Goal: Task Accomplishment & Management: Use online tool/utility

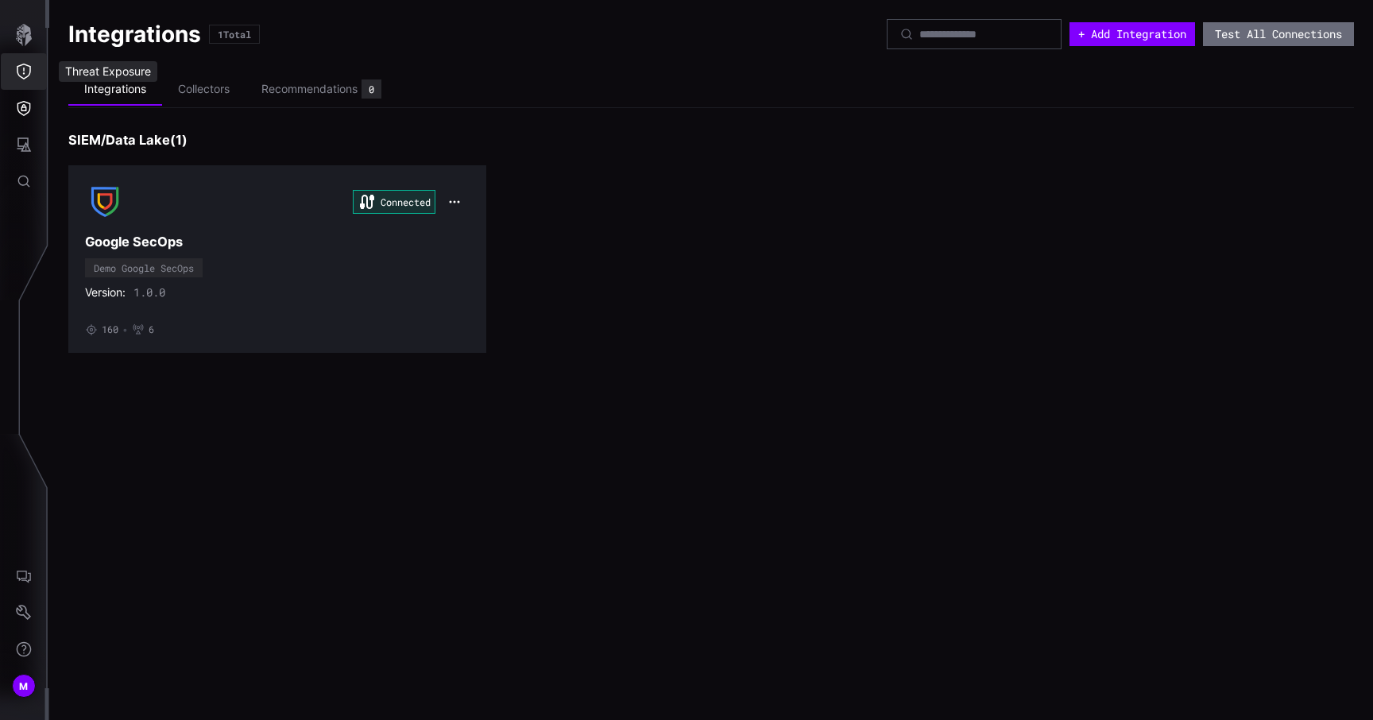
click at [26, 61] on button "Threat Exposure" at bounding box center [24, 71] width 46 height 37
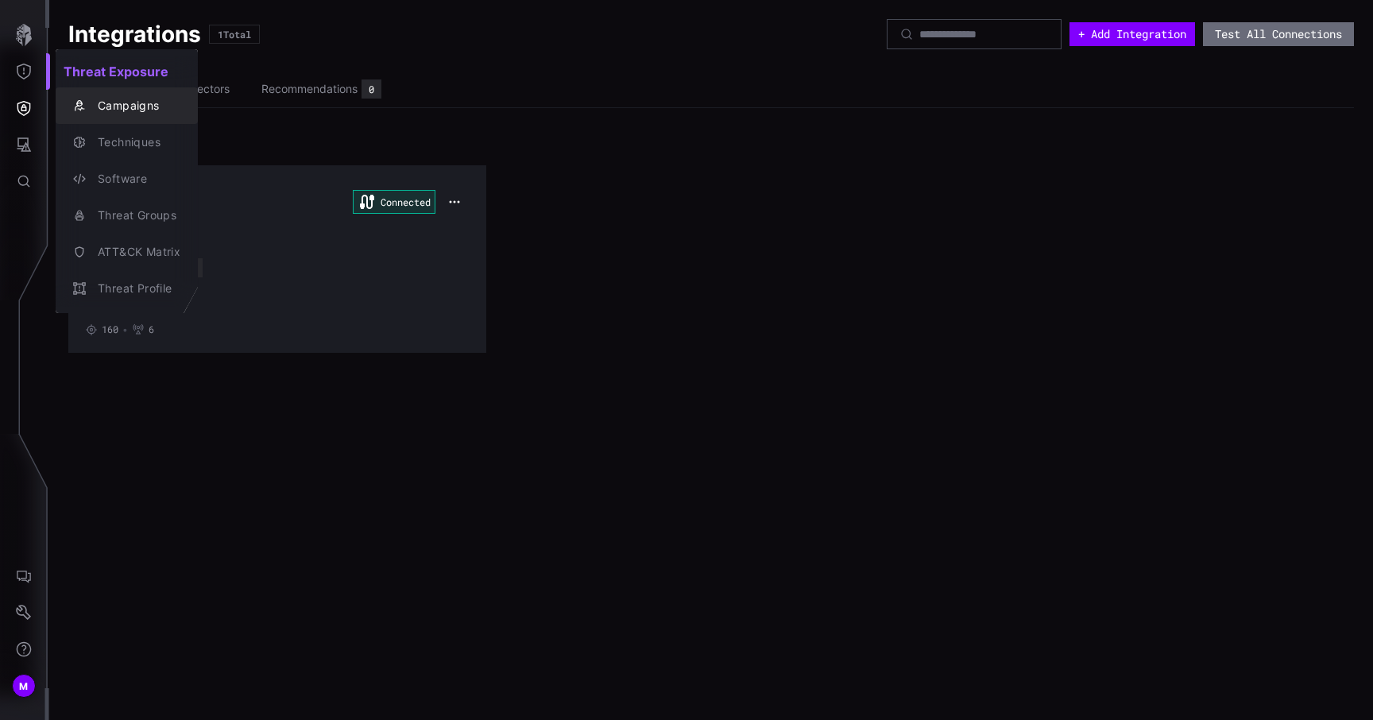
click at [141, 108] on div "Campaigns" at bounding box center [135, 106] width 91 height 20
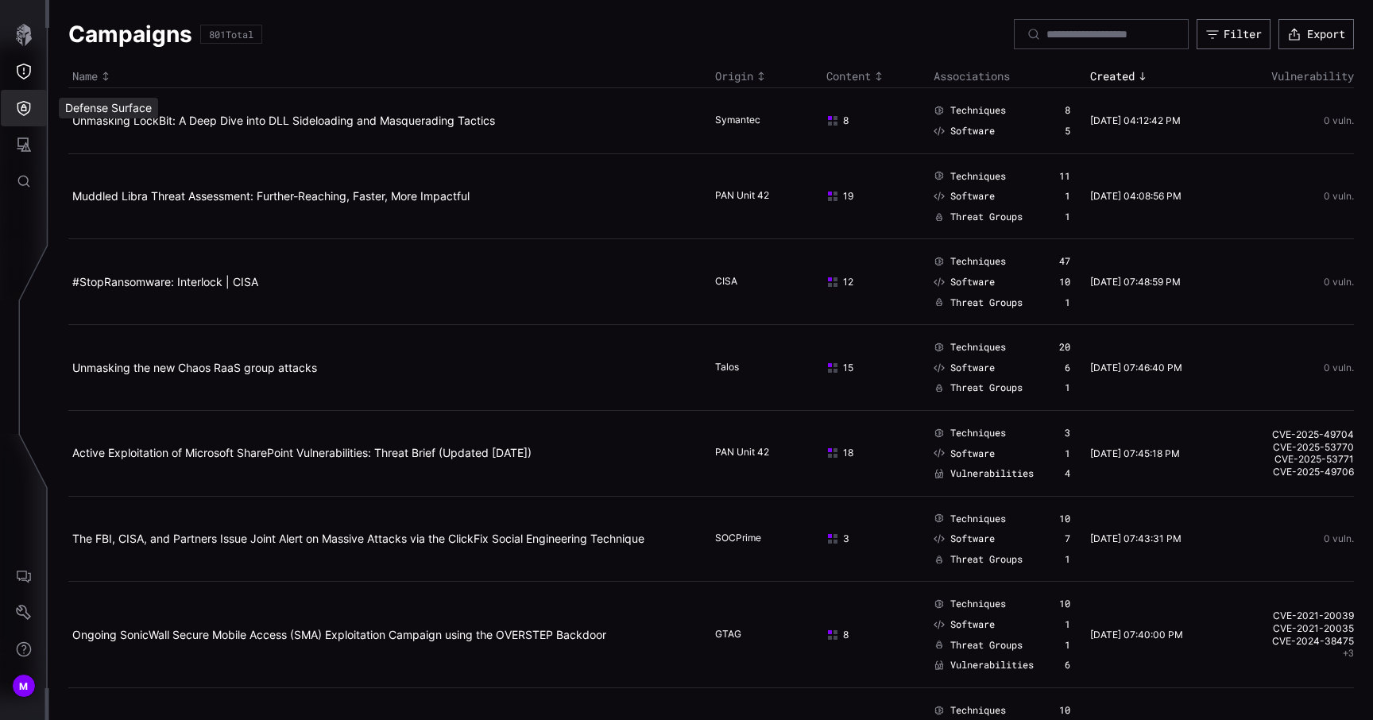
click at [29, 100] on icon "Defense Surface" at bounding box center [24, 108] width 16 height 16
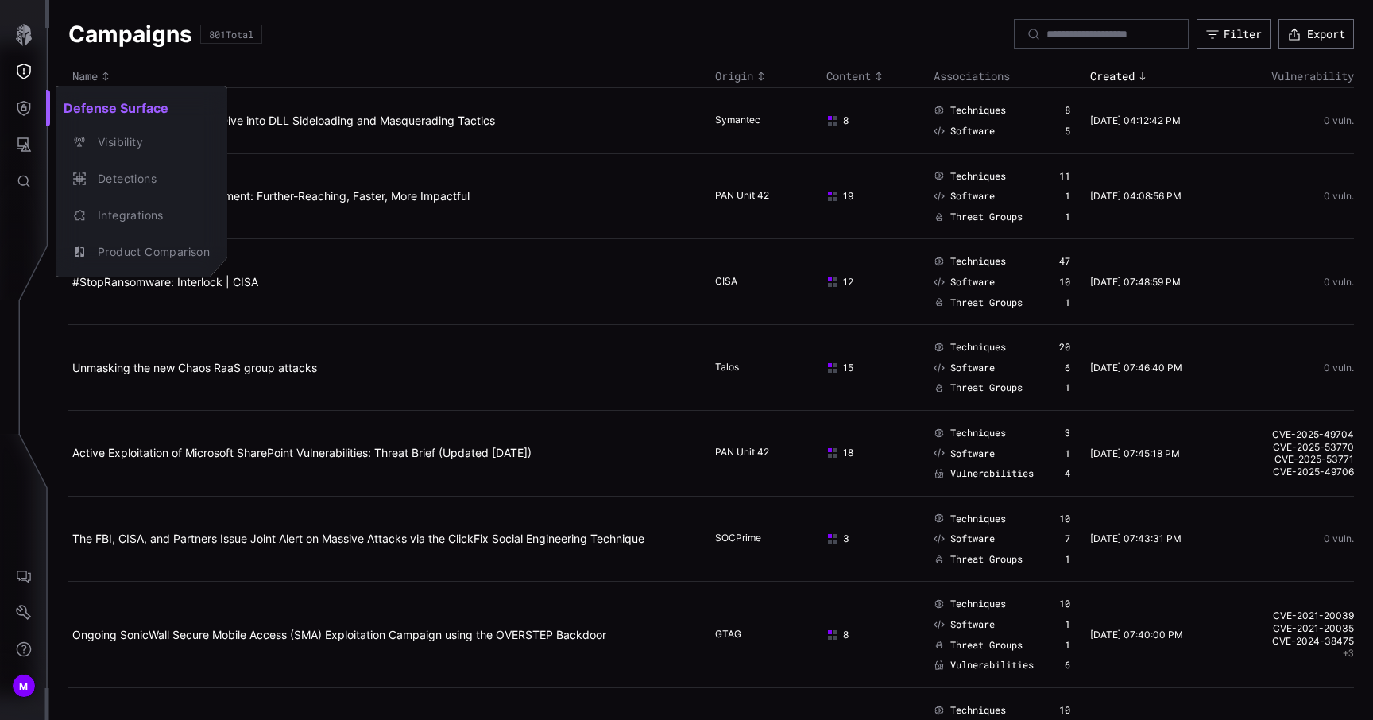
click at [29, 552] on div at bounding box center [686, 360] width 1373 height 720
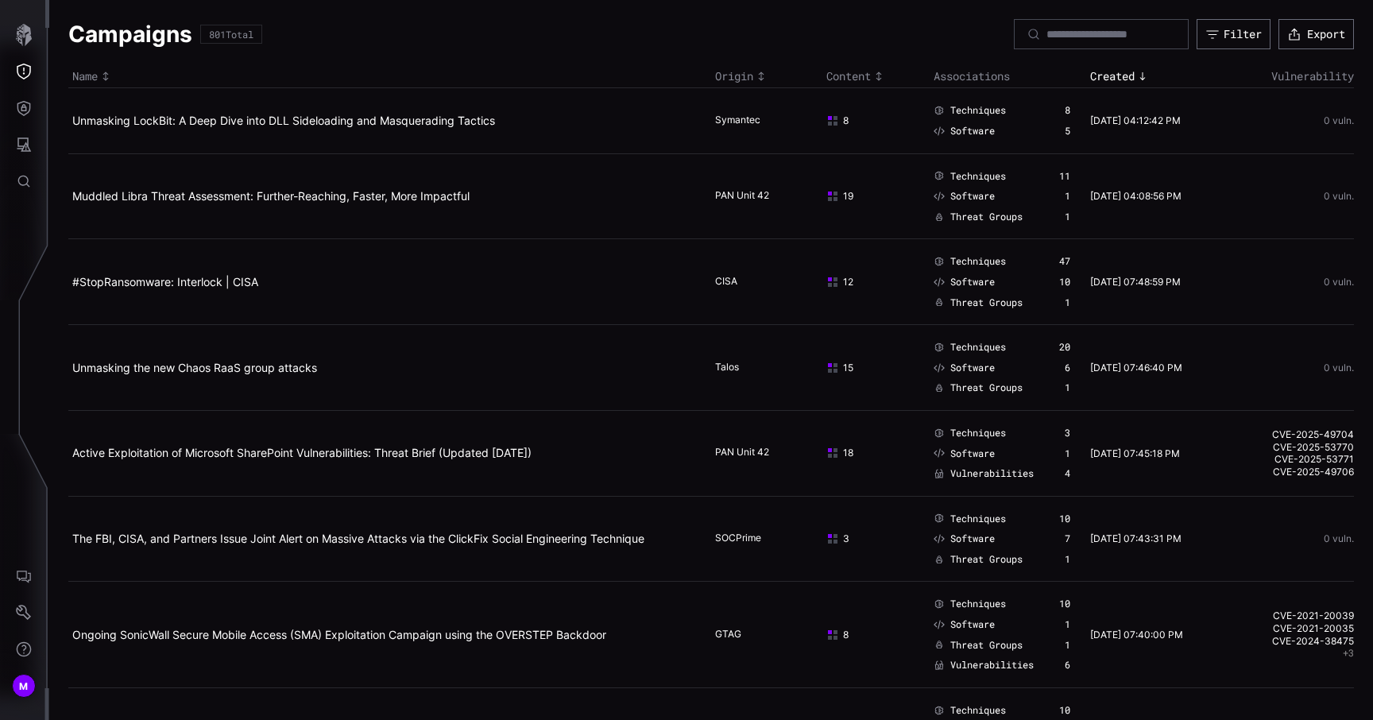
click at [25, 570] on icon "AI Chat" at bounding box center [24, 576] width 16 height 16
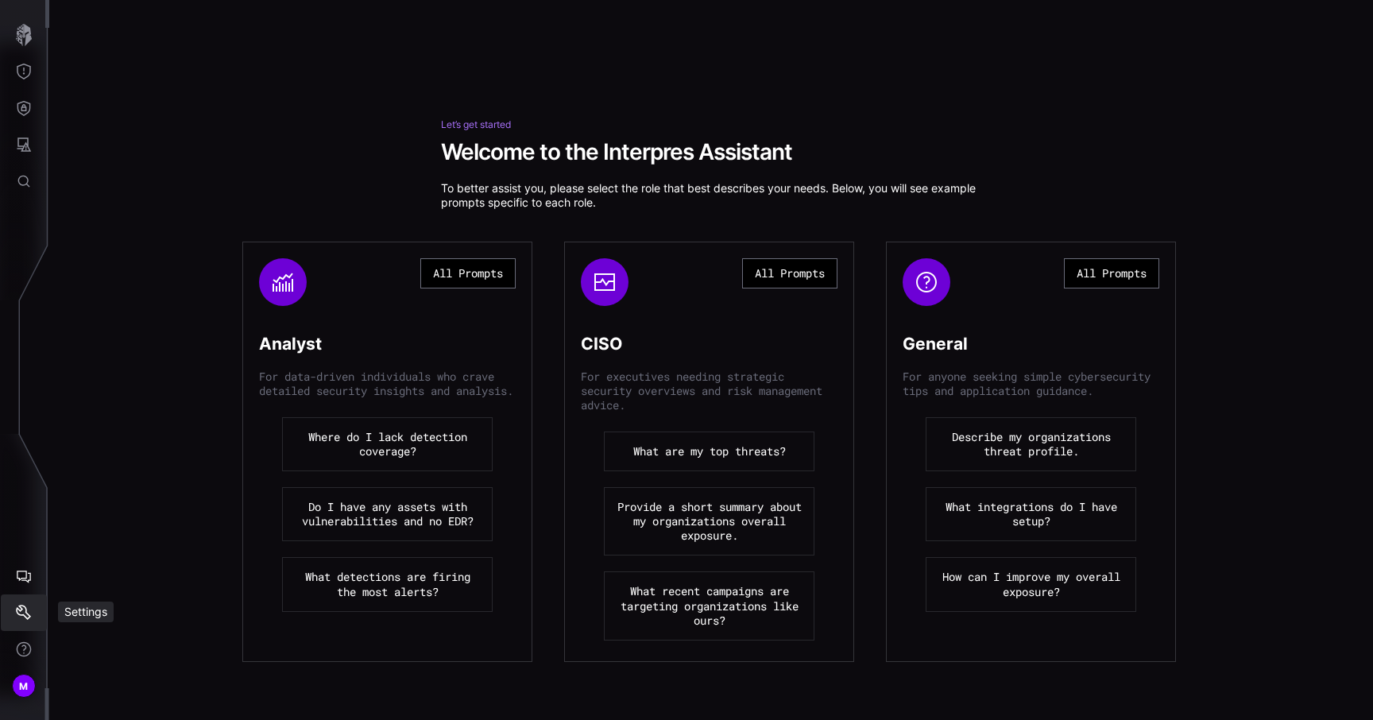
click at [27, 605] on icon "Settings" at bounding box center [24, 613] width 16 height 16
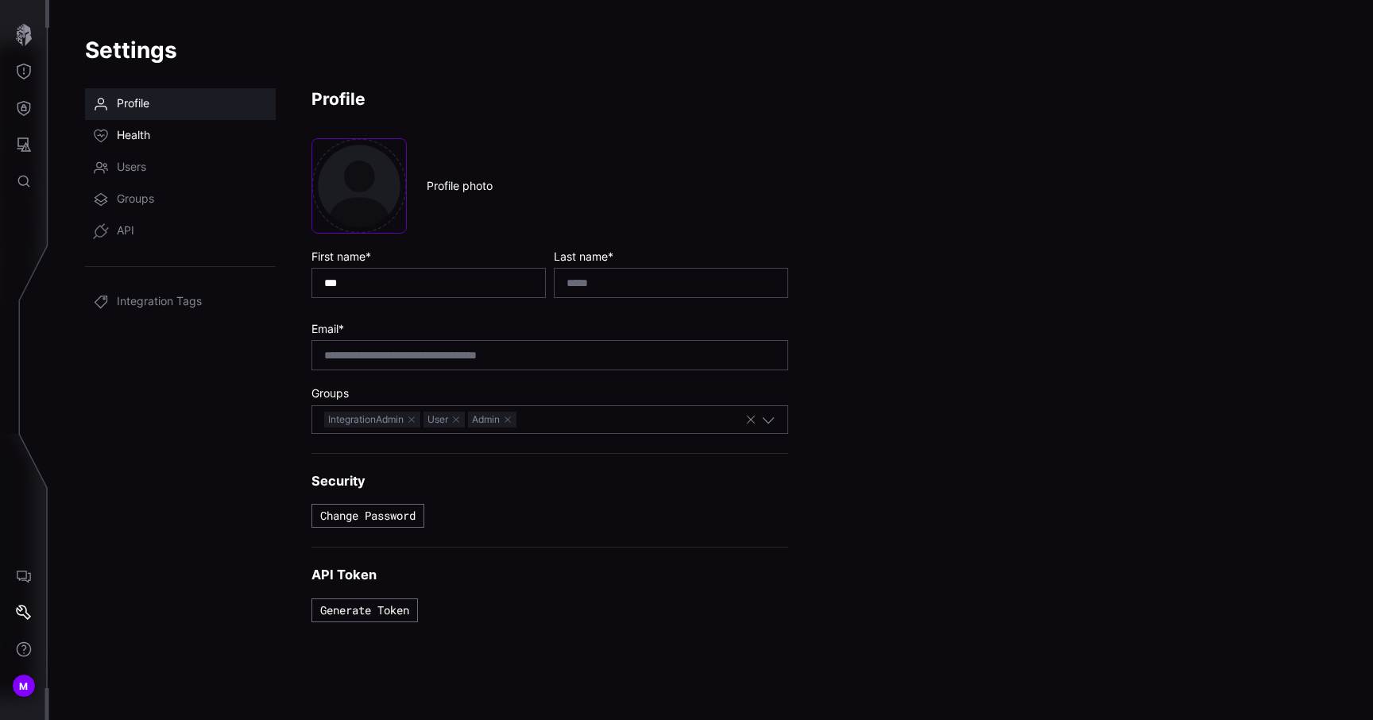
click at [150, 124] on link "Health" at bounding box center [180, 136] width 191 height 32
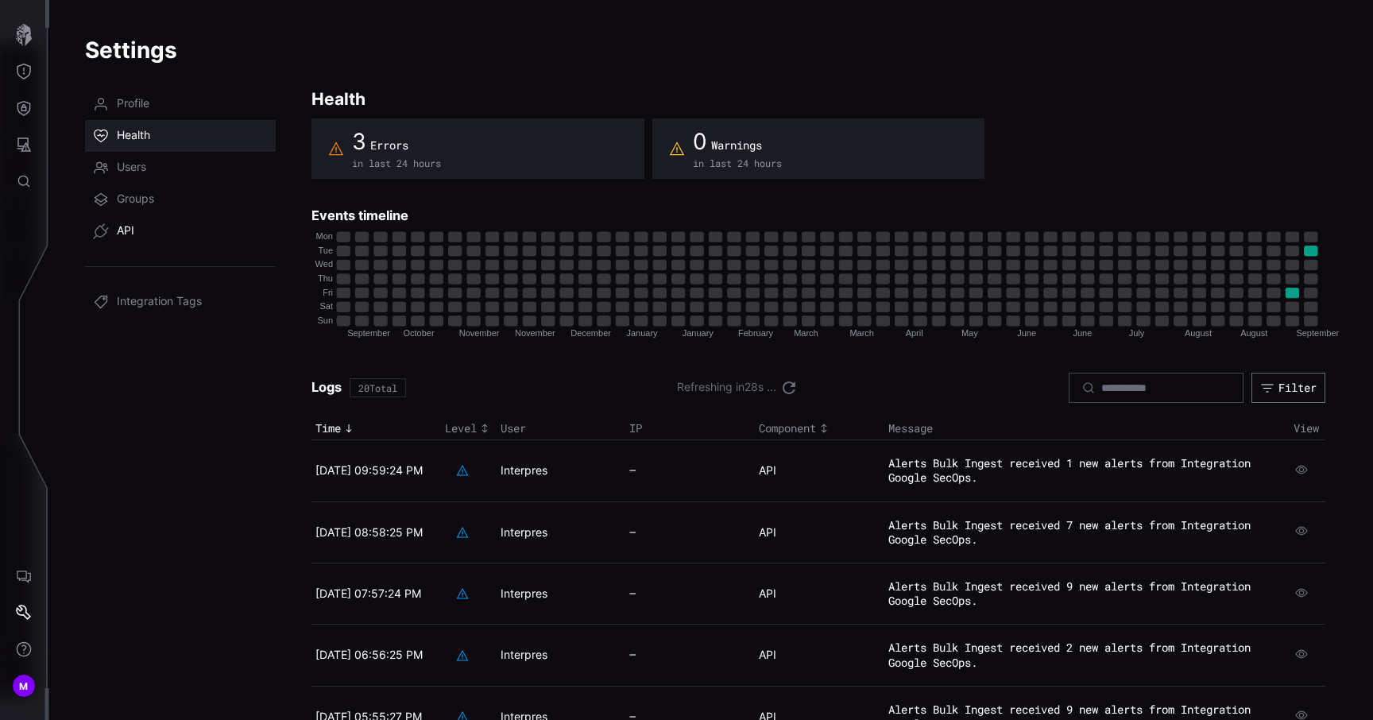
click at [142, 219] on link "API" at bounding box center [180, 231] width 191 height 32
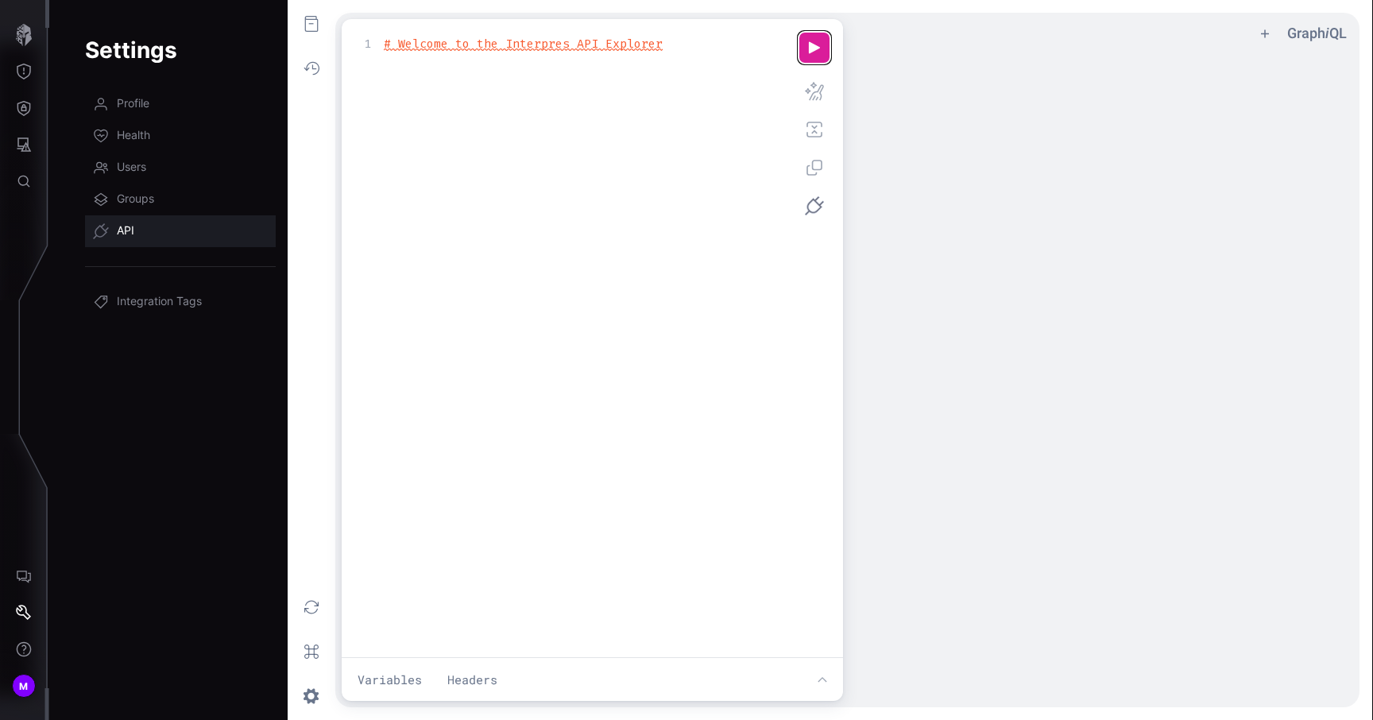
click at [821, 44] on button "u ee icon" at bounding box center [815, 48] width 32 height 32
click at [318, 29] on button "f ee icon" at bounding box center [311, 23] width 35 height 35
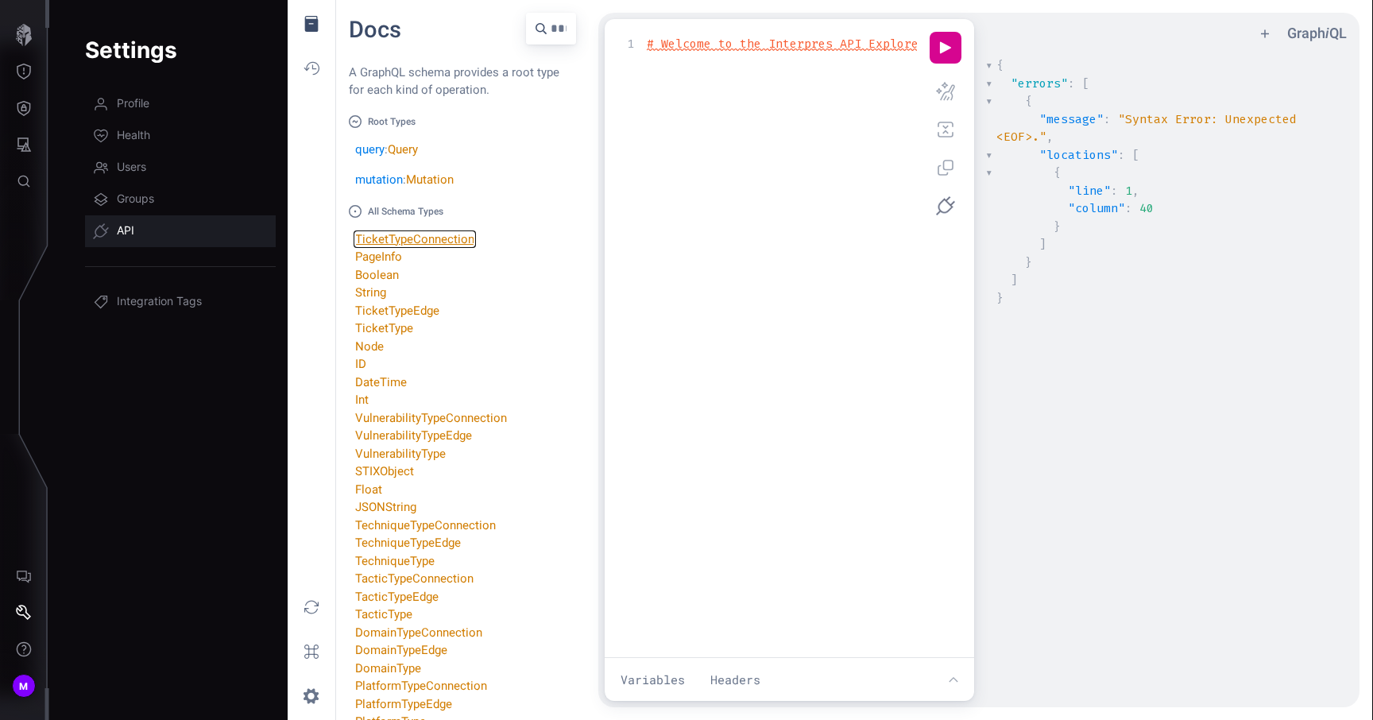
click at [417, 240] on link "TicketTypeConnection" at bounding box center [414, 239] width 119 height 14
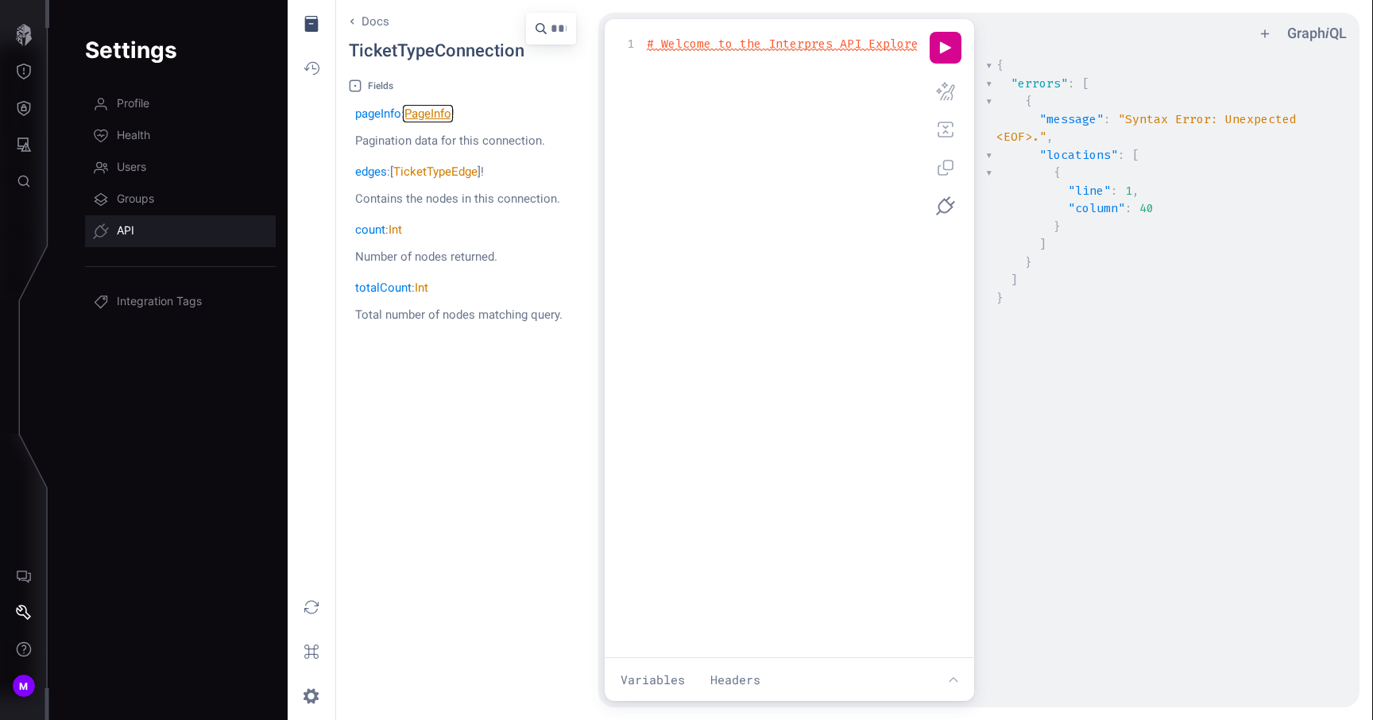
click at [434, 118] on link "PageInfo" at bounding box center [427, 113] width 47 height 14
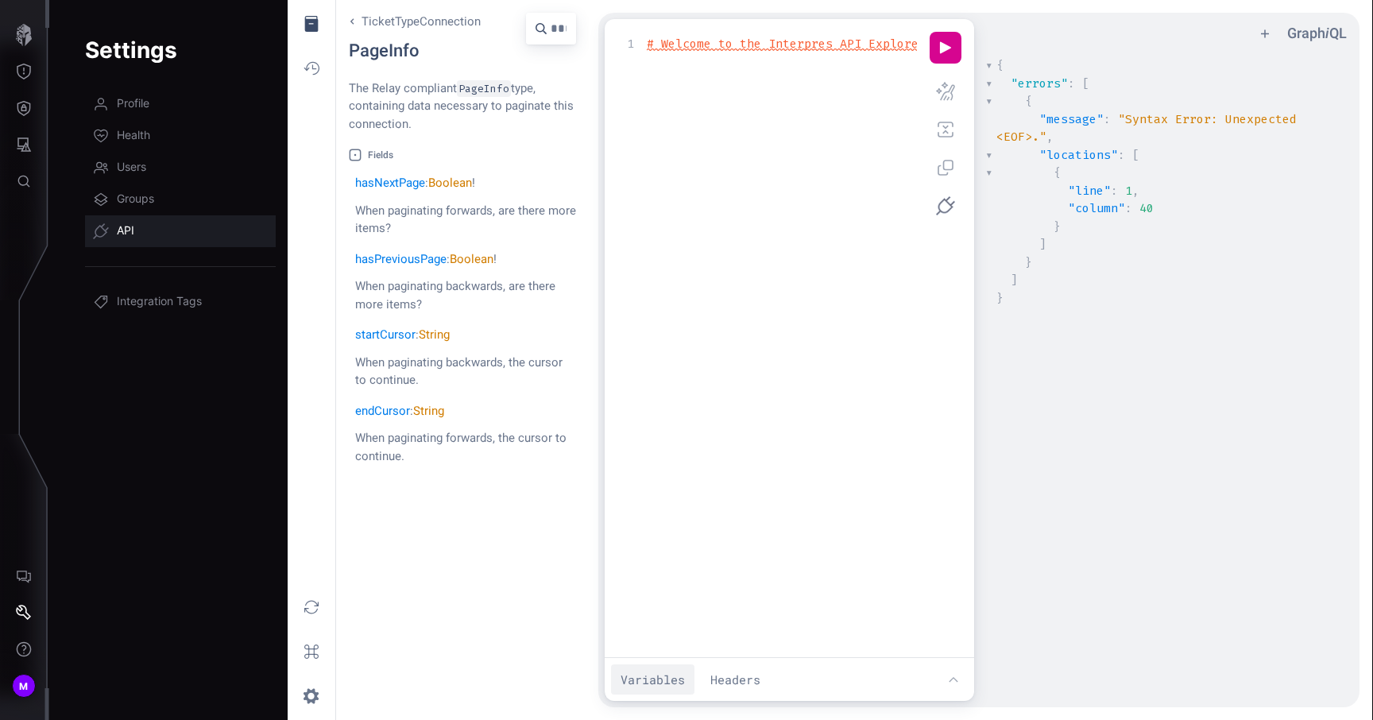
click at [669, 679] on button "Variables" at bounding box center [652, 679] width 83 height 31
click at [954, 510] on button "w ee icon" at bounding box center [953, 520] width 29 height 31
click at [950, 179] on button "a ee icon" at bounding box center [946, 168] width 32 height 32
click at [136, 139] on span "Health" at bounding box center [133, 136] width 33 height 16
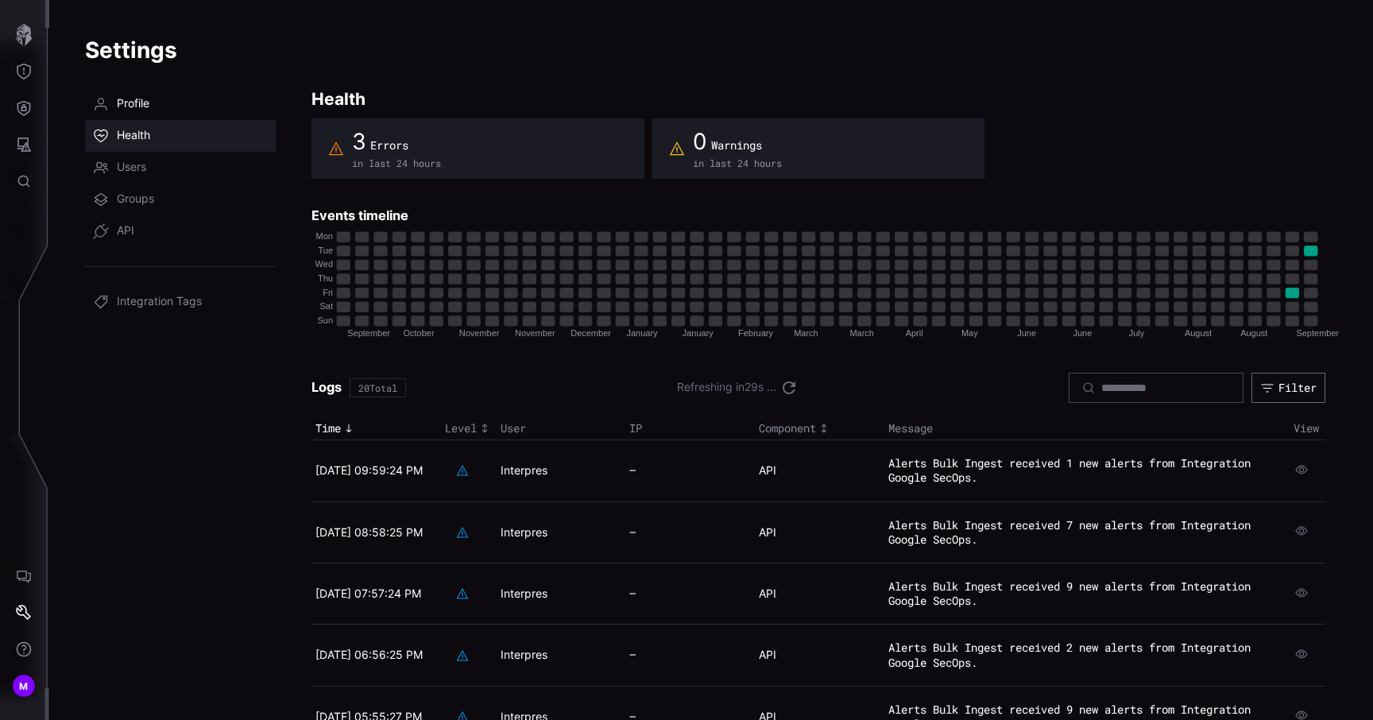
click at [134, 100] on span "Profile" at bounding box center [133, 104] width 33 height 16
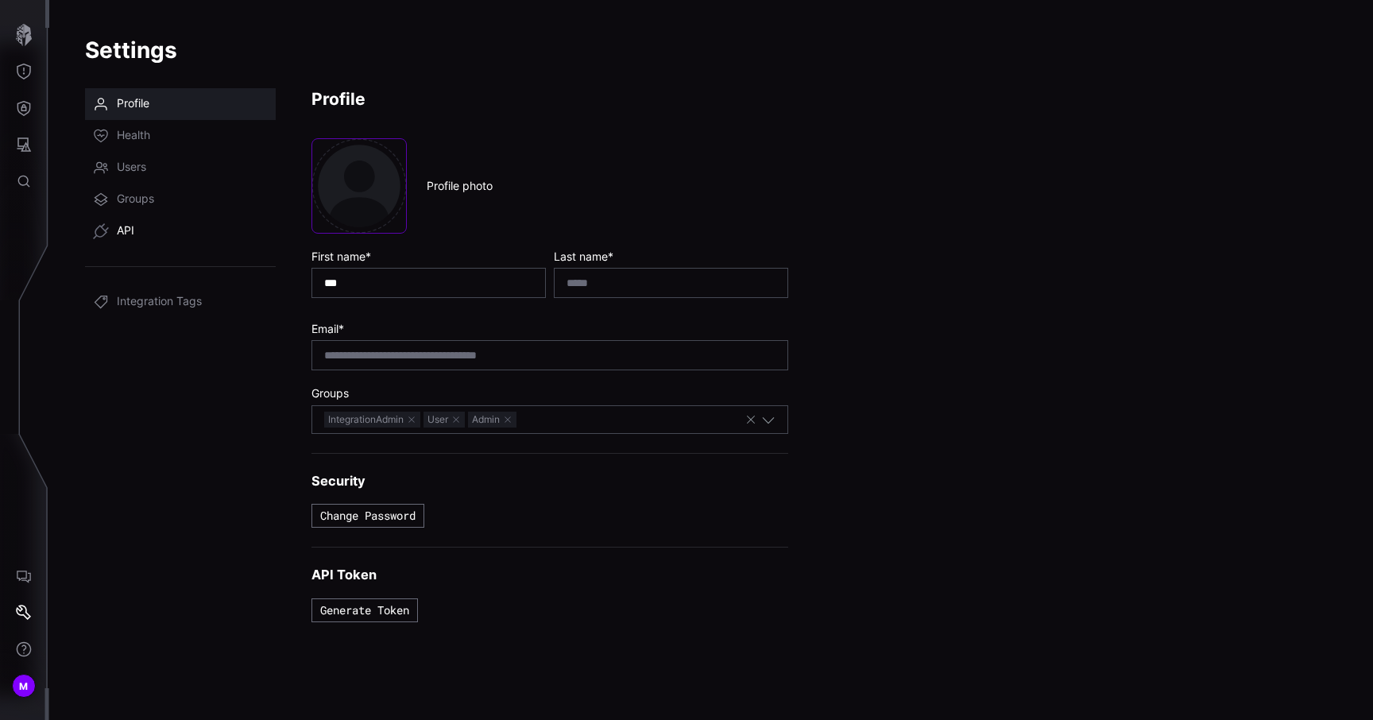
click at [134, 227] on span "API" at bounding box center [125, 231] width 17 height 16
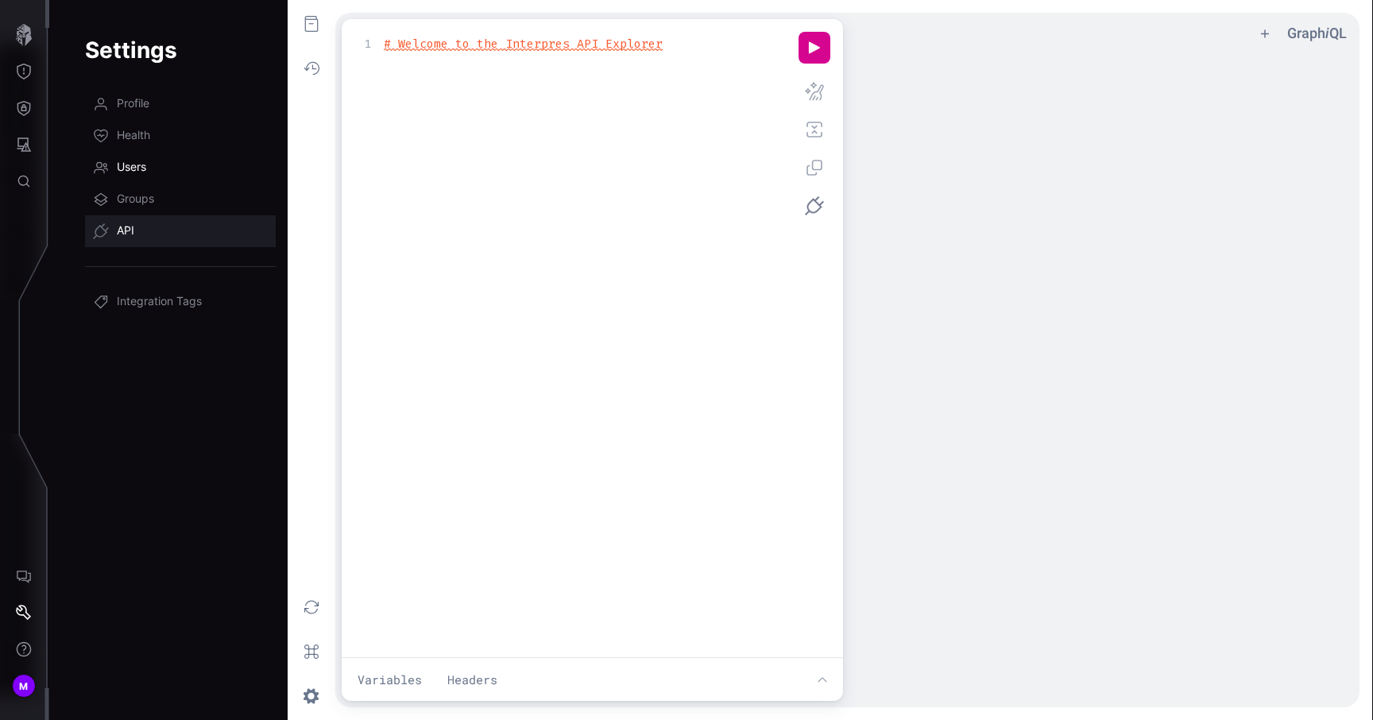
click at [140, 179] on link "Users" at bounding box center [180, 168] width 191 height 32
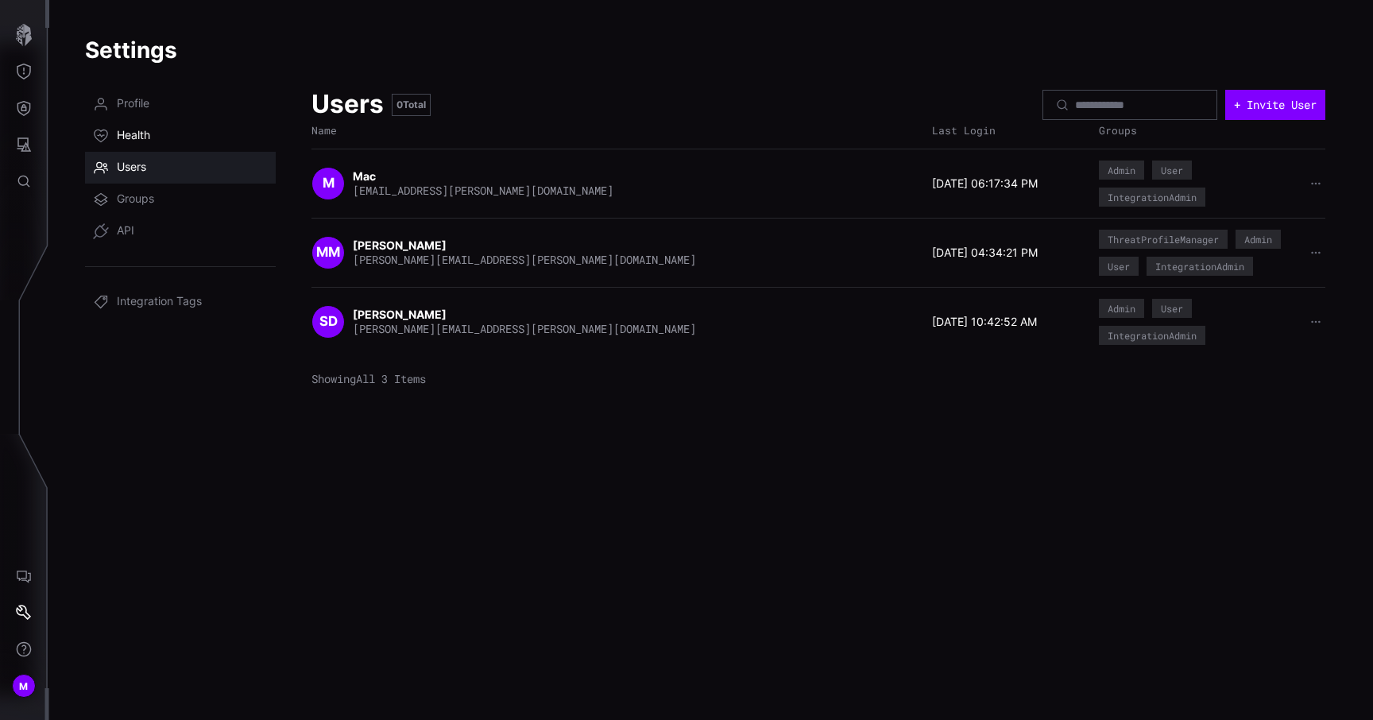
click at [136, 126] on link "Health" at bounding box center [180, 136] width 191 height 32
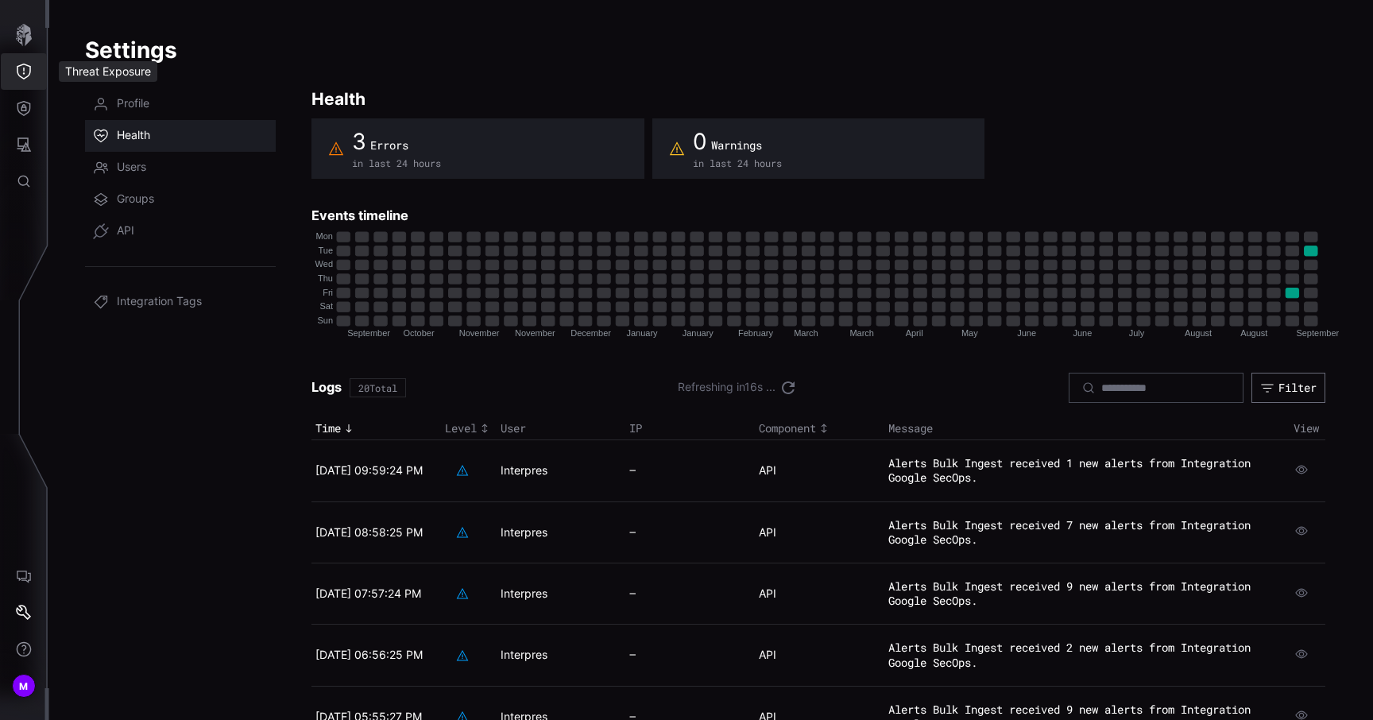
click at [30, 68] on icon "Threat Exposure" at bounding box center [24, 72] width 14 height 16
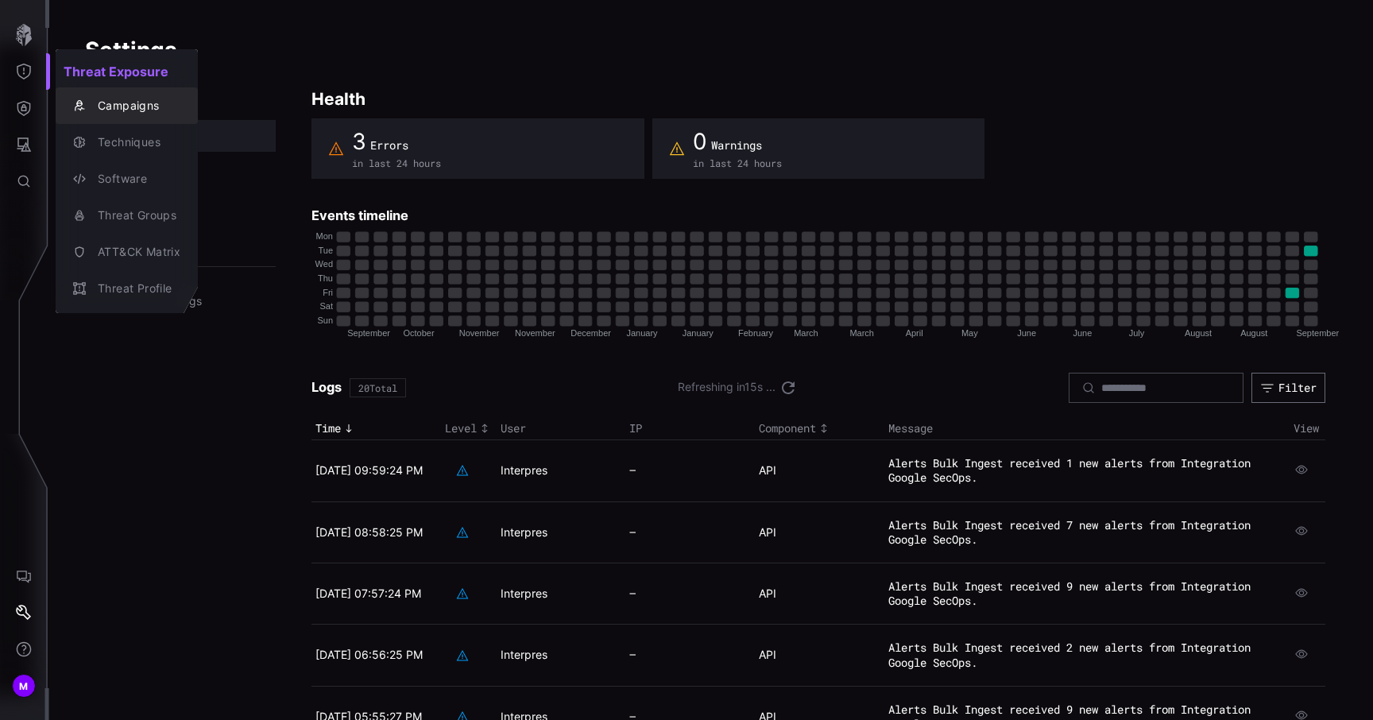
click at [103, 96] on div "Campaigns" at bounding box center [135, 106] width 91 height 20
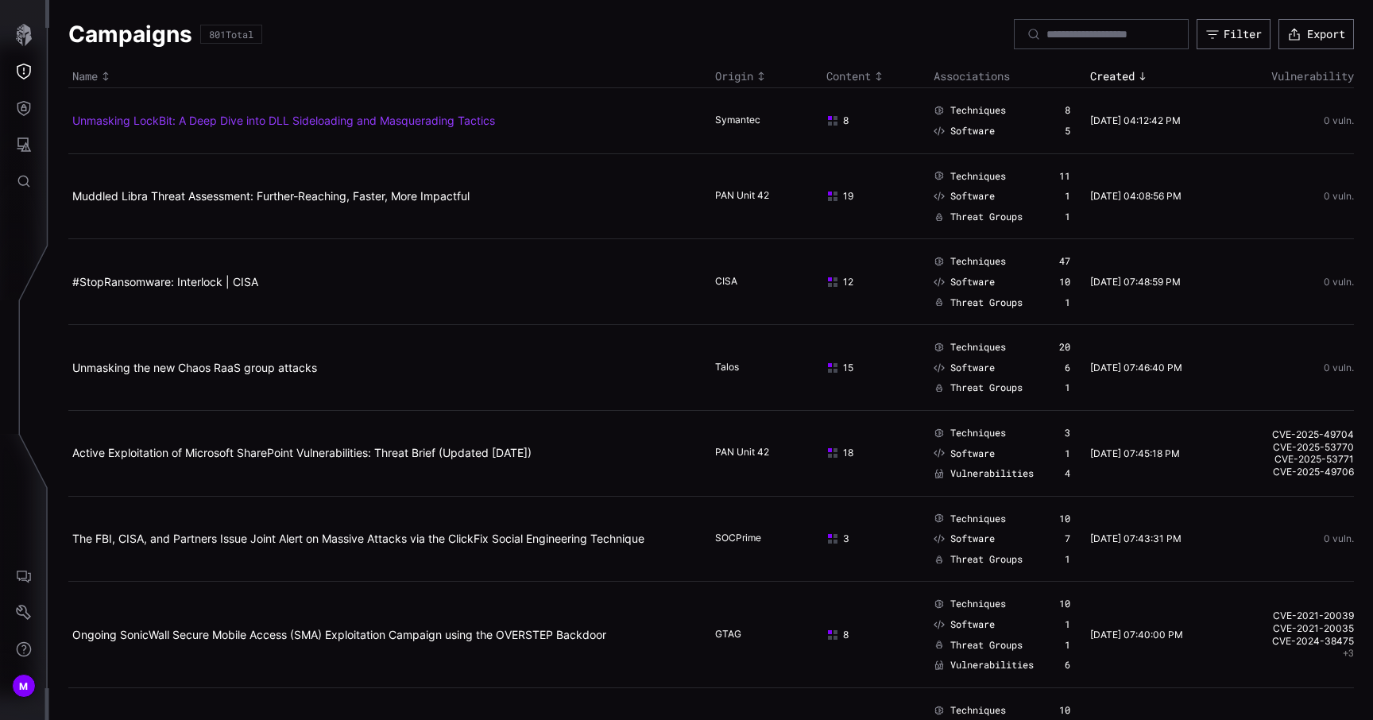
click at [118, 119] on link "Unmasking LockBit: A Deep Dive into DLL Sideloading and Masquerading Tactics" at bounding box center [283, 121] width 423 height 14
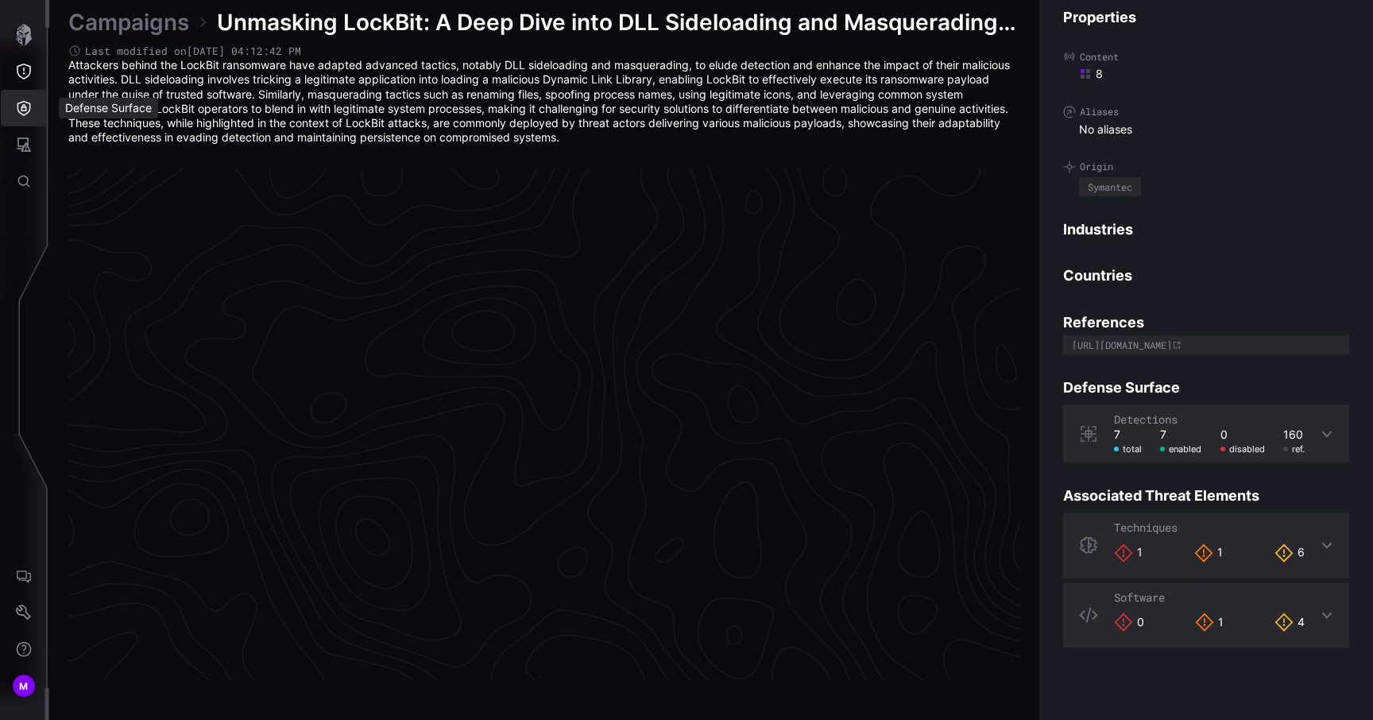
scroll to position [3320, 716]
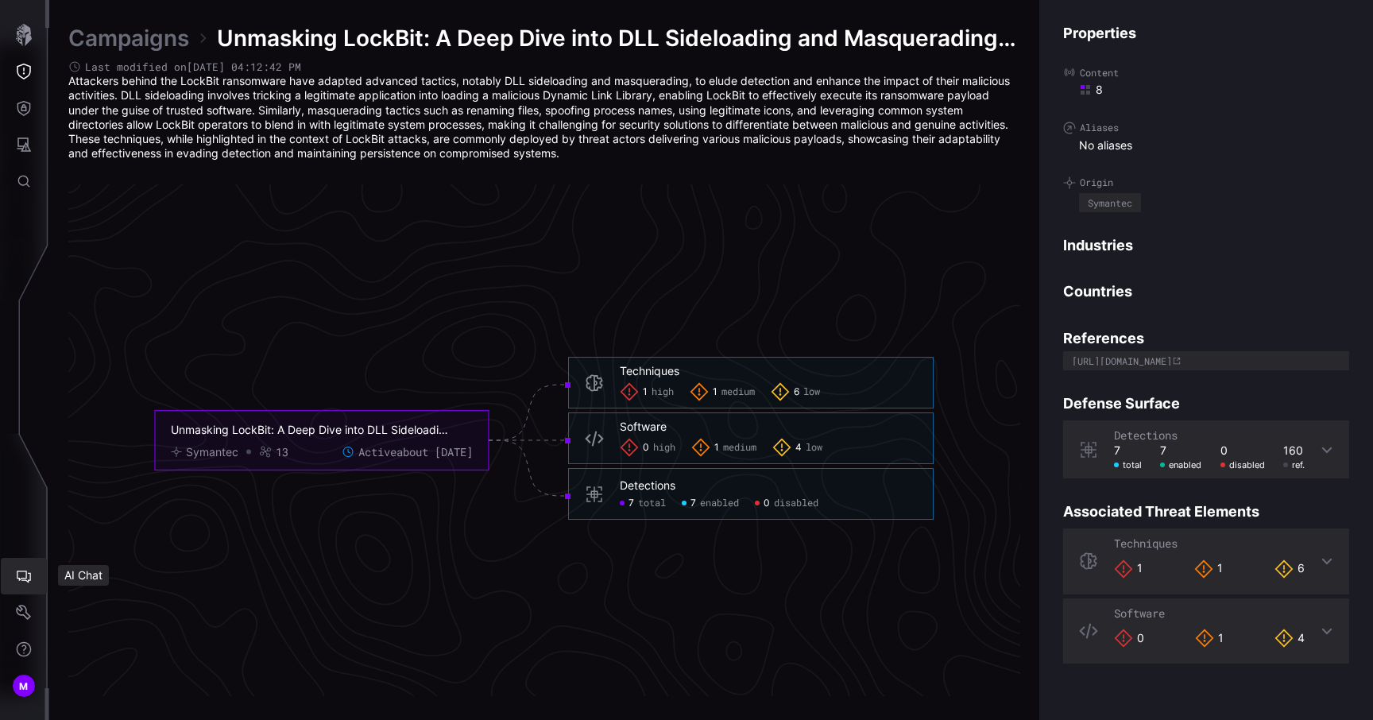
click at [33, 586] on button "AI Chat" at bounding box center [24, 576] width 46 height 37
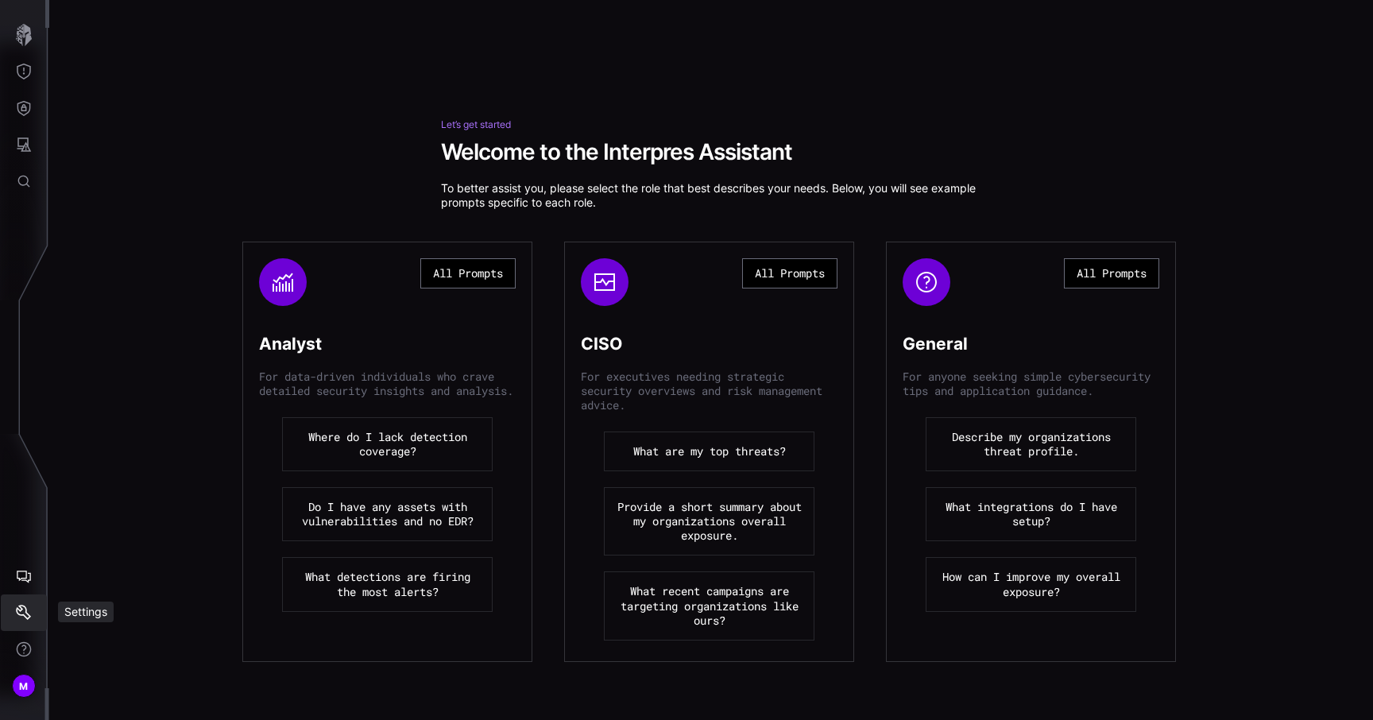
click at [29, 605] on icon "Settings" at bounding box center [24, 613] width 16 height 16
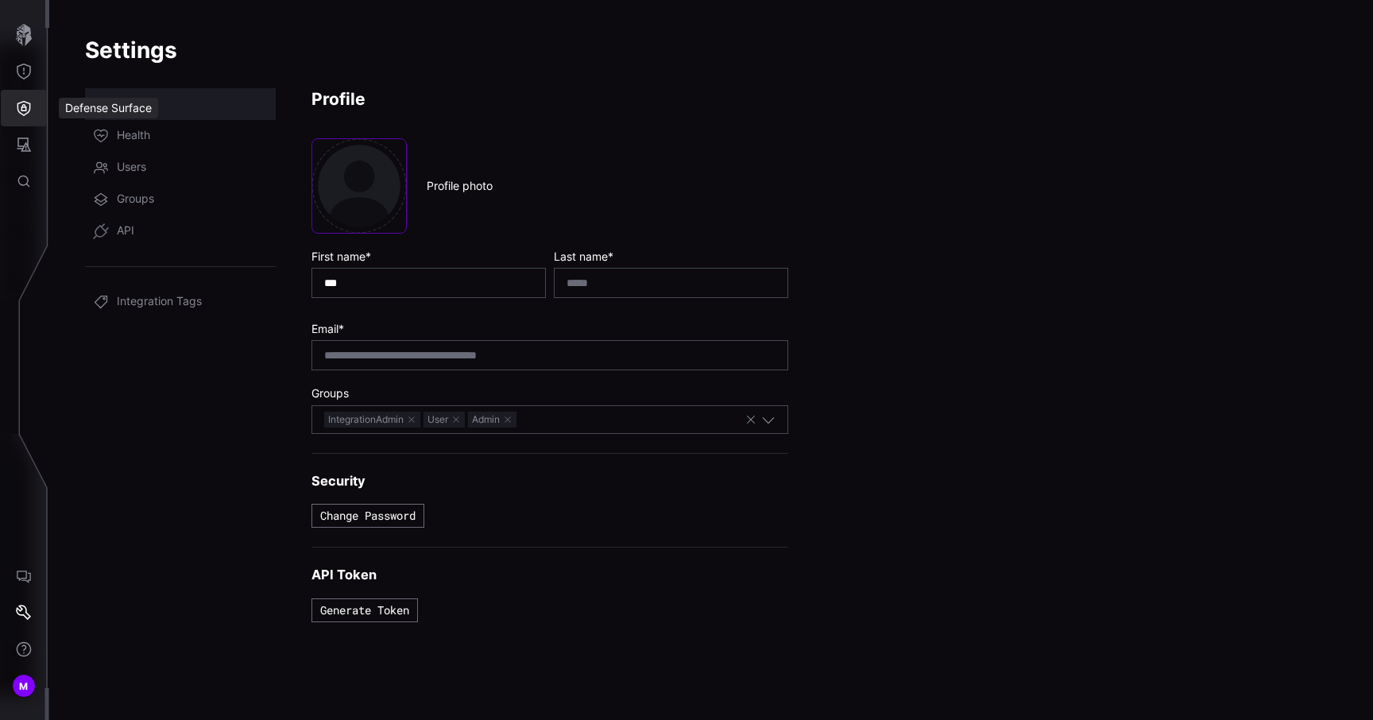
click at [26, 115] on icon "Defense Surface" at bounding box center [24, 108] width 16 height 16
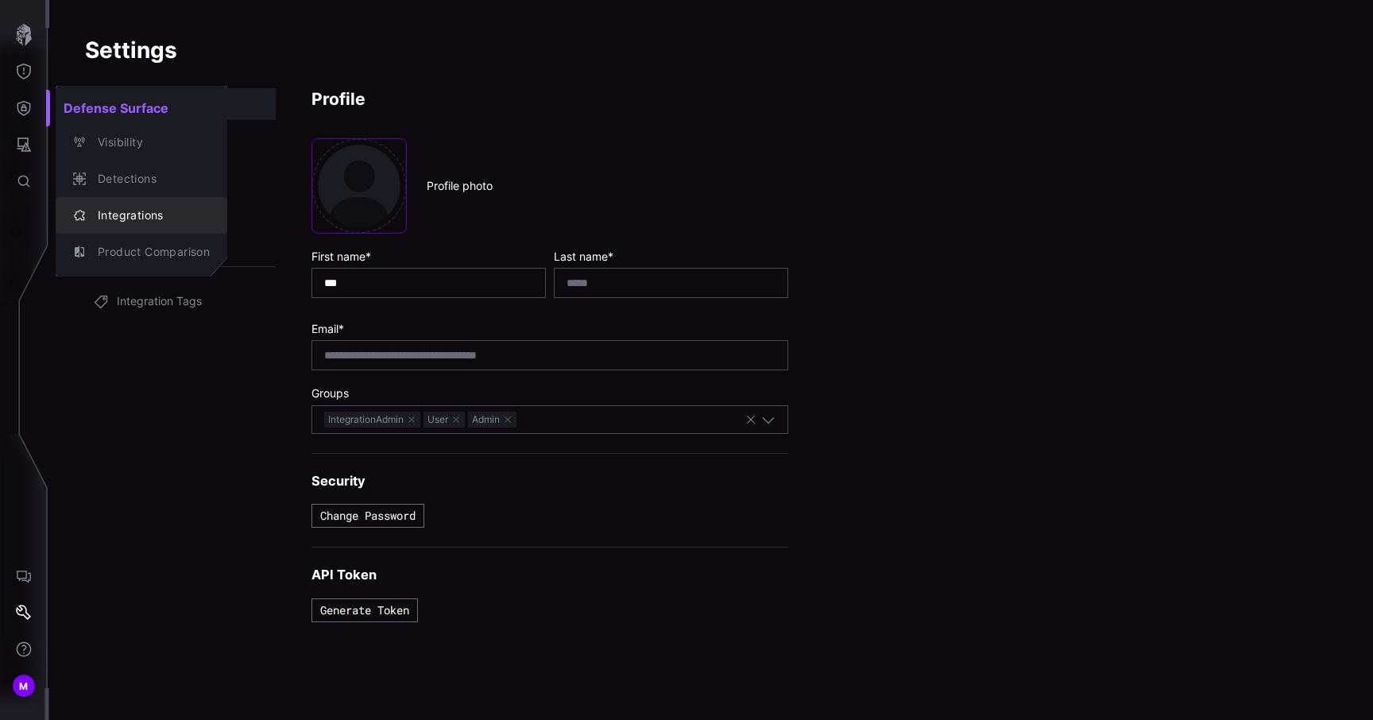
click at [126, 215] on div "Integrations" at bounding box center [150, 216] width 120 height 20
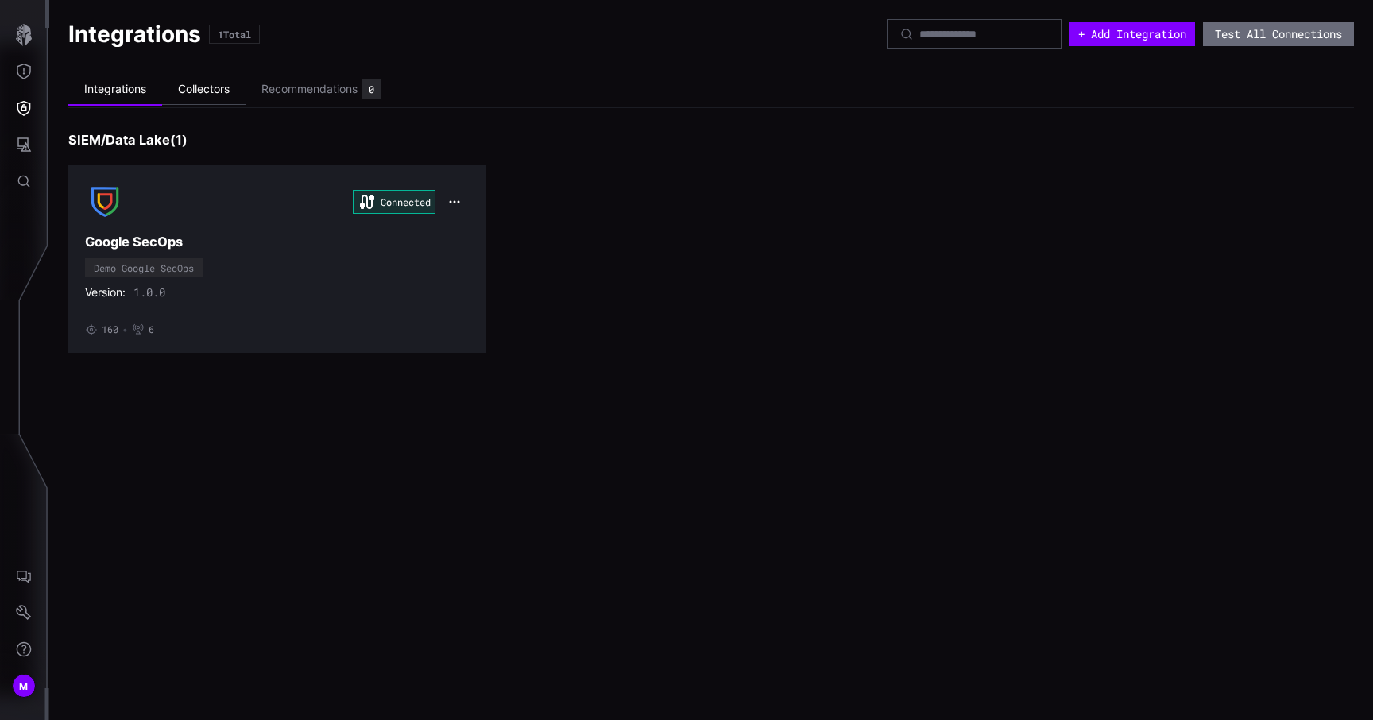
click at [203, 87] on li "Collectors" at bounding box center [203, 89] width 83 height 31
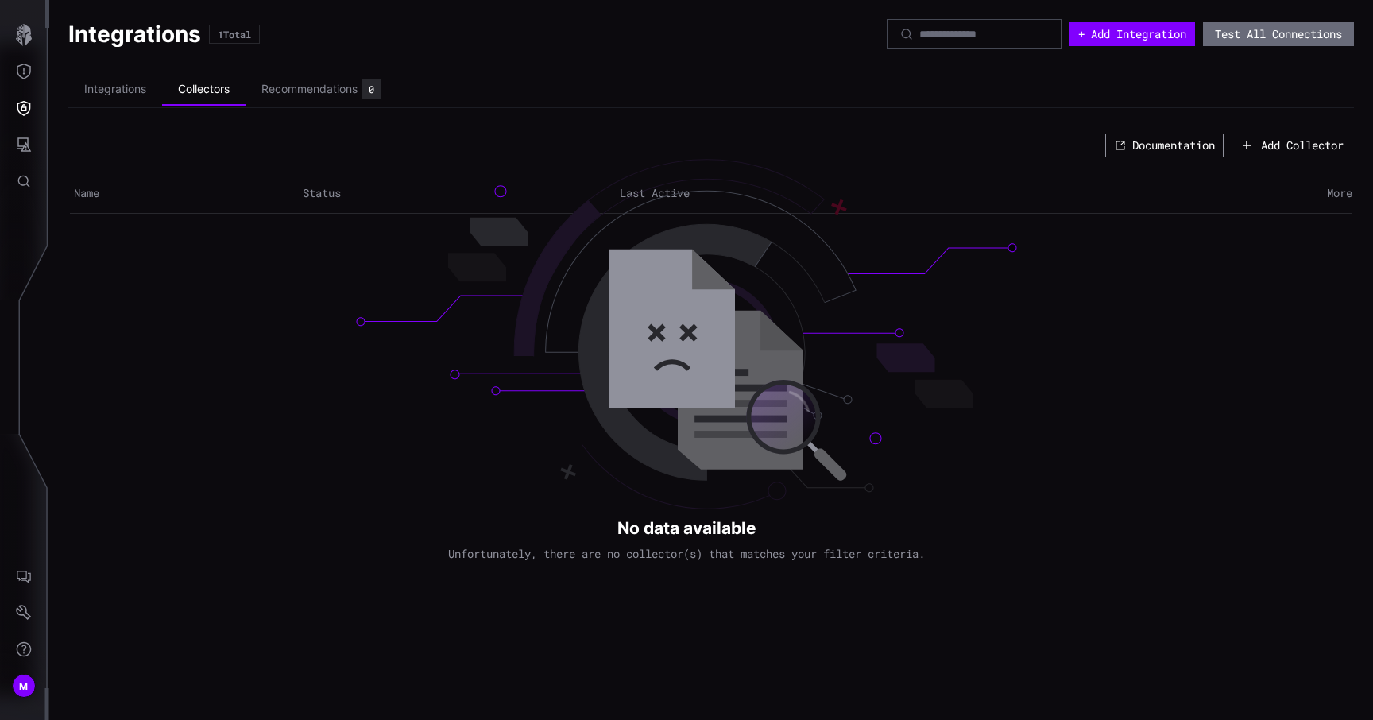
click at [1176, 137] on button "Documentation" at bounding box center [1164, 146] width 118 height 24
click at [29, 151] on icon "Attack Surface" at bounding box center [24, 144] width 14 height 14
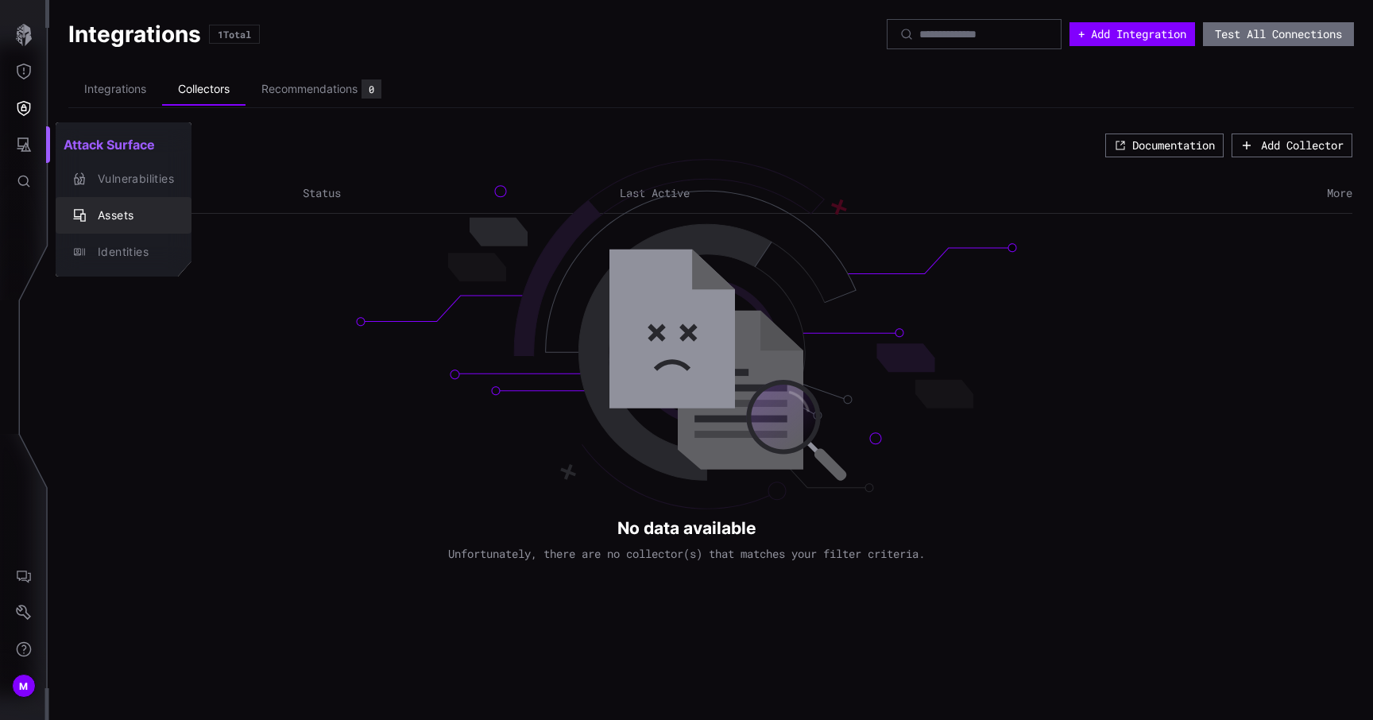
click at [132, 226] on div "Assets" at bounding box center [123, 215] width 123 height 22
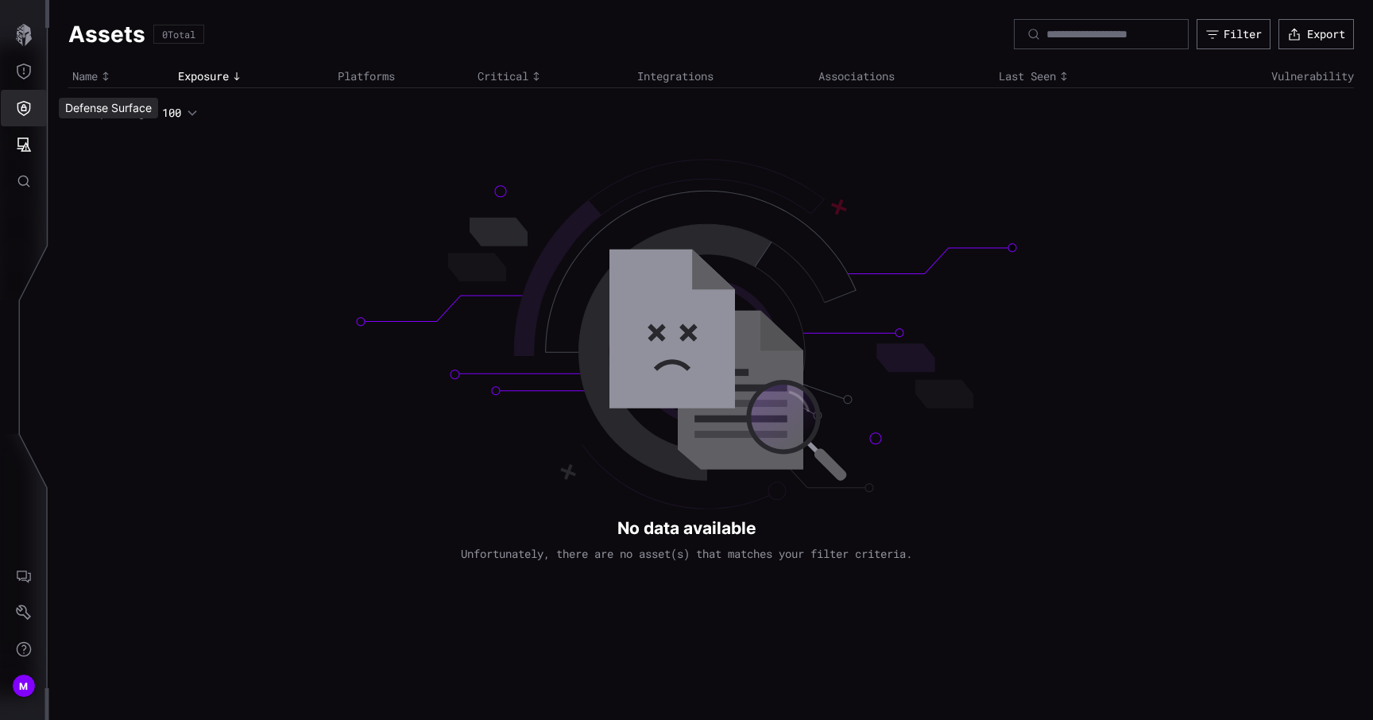
click at [30, 108] on icon "Defense Surface" at bounding box center [24, 108] width 16 height 16
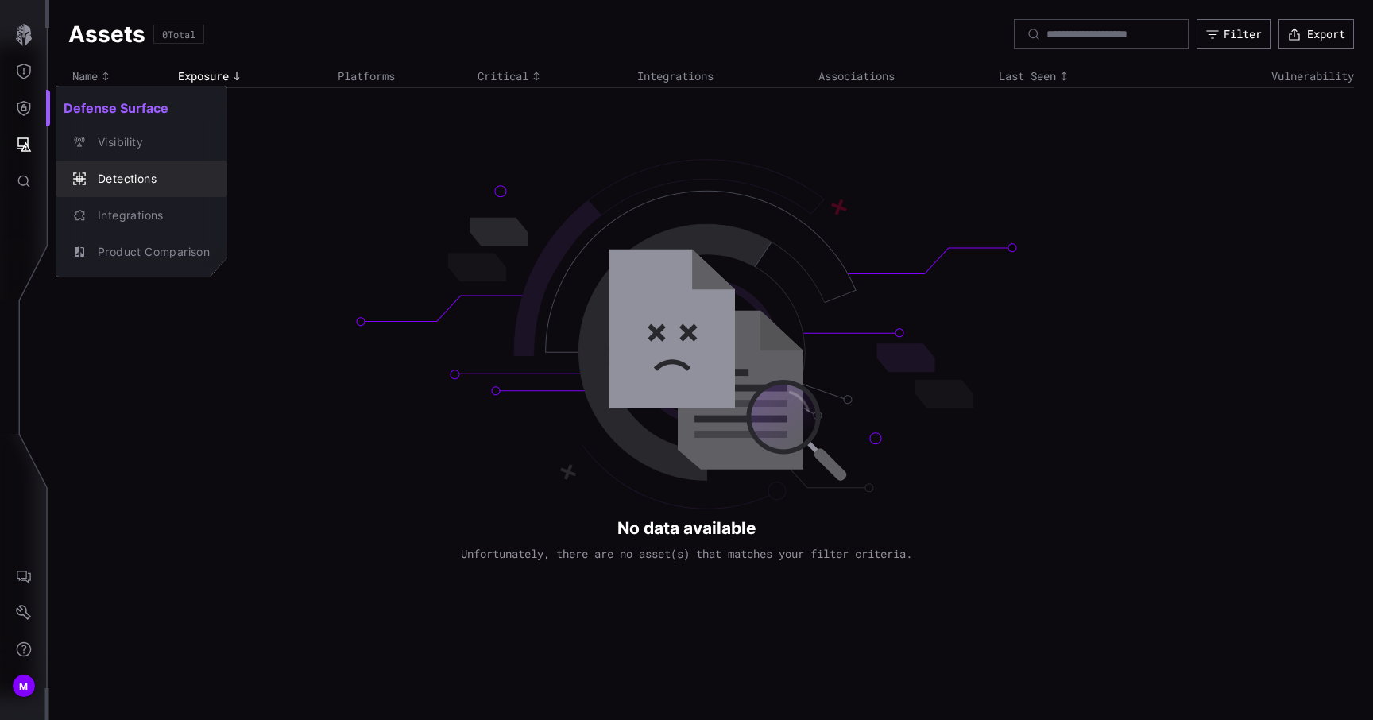
click at [135, 226] on div "Integrations" at bounding box center [141, 215] width 159 height 22
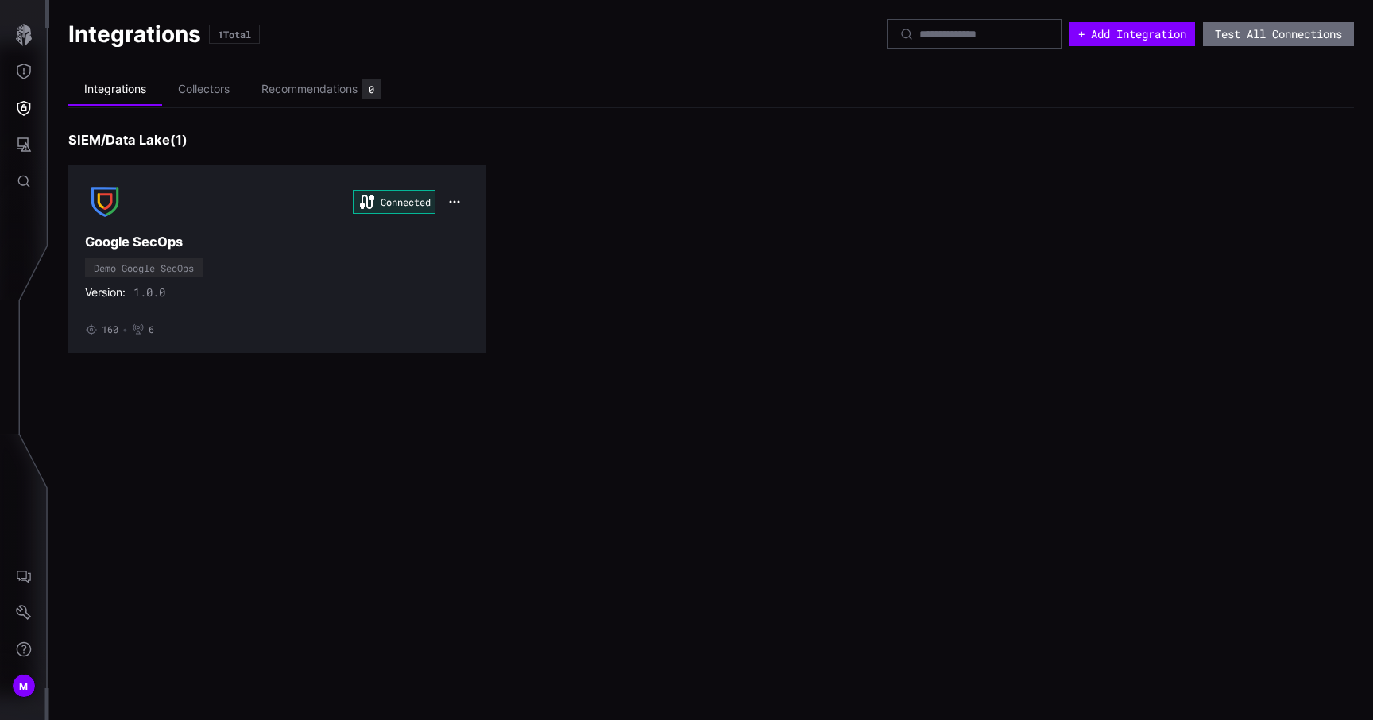
click at [135, 226] on div "Connected Google SecOps Demo Google SecOps Version: 1.0.0 • 160 • 6" at bounding box center [277, 259] width 385 height 154
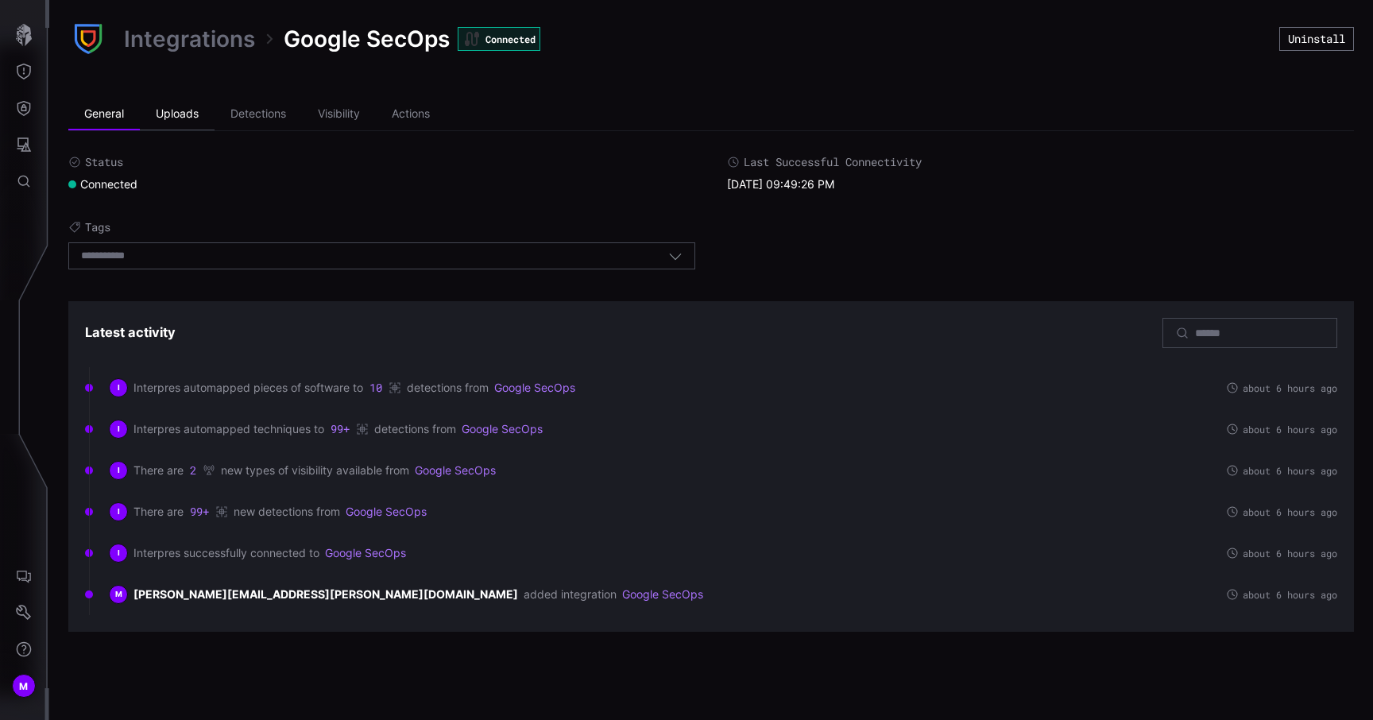
click at [190, 122] on li "Uploads" at bounding box center [177, 115] width 75 height 32
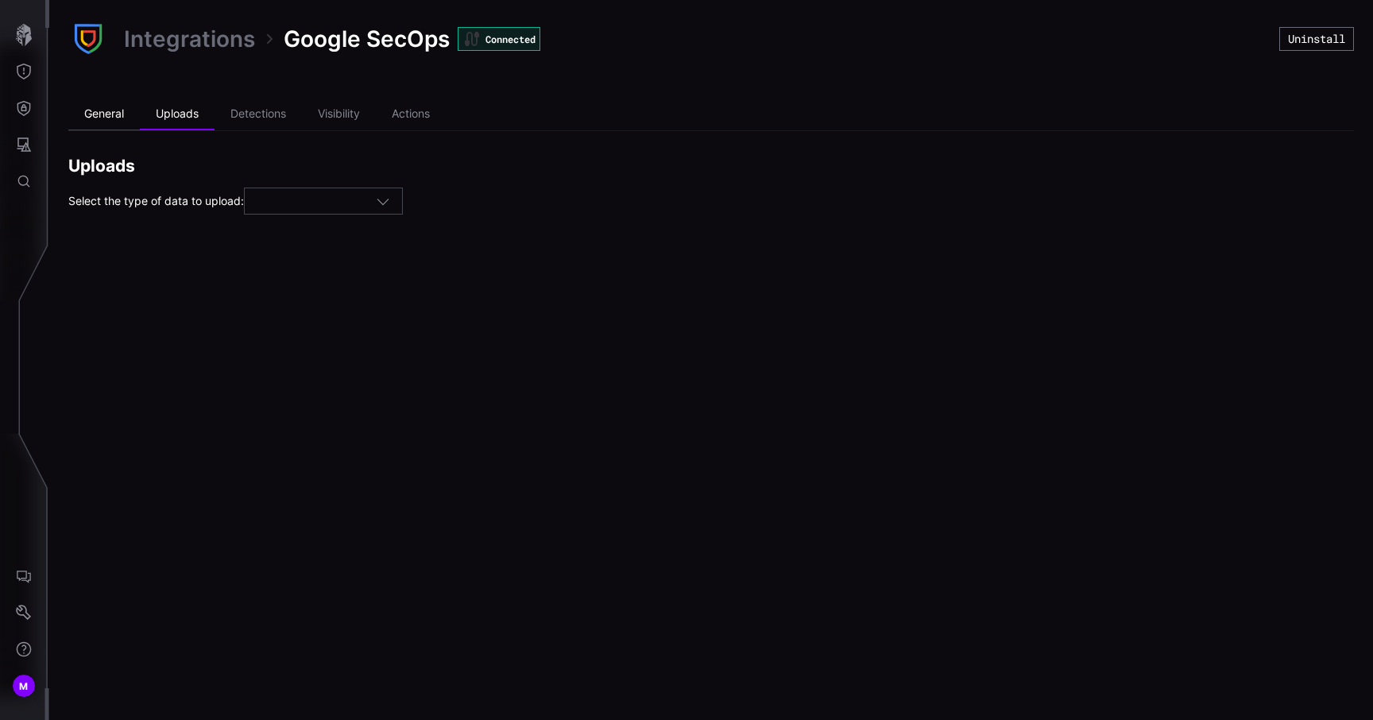
click at [114, 114] on li "General" at bounding box center [104, 115] width 72 height 32
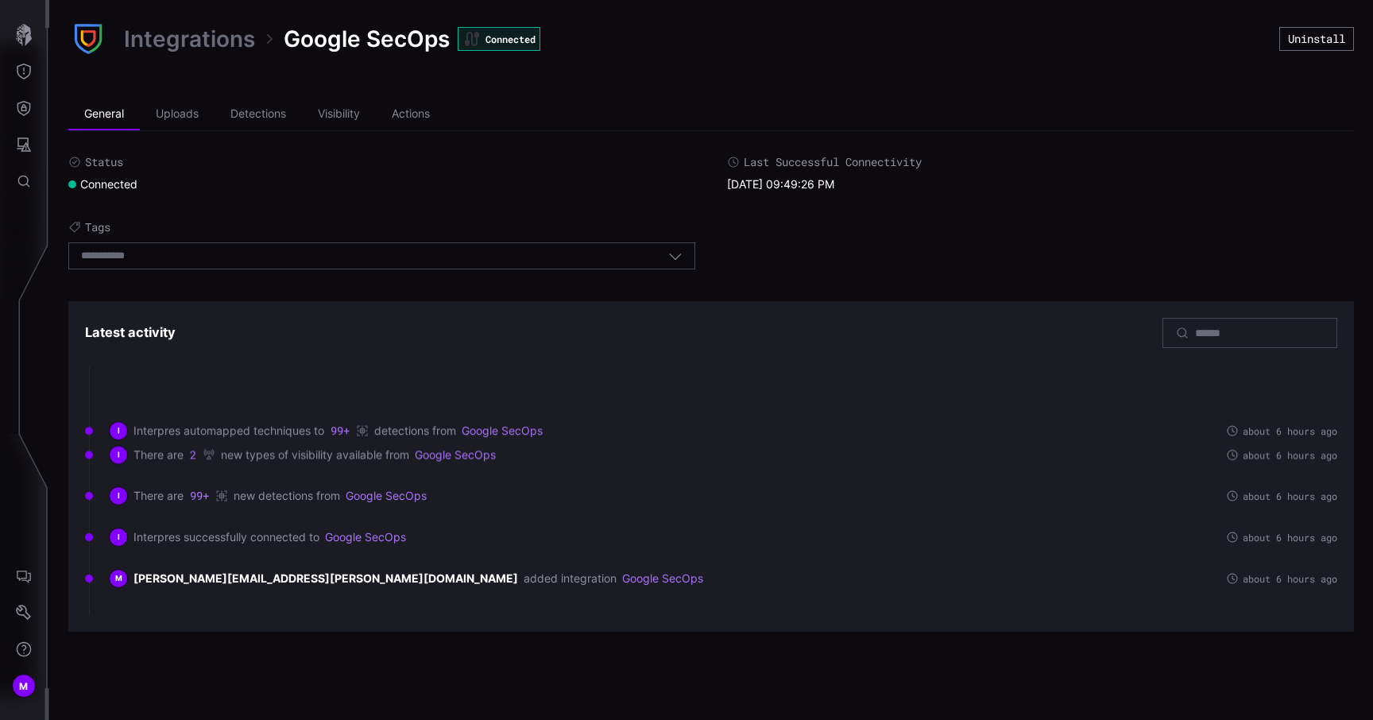
click at [172, 48] on link "Integrations" at bounding box center [189, 39] width 131 height 29
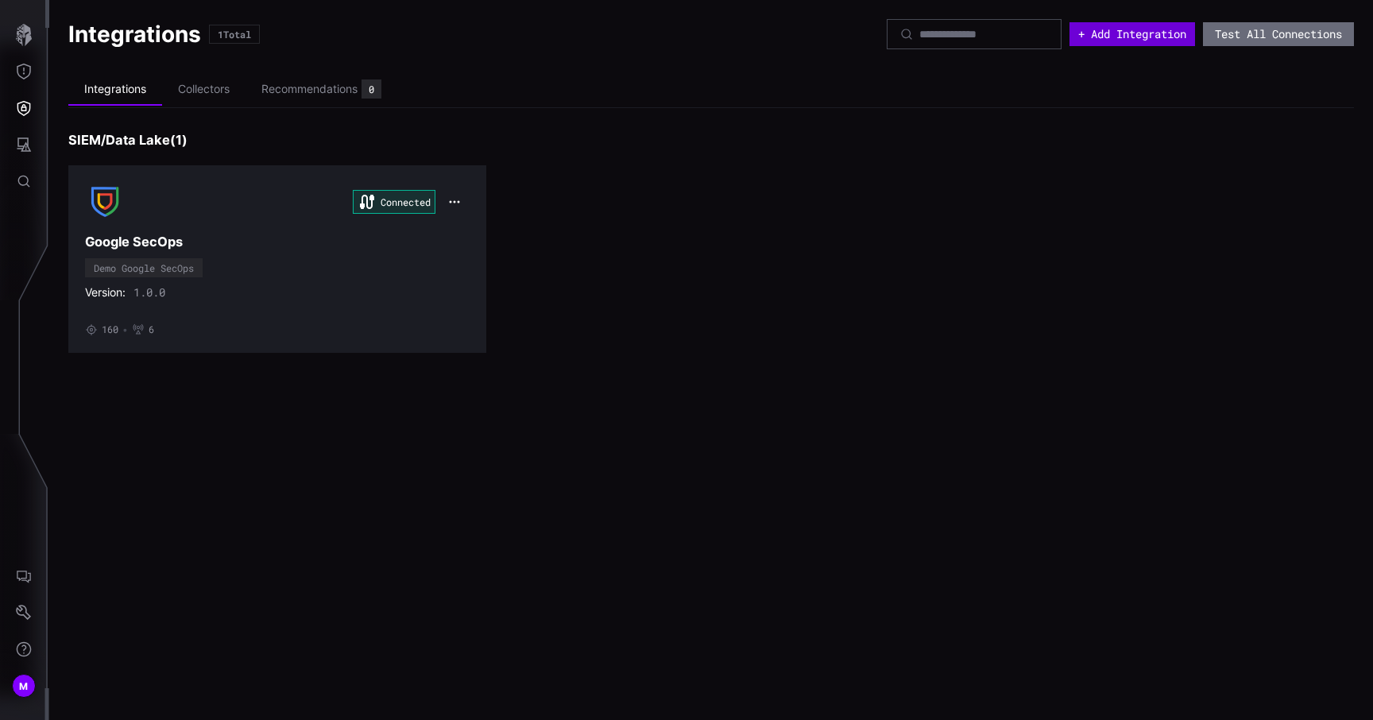
click at [1132, 30] on button "+ Add Integration" at bounding box center [1133, 34] width 126 height 24
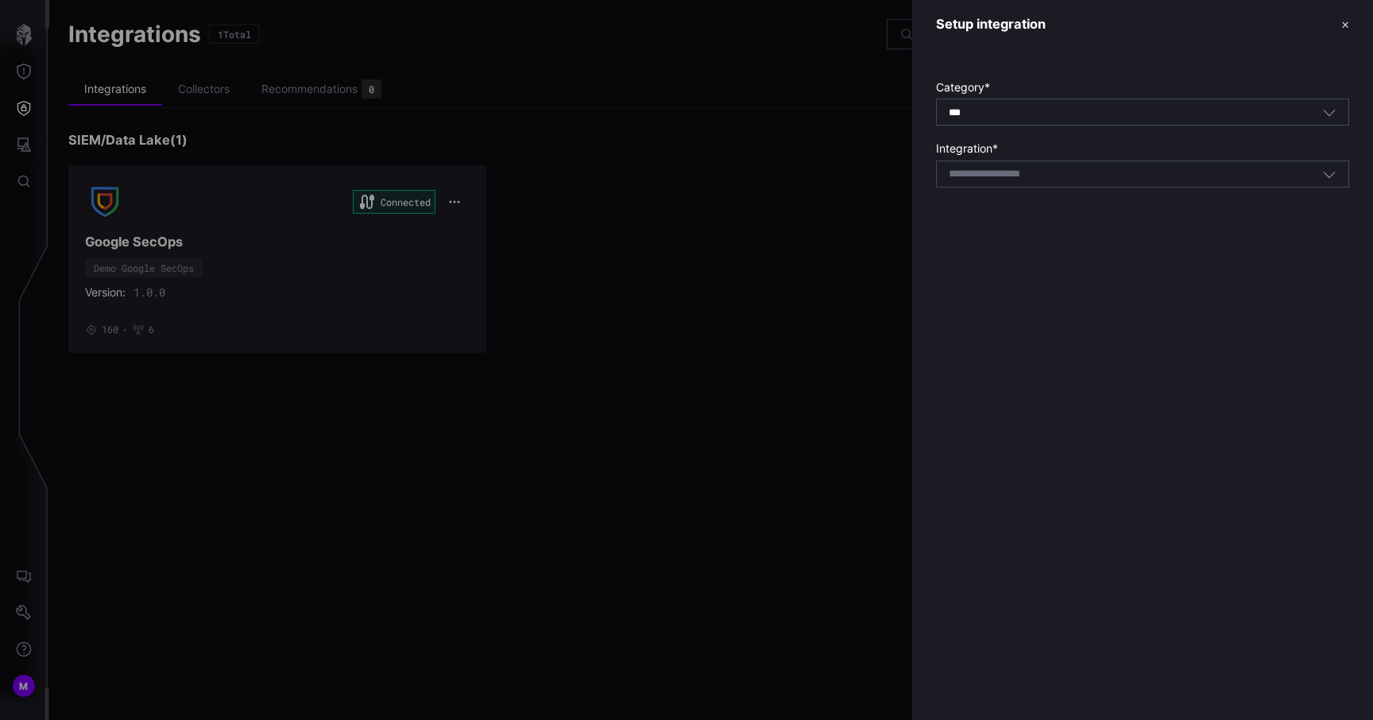
click at [1098, 182] on div "Select integration" at bounding box center [1142, 174] width 413 height 27
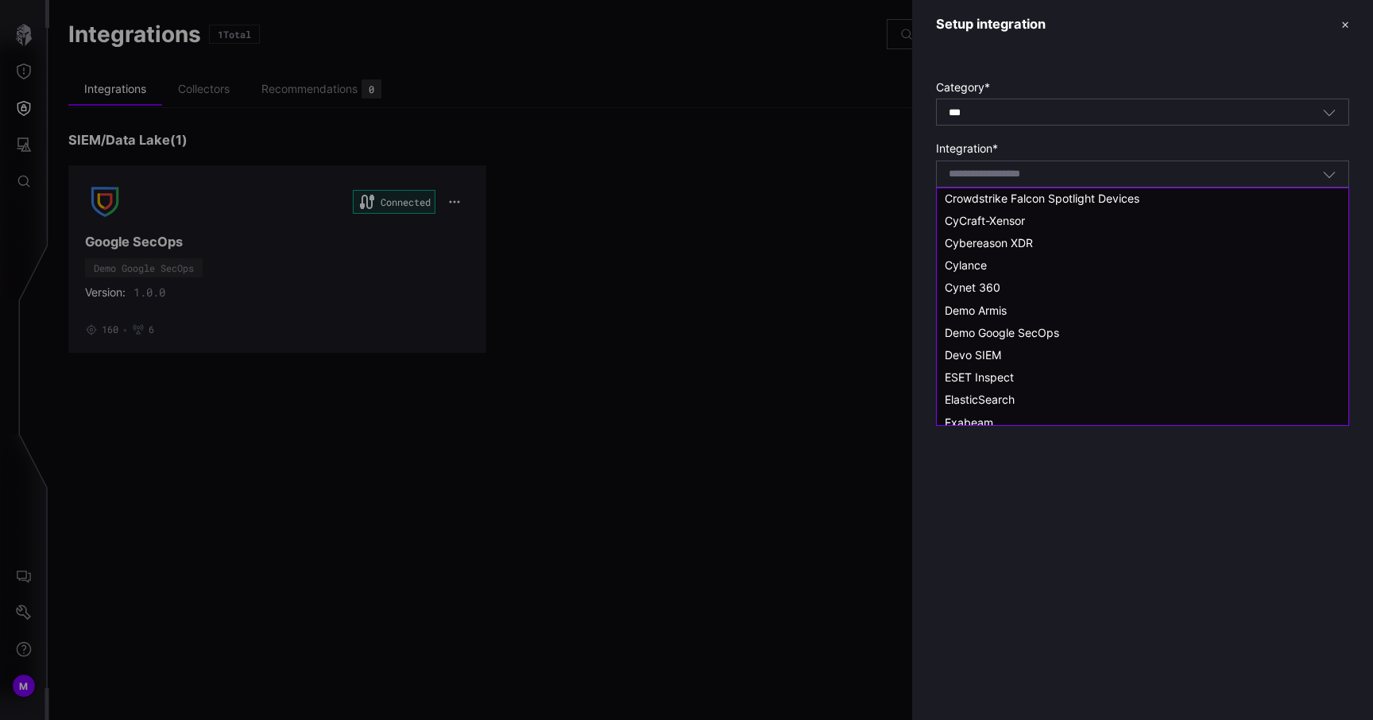
scroll to position [320, 0]
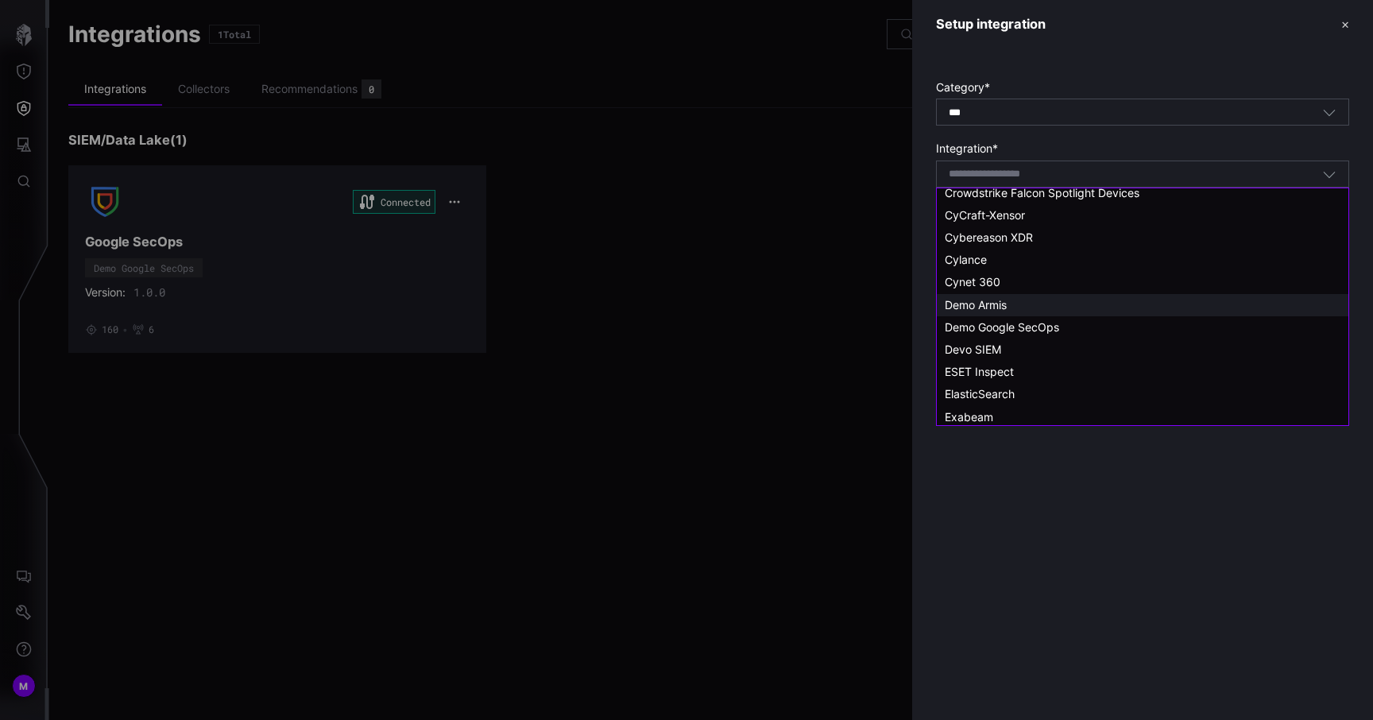
click at [1058, 304] on div "Demo Armis" at bounding box center [1143, 305] width 396 height 14
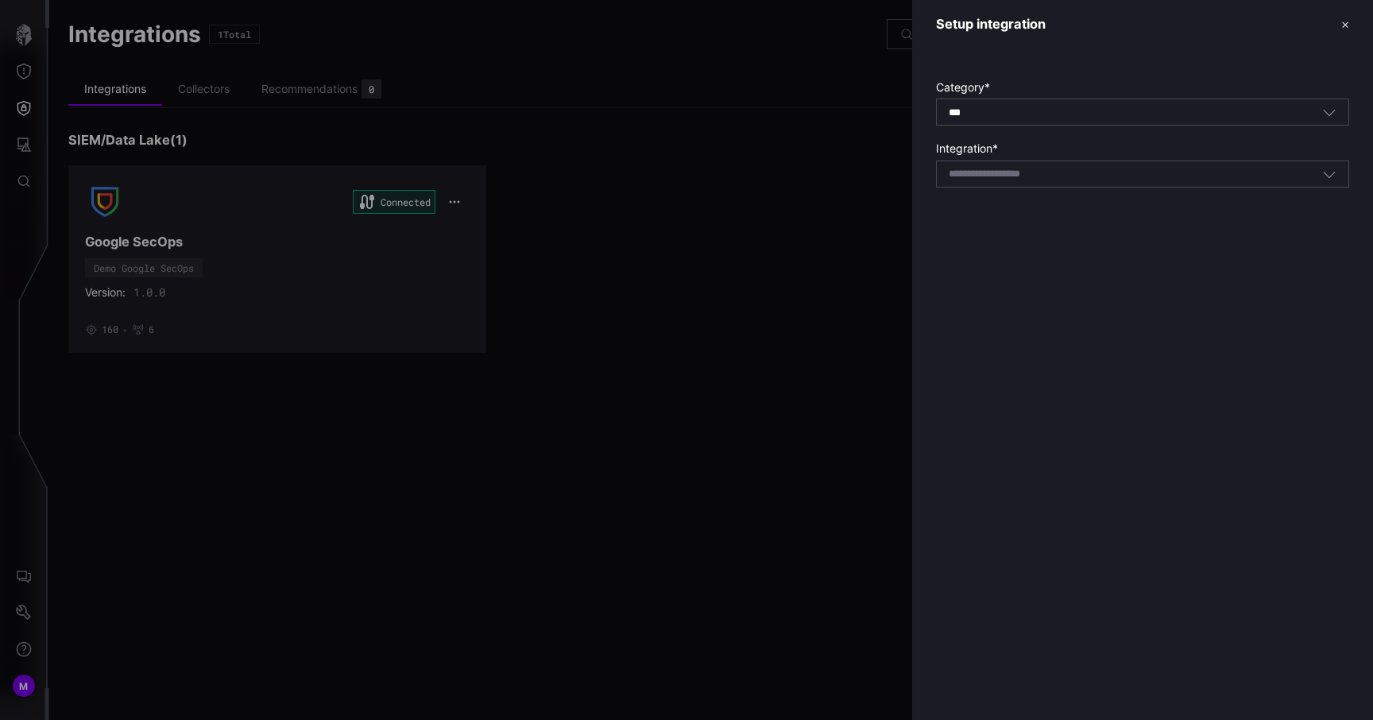
type input "**********"
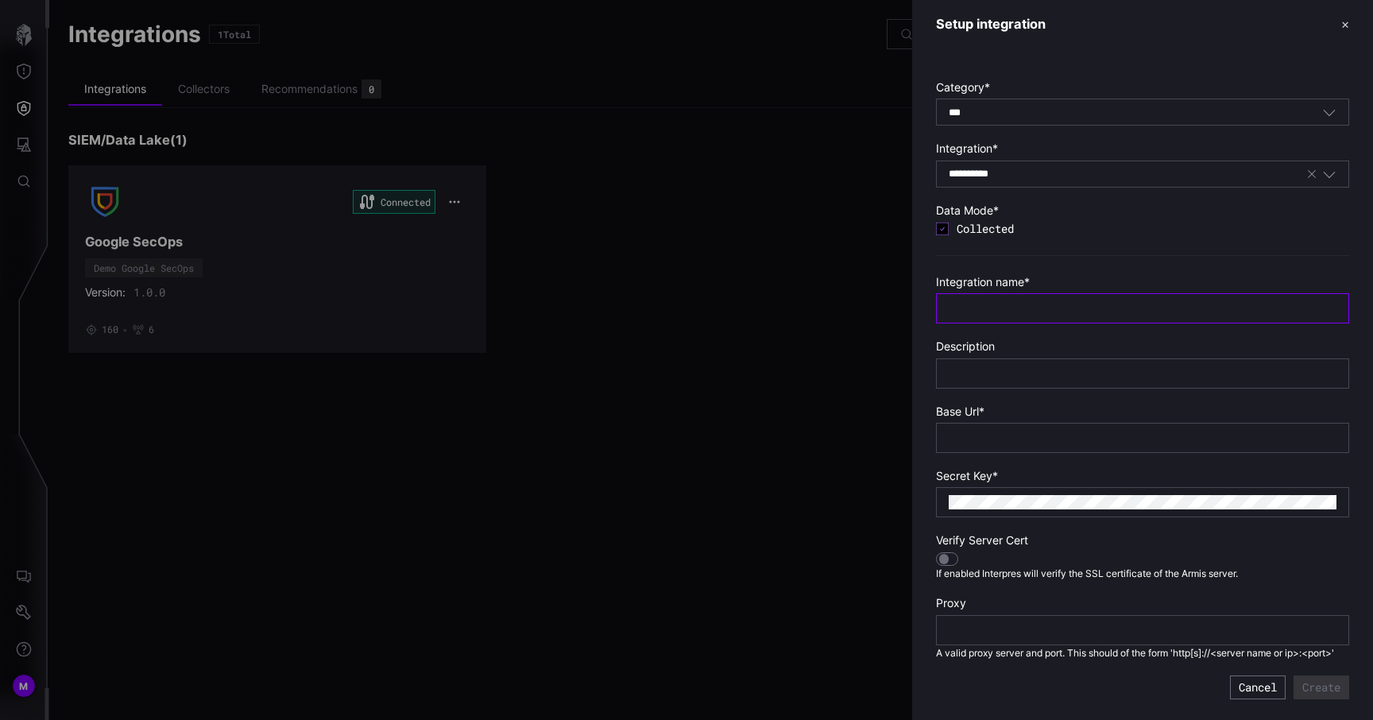
click at [1057, 307] on input "text" at bounding box center [1143, 308] width 388 height 14
type input "*****"
click at [1019, 455] on form "**********" at bounding box center [1142, 389] width 413 height 619
click at [1035, 445] on div at bounding box center [1142, 438] width 413 height 30
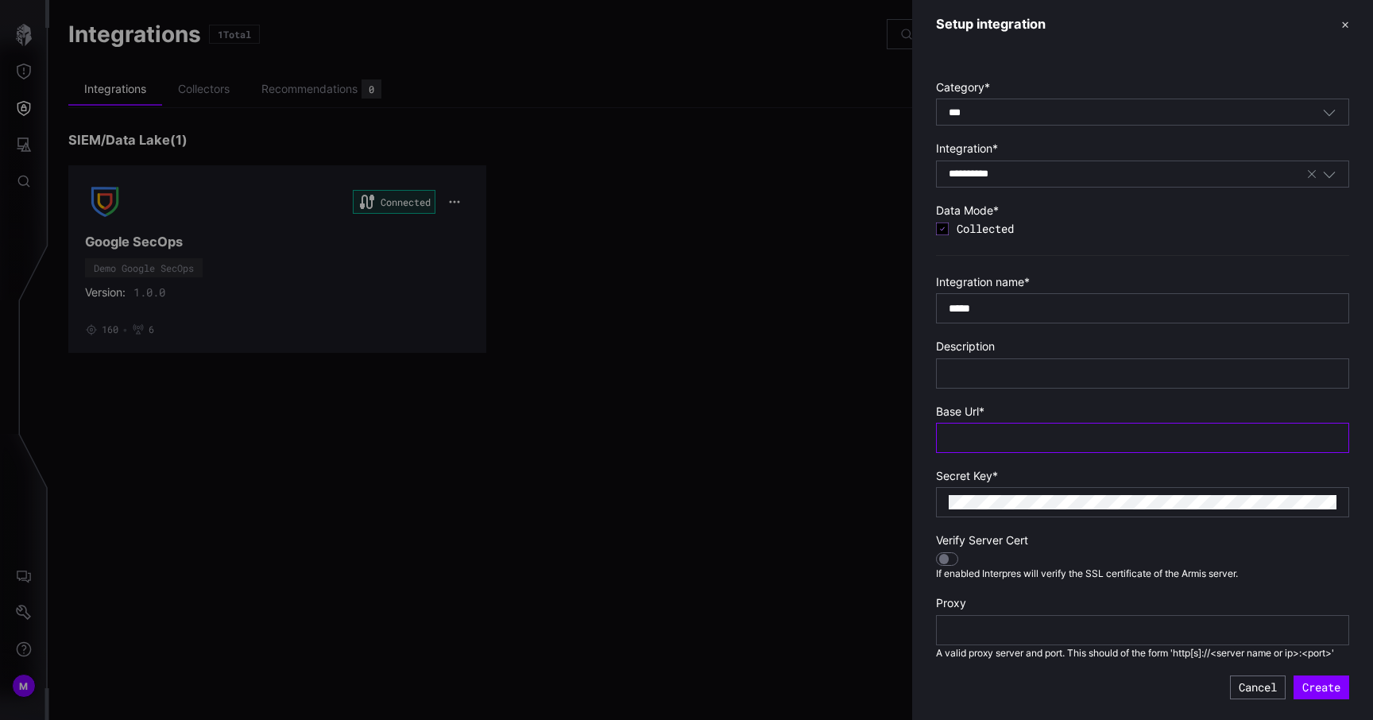
click at [1055, 437] on input "text" at bounding box center [1143, 438] width 388 height 14
type input "*"
click at [1299, 682] on button "Create" at bounding box center [1322, 687] width 56 height 24
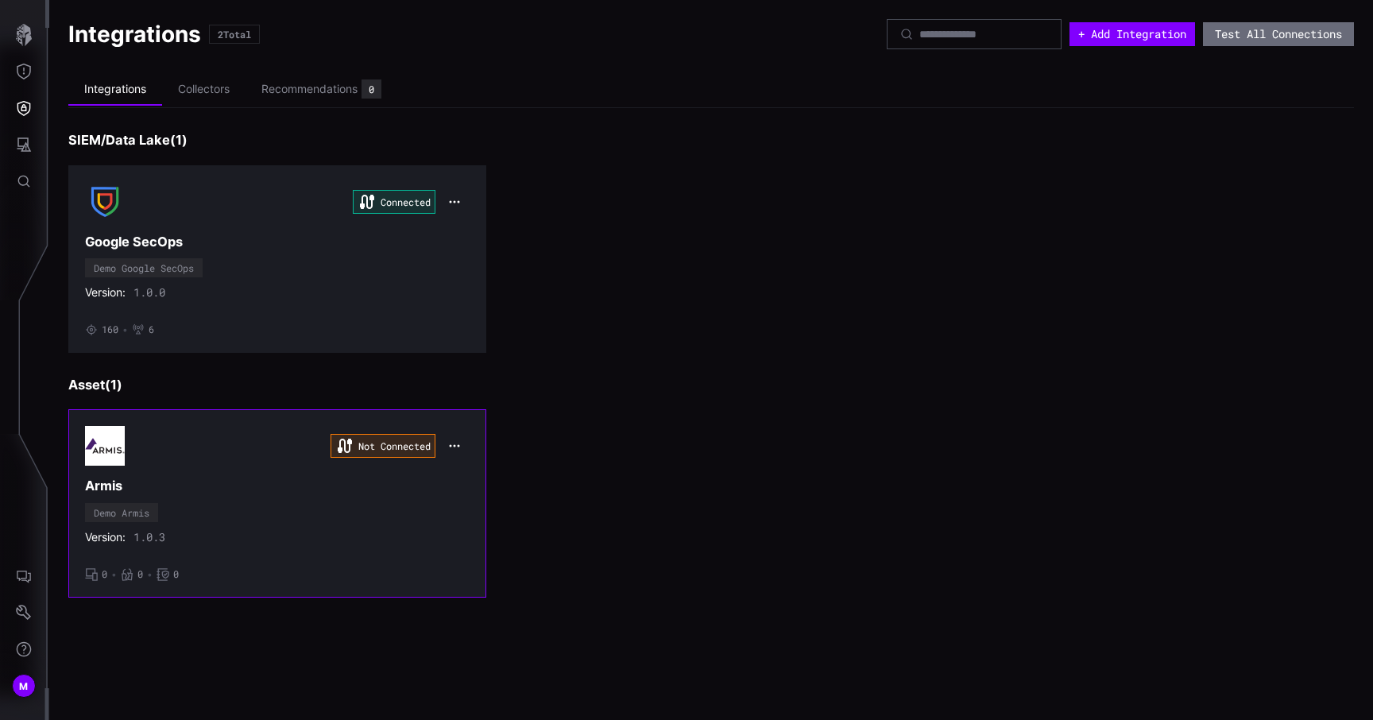
click at [307, 524] on div "Not Connected Armis Demo Armis Version: 1.0.3 • 0 • 0 • 0" at bounding box center [277, 503] width 385 height 154
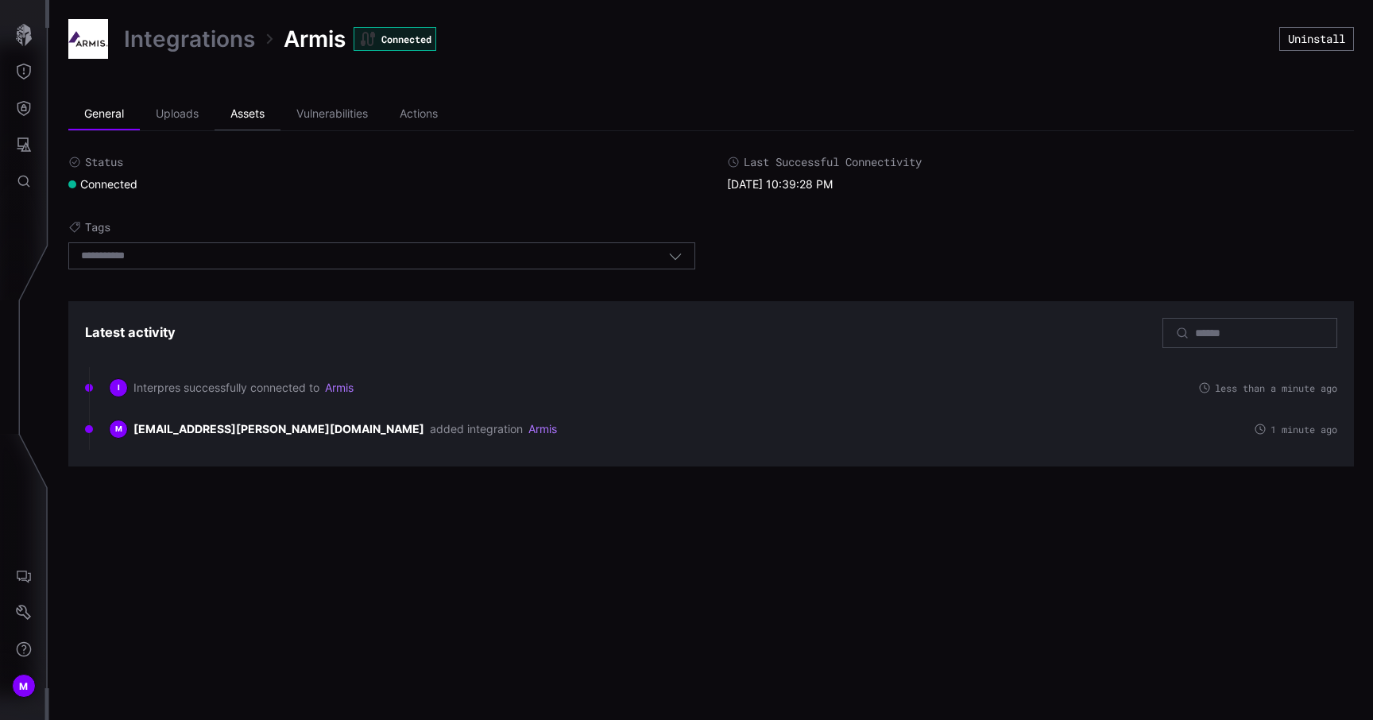
click at [257, 114] on li "Assets" at bounding box center [248, 115] width 66 height 32
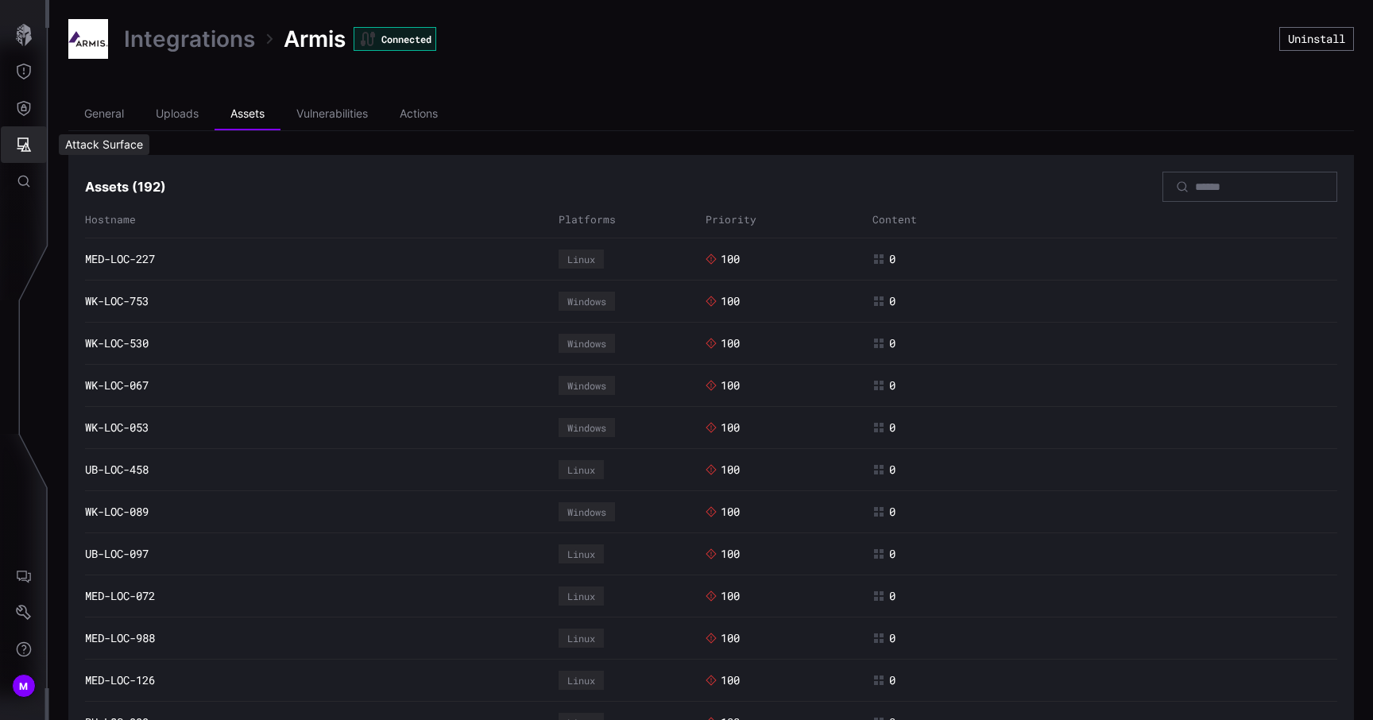
click at [25, 144] on icon "Attack Surface" at bounding box center [24, 144] width 14 height 14
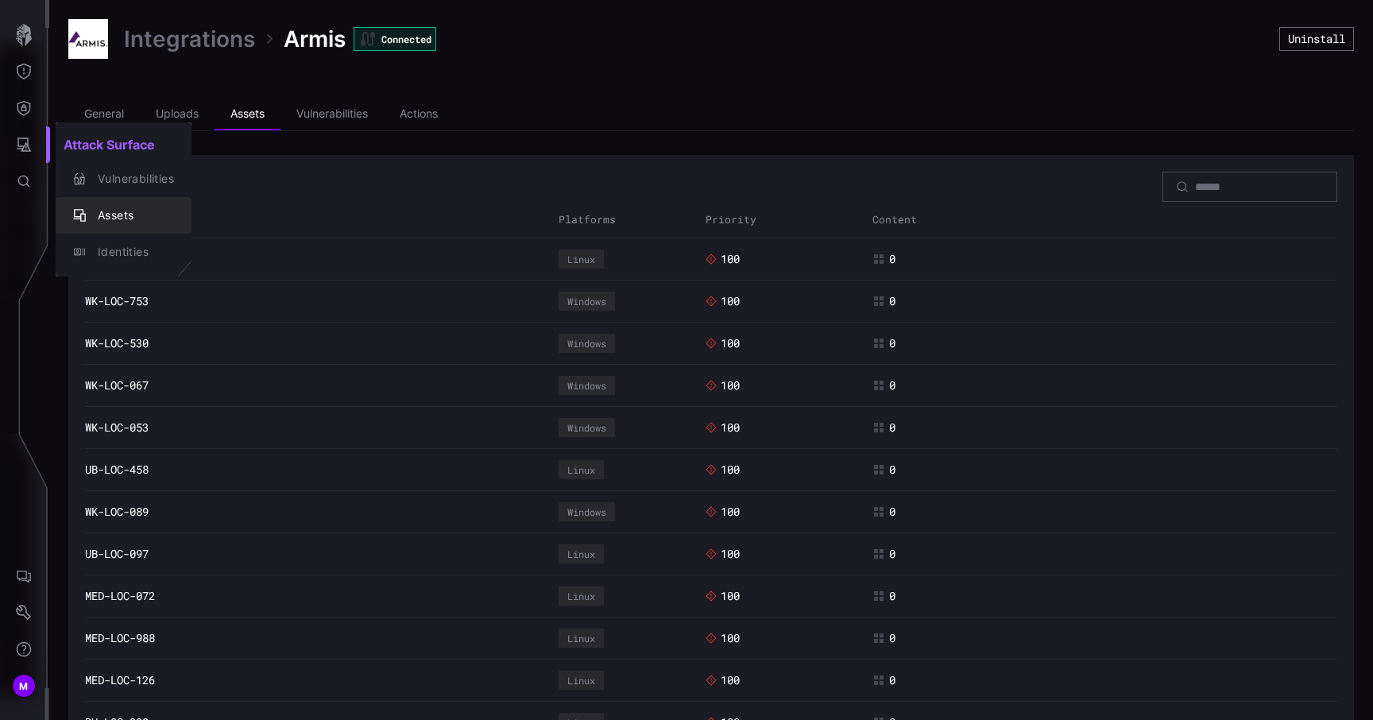
click at [112, 209] on div "Assets" at bounding box center [132, 216] width 84 height 20
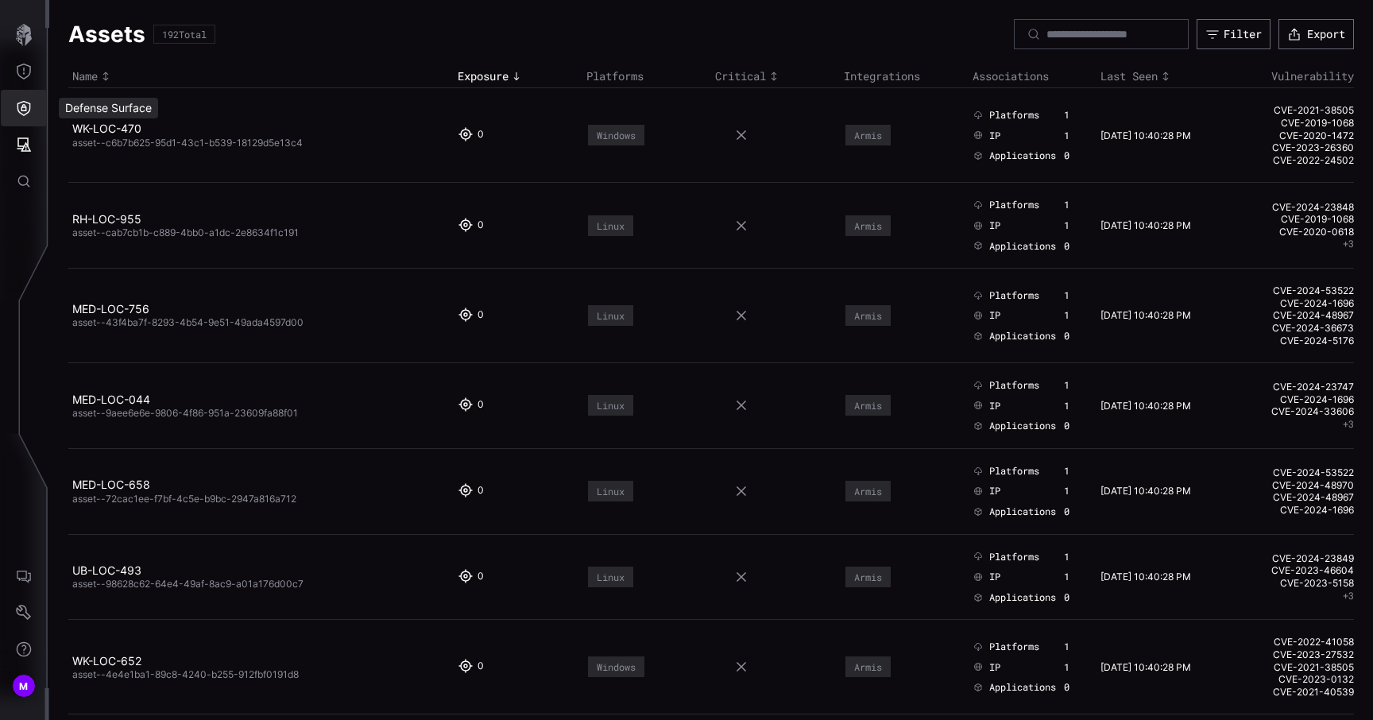
click at [22, 105] on icon "Defense Surface" at bounding box center [24, 108] width 14 height 15
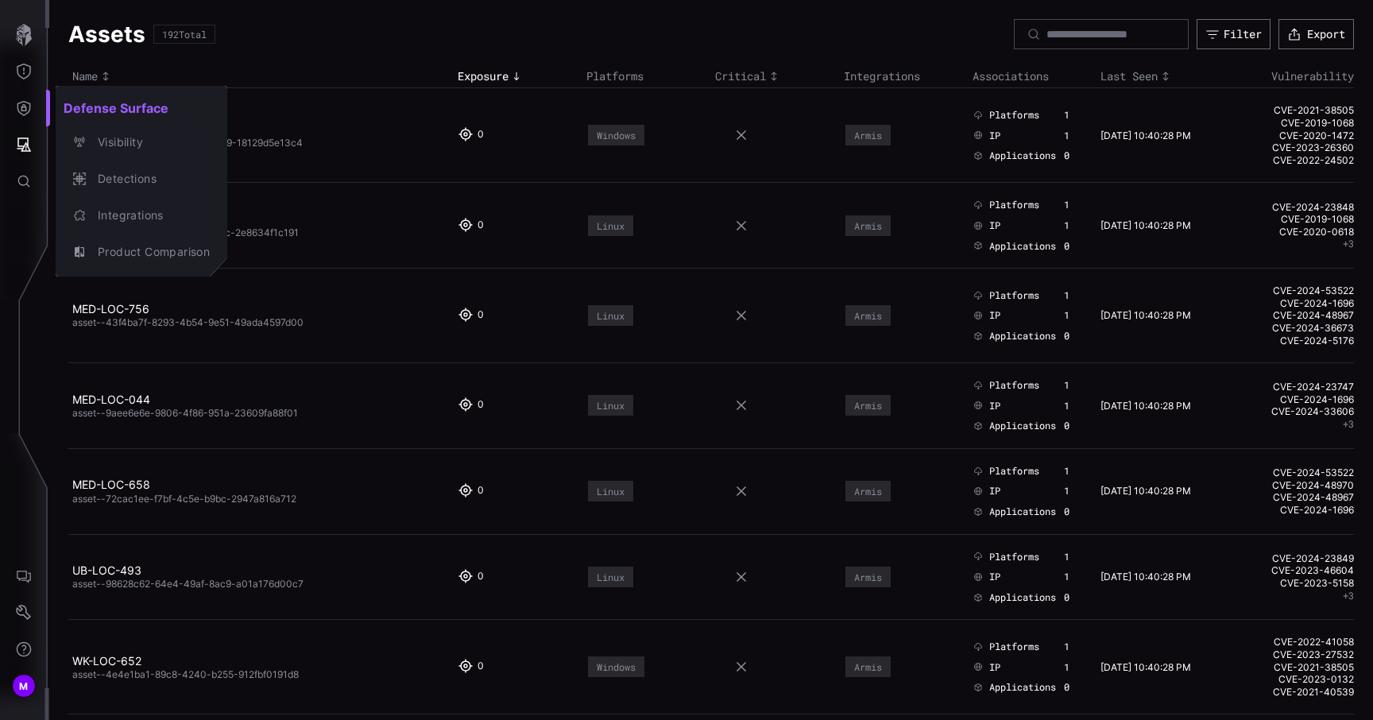
click at [95, 66] on div at bounding box center [686, 360] width 1373 height 720
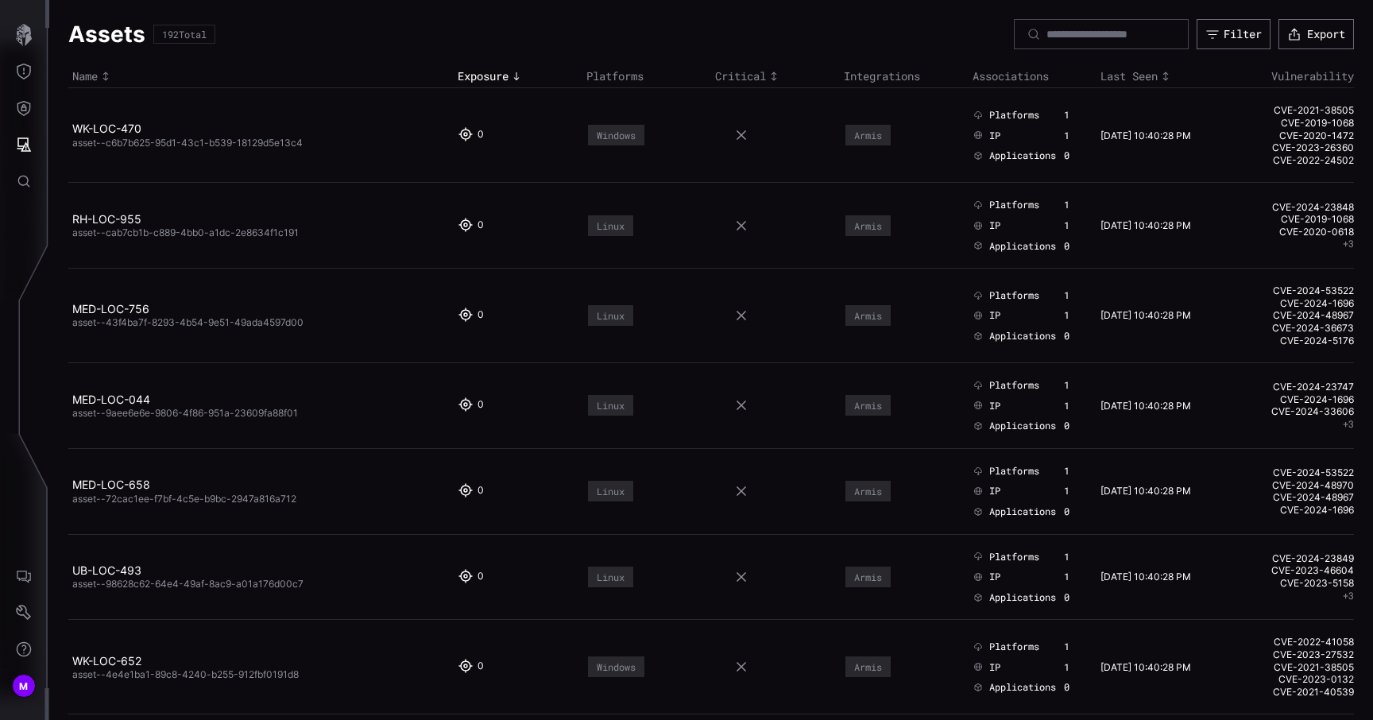
click at [736, 295] on td at bounding box center [775, 316] width 129 height 95
click at [25, 102] on icon "Defense Surface" at bounding box center [24, 108] width 14 height 15
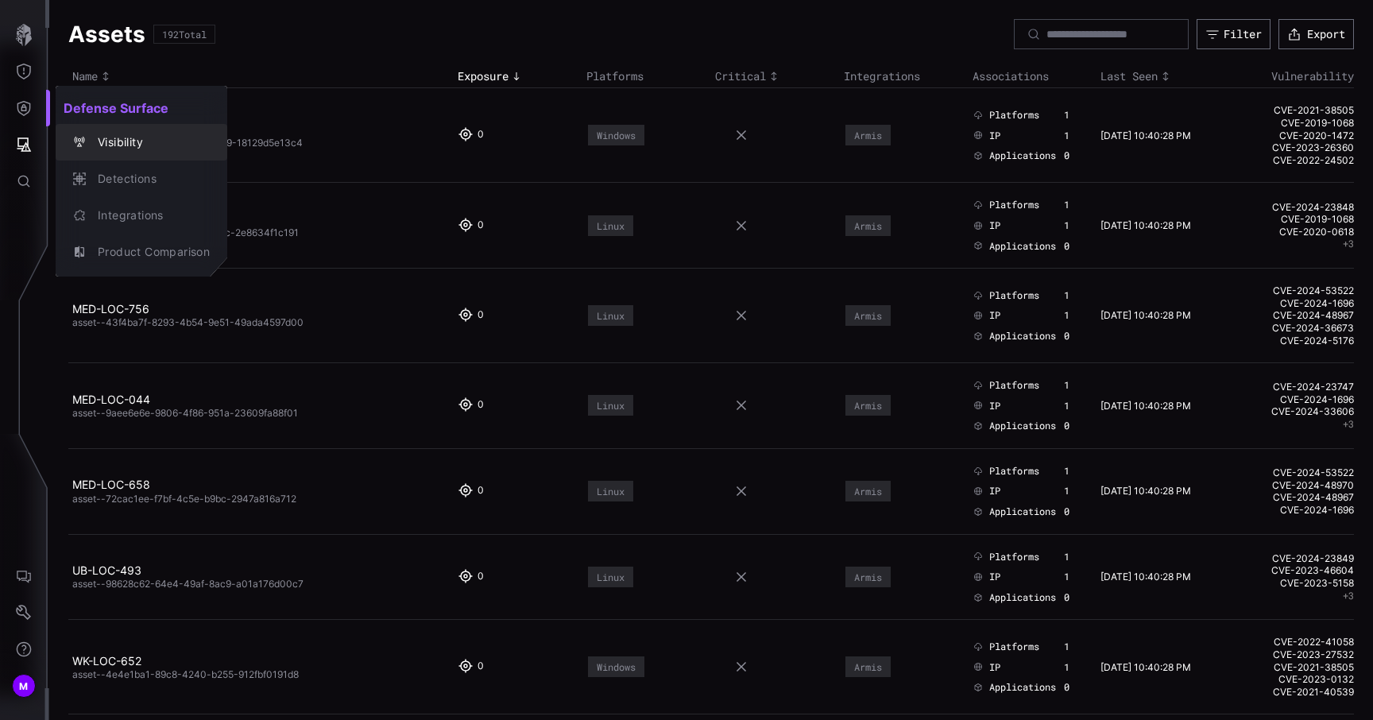
click at [104, 141] on div "Visibility" at bounding box center [150, 143] width 120 height 20
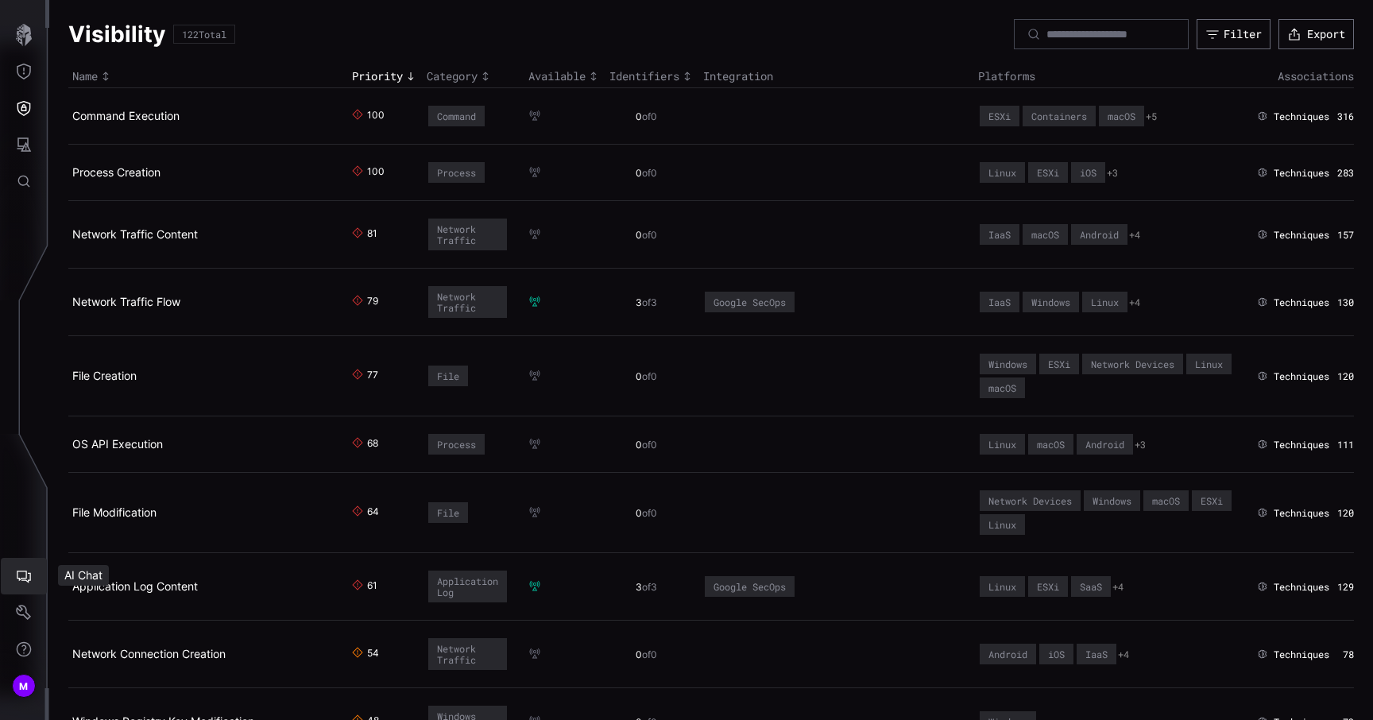
click at [25, 585] on button "AI Chat" at bounding box center [24, 576] width 46 height 37
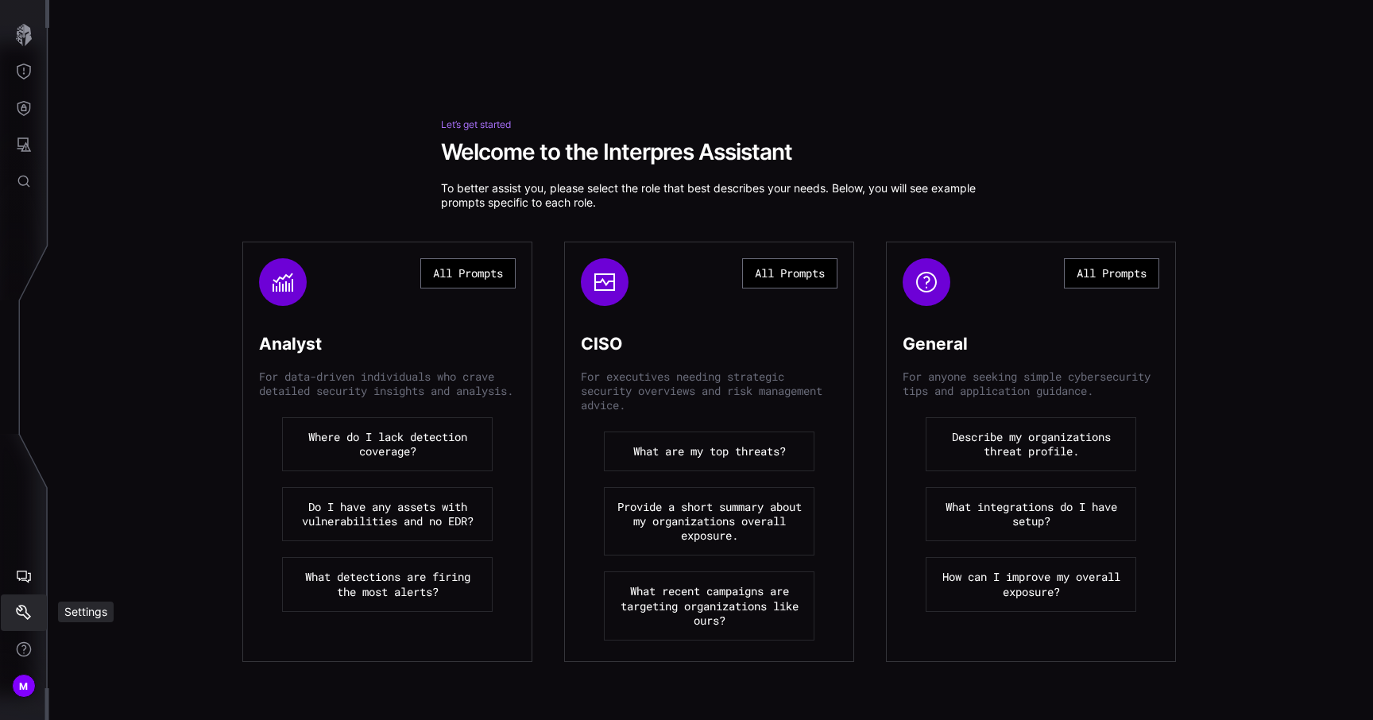
click at [23, 608] on icon "Settings" at bounding box center [24, 613] width 16 height 16
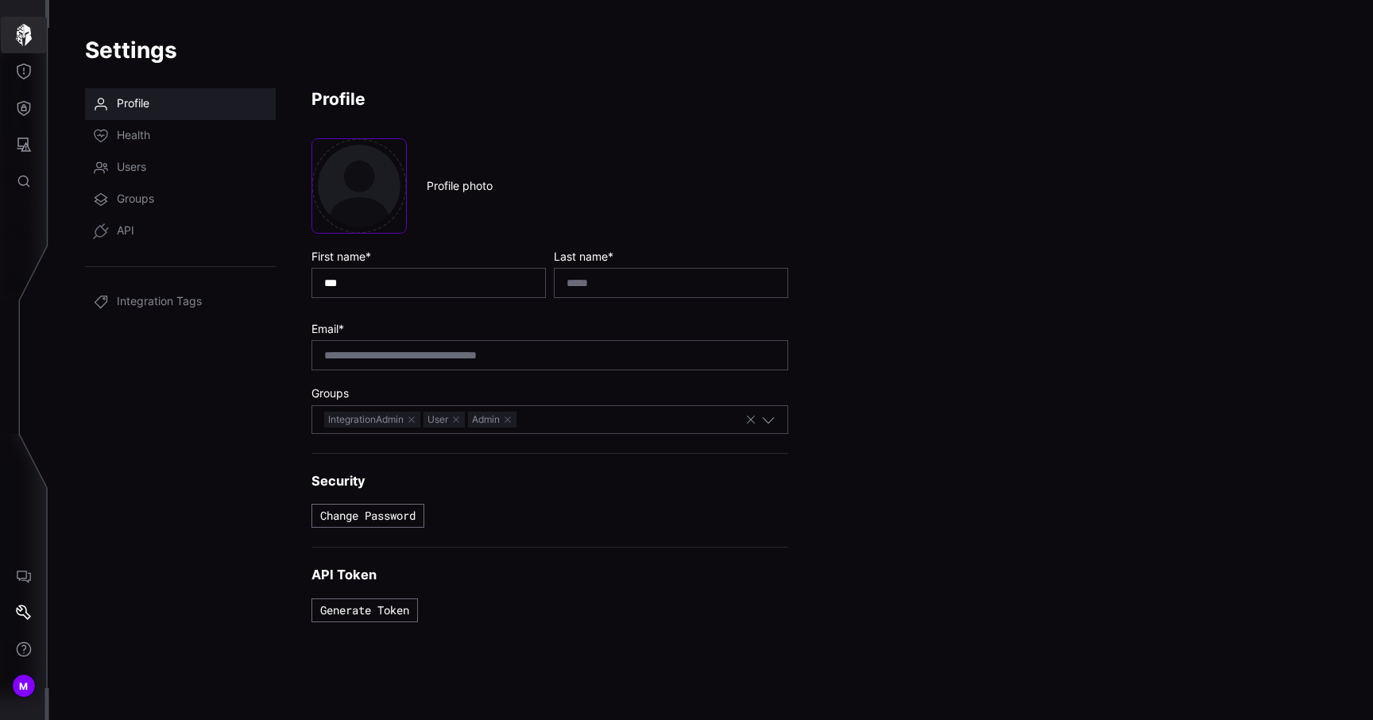
click at [26, 26] on icon "button" at bounding box center [24, 35] width 16 height 22
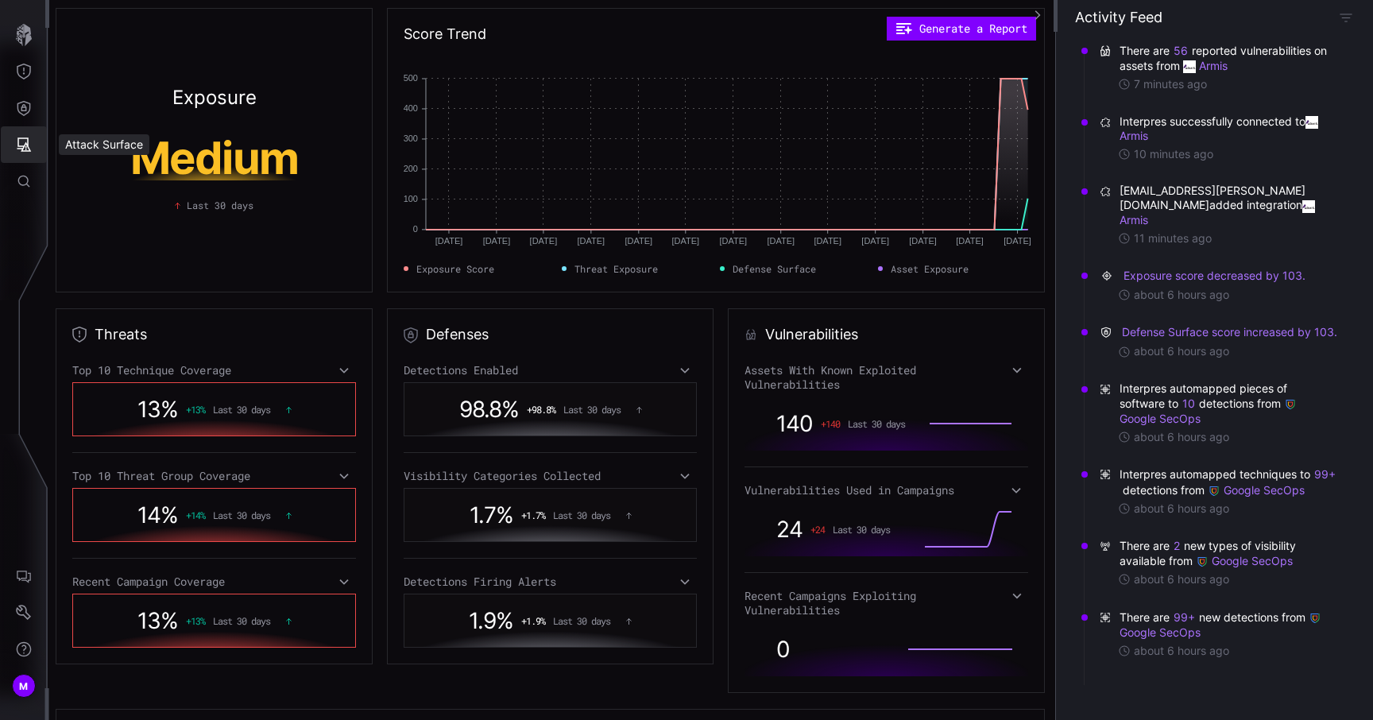
click at [29, 130] on button "Attack Surface" at bounding box center [24, 144] width 46 height 37
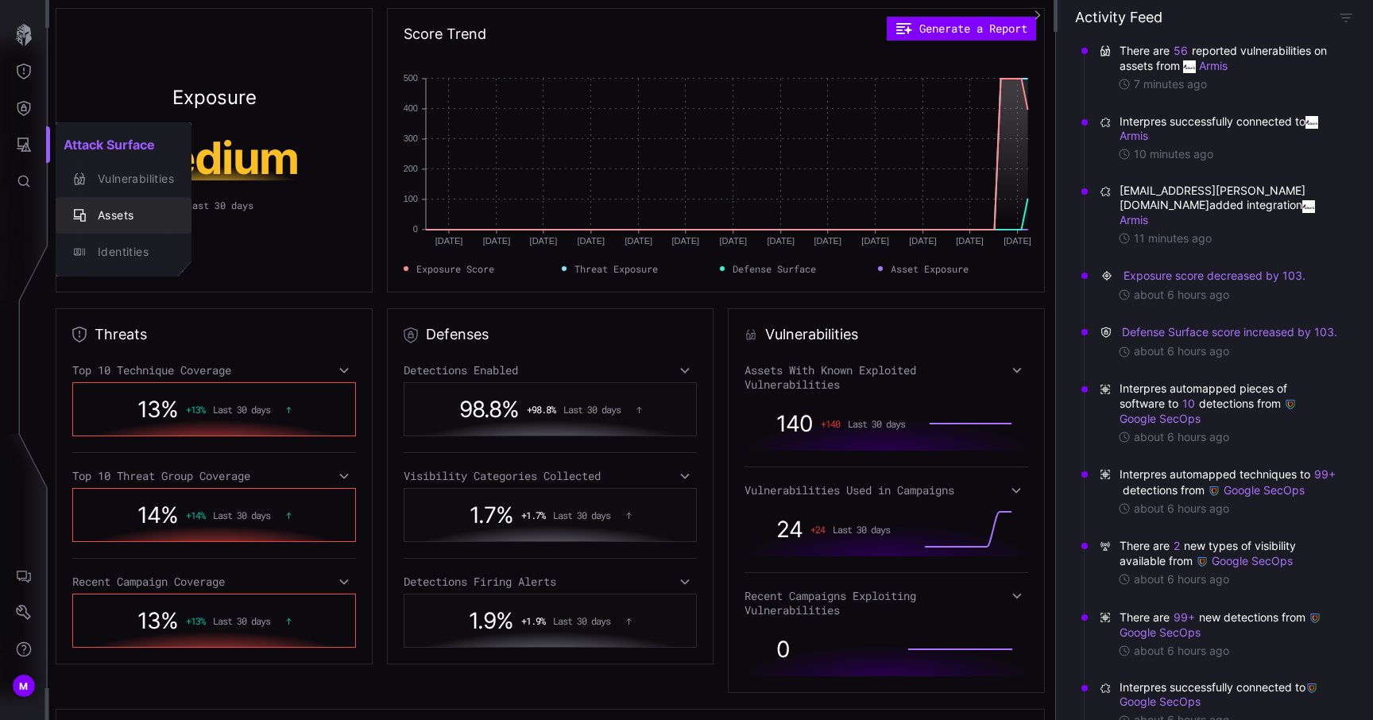
click at [96, 207] on div "Assets" at bounding box center [132, 216] width 84 height 20
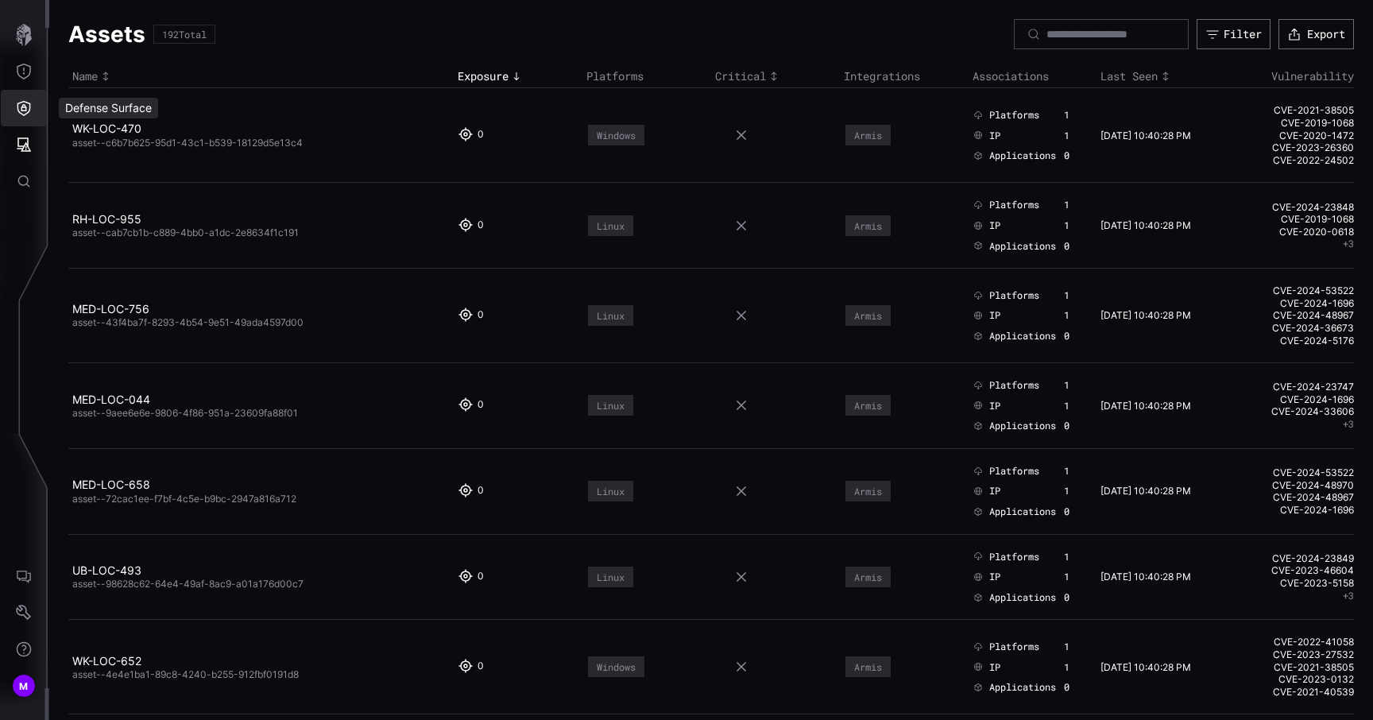
click at [45, 121] on button "Defense Surface" at bounding box center [24, 108] width 46 height 37
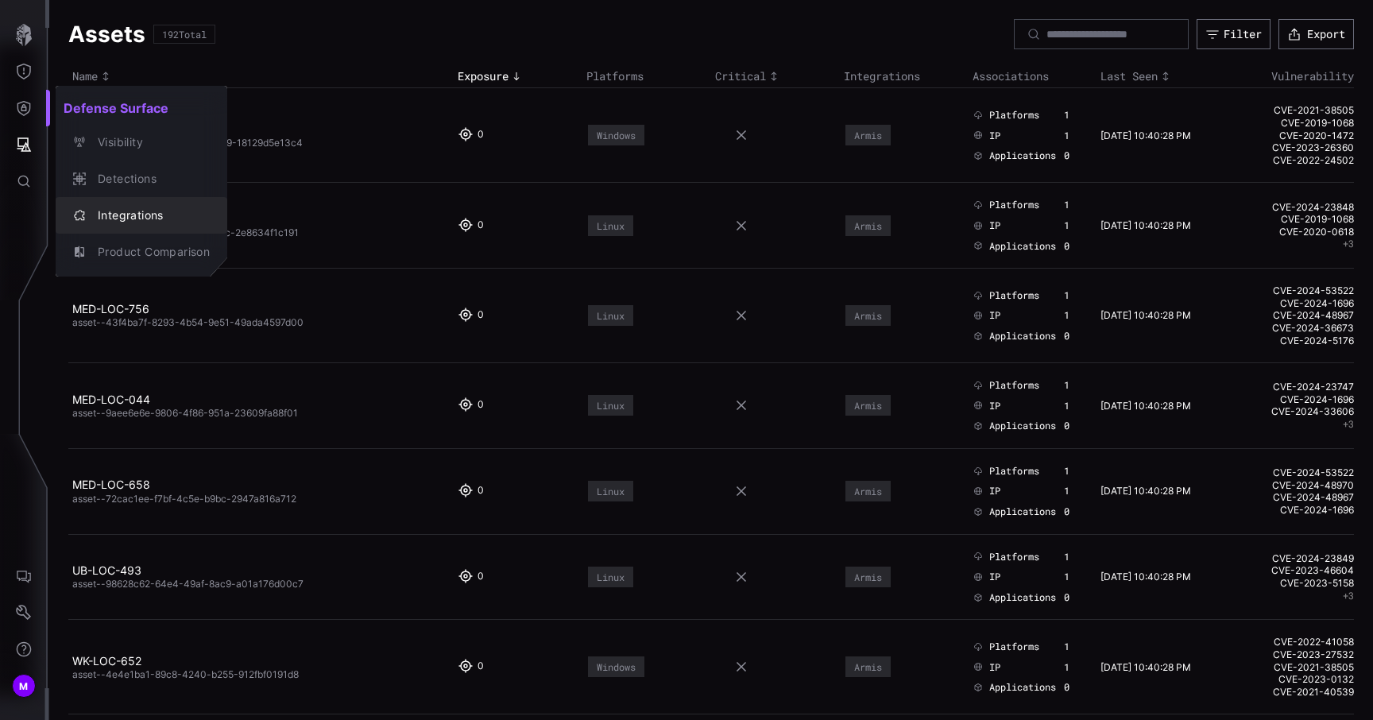
click at [141, 219] on div "Integrations" at bounding box center [150, 216] width 120 height 20
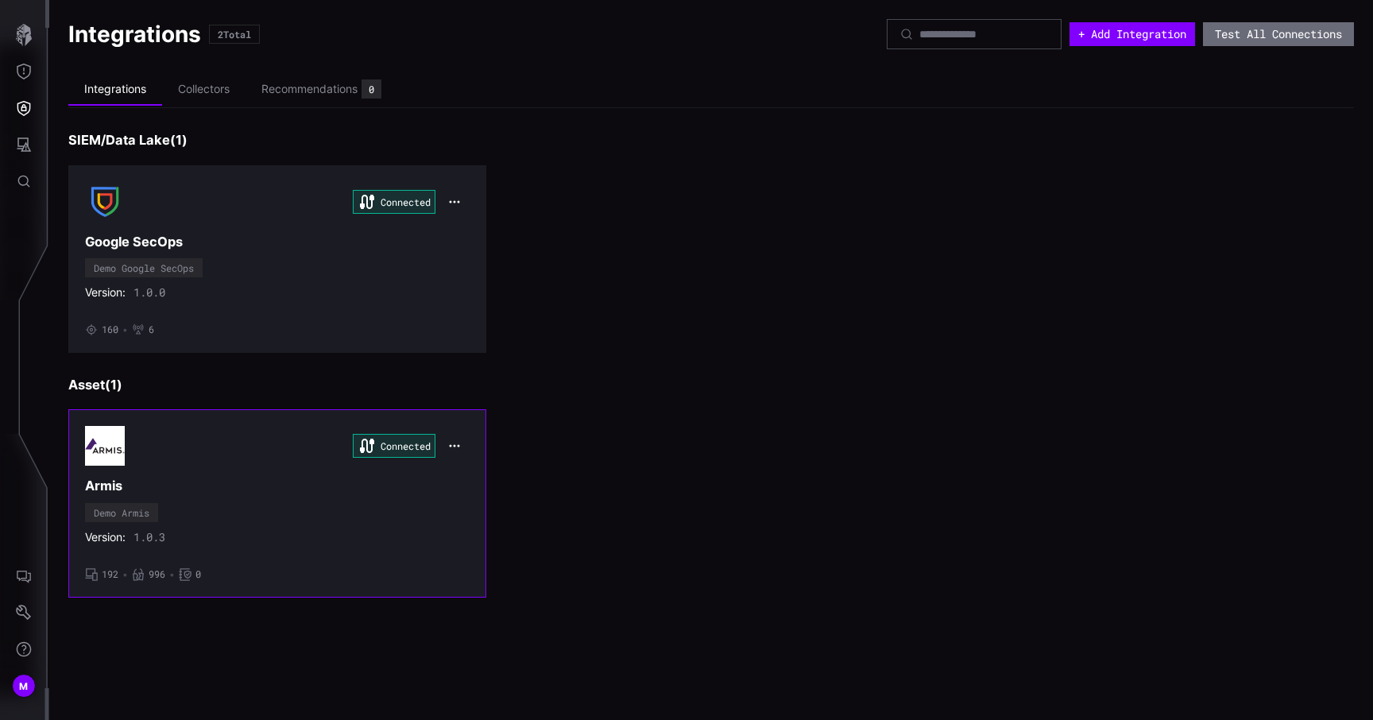
click at [212, 497] on div "Connected Armis Demo Armis Version: 1.0.3 • 192 • 996 • 0" at bounding box center [277, 503] width 385 height 154
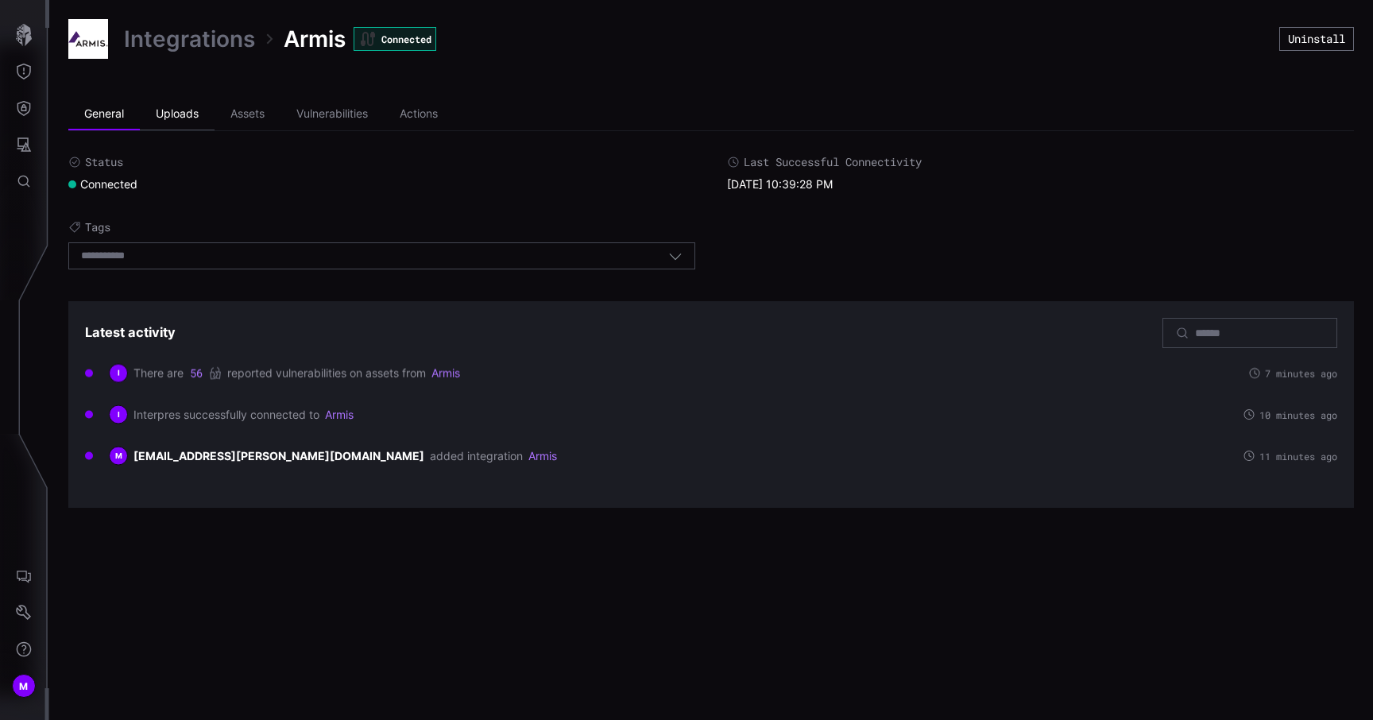
click at [184, 112] on li "Uploads" at bounding box center [177, 115] width 75 height 32
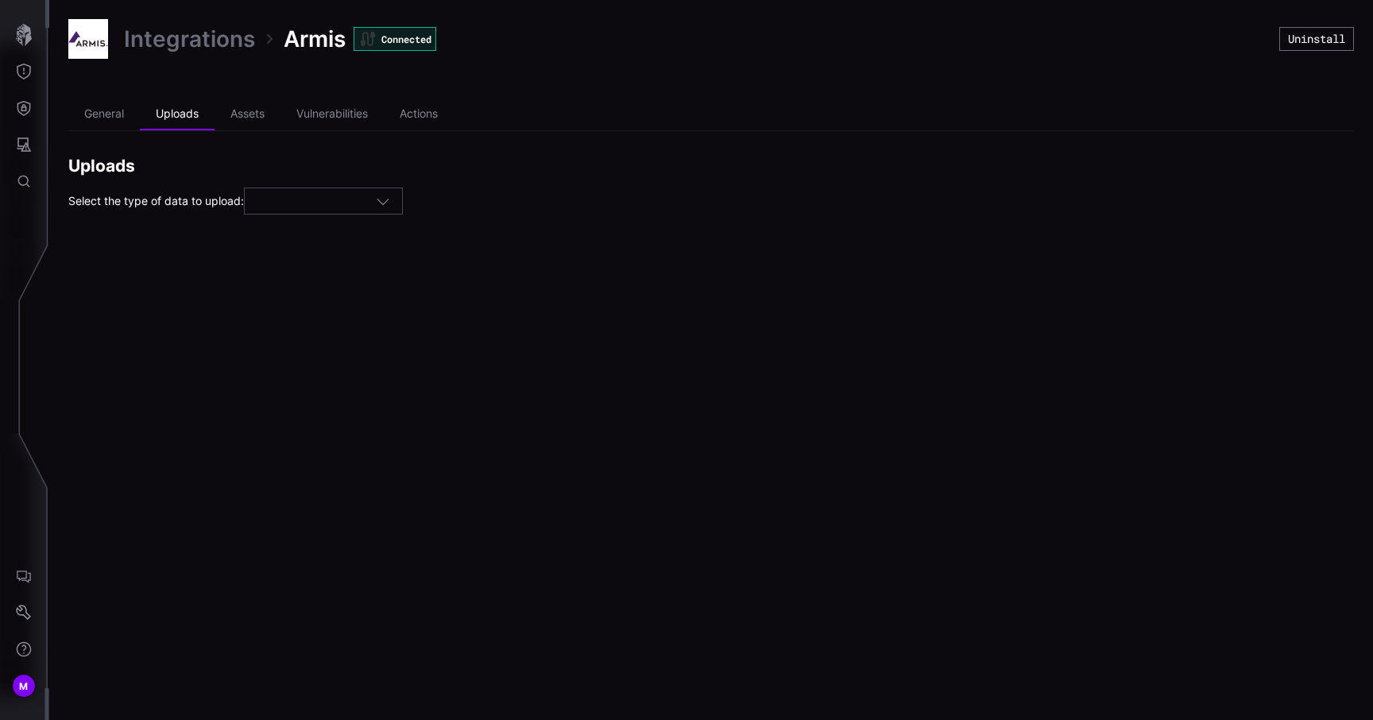
click at [289, 189] on div at bounding box center [323, 201] width 159 height 27
click at [292, 236] on div "Assets" at bounding box center [329, 226] width 157 height 22
type input "******"
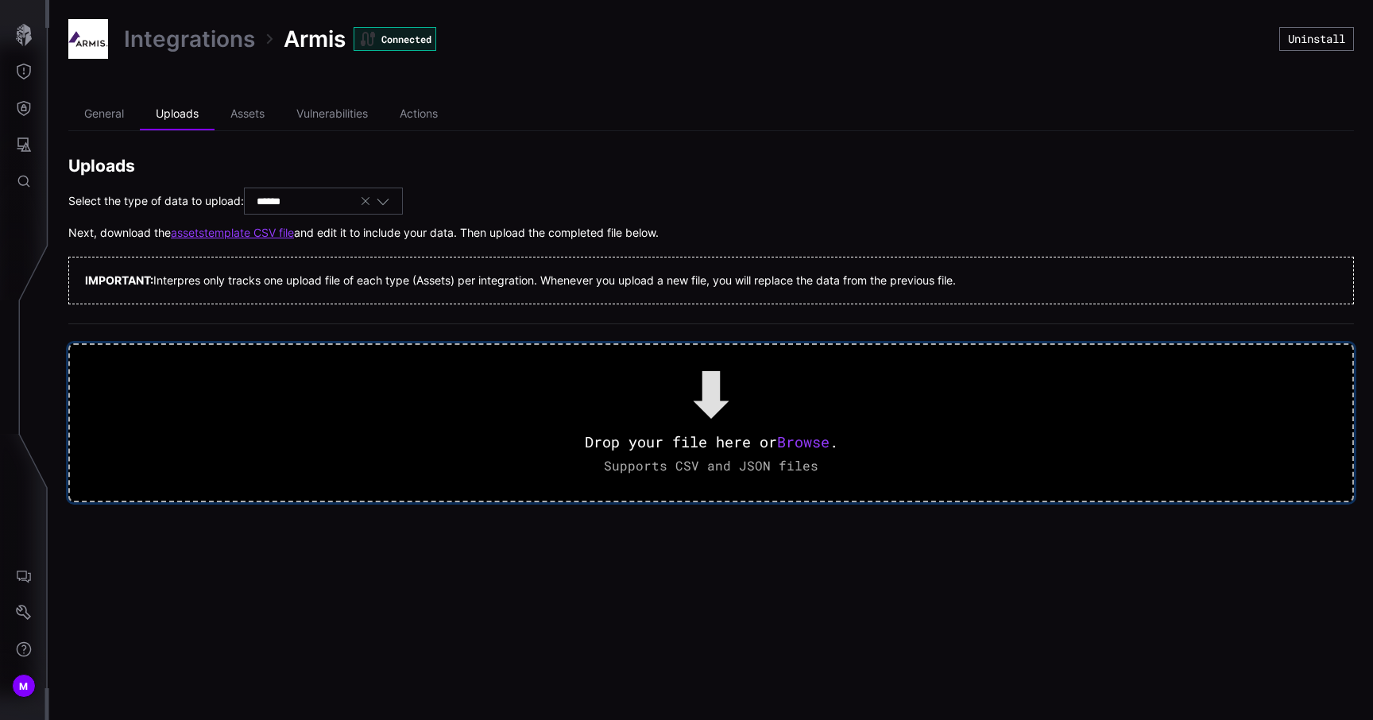
click at [803, 440] on span "Browse" at bounding box center [803, 441] width 52 height 19
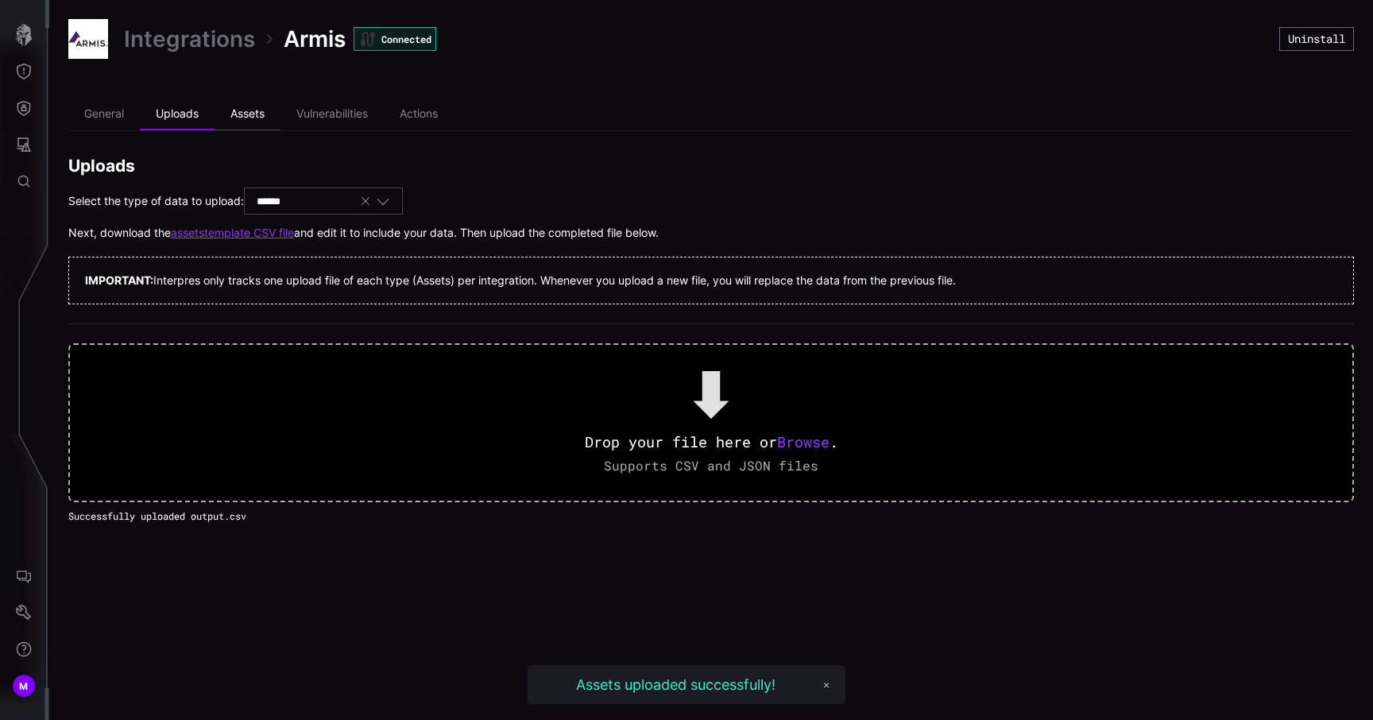
click at [232, 110] on li "Assets" at bounding box center [248, 115] width 66 height 32
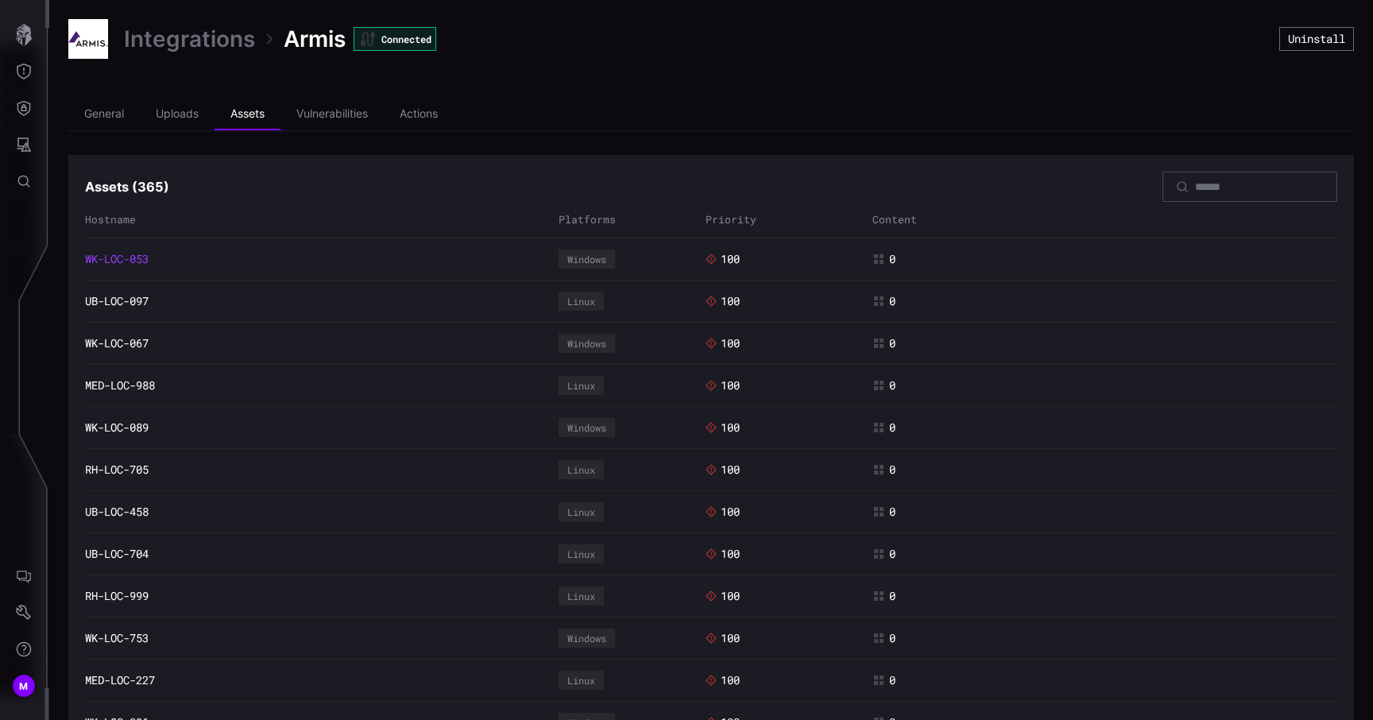
click at [127, 263] on link "WK-LOC-053" at bounding box center [117, 259] width 64 height 14
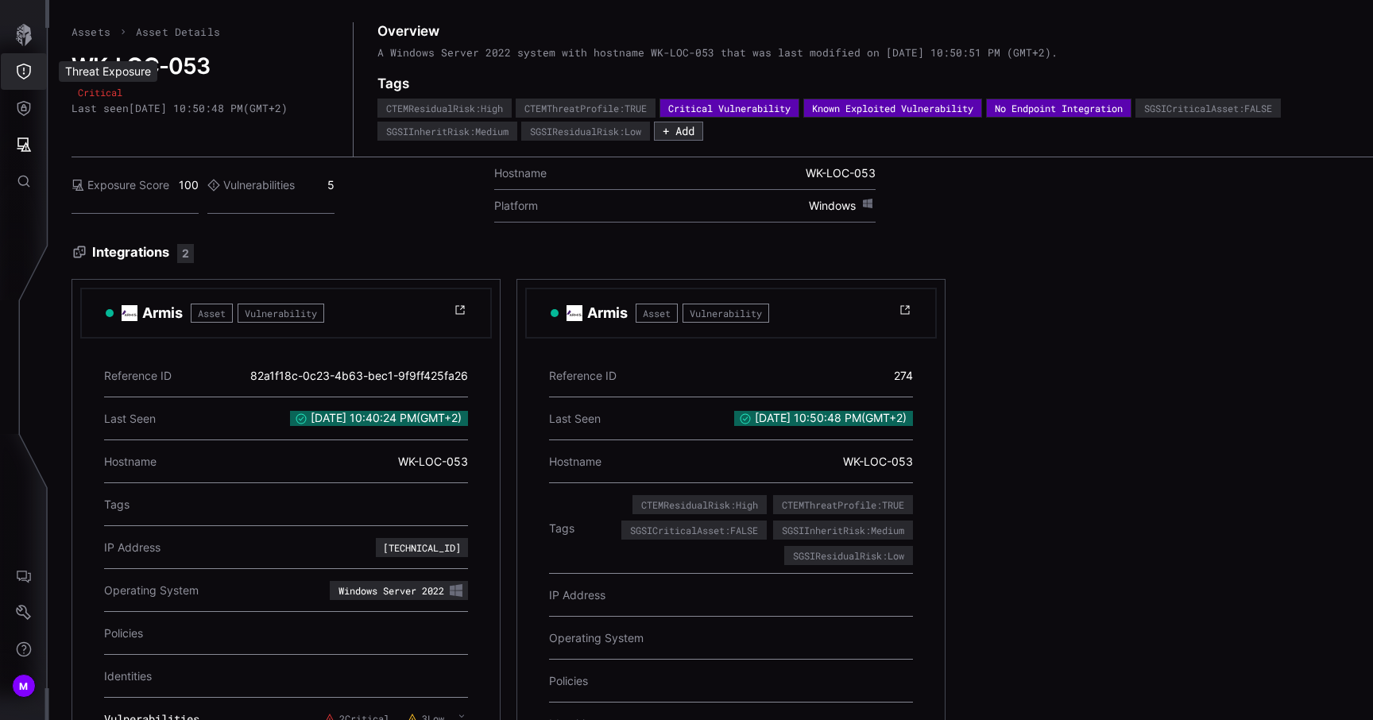
click at [33, 63] on button "Threat Exposure" at bounding box center [24, 71] width 46 height 37
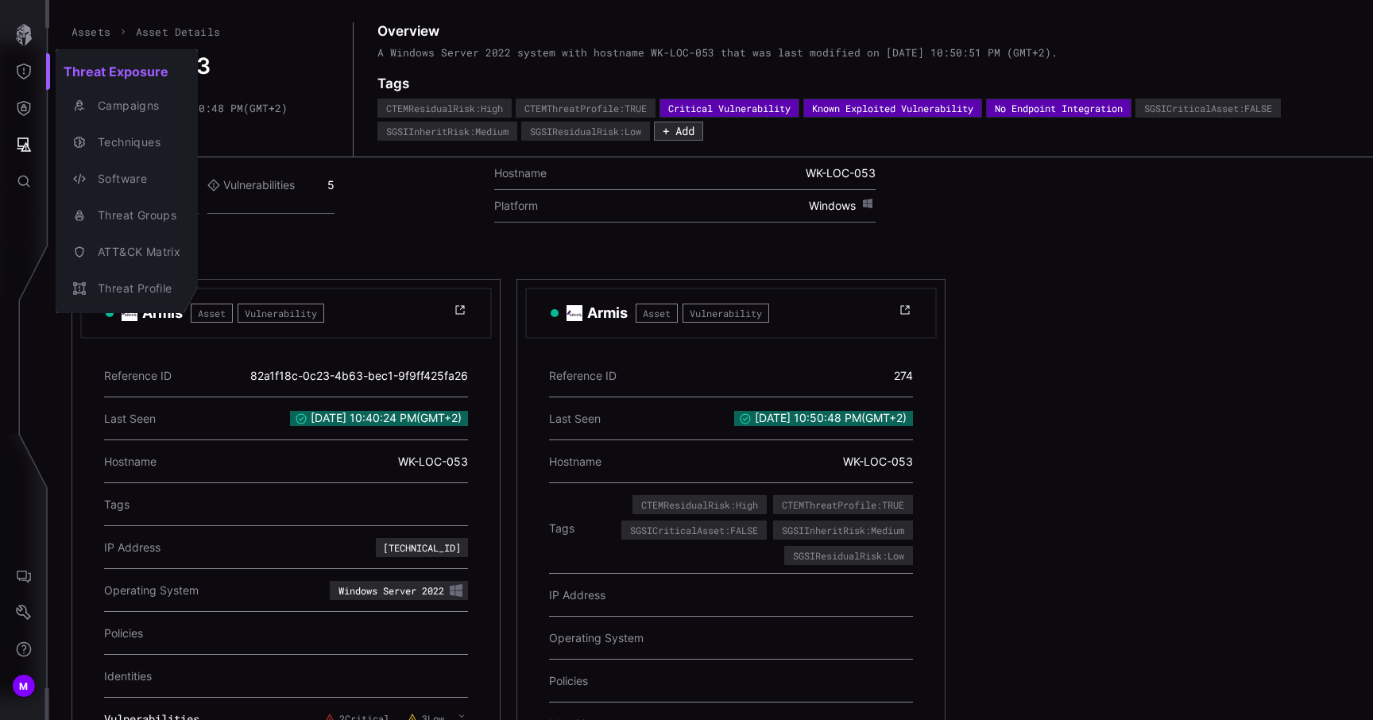
click at [32, 43] on div at bounding box center [686, 360] width 1373 height 720
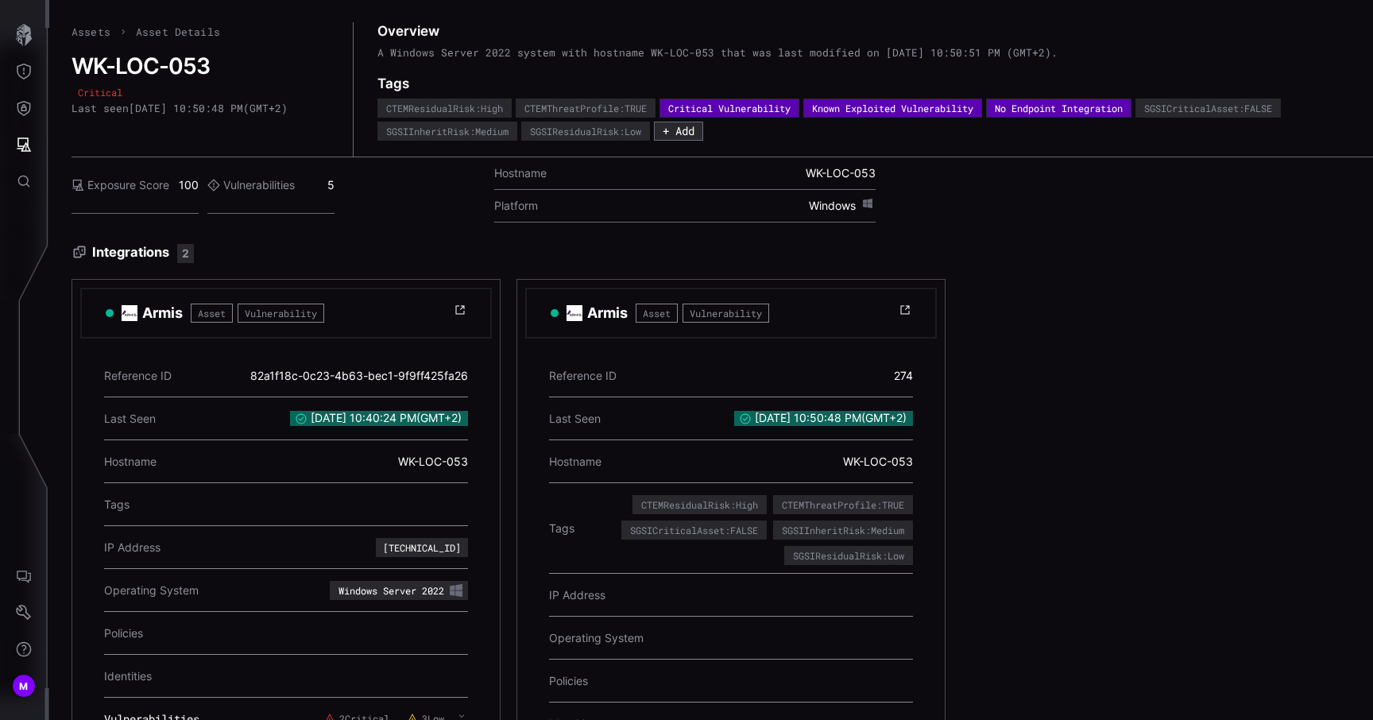
click at [32, 43] on icon "button" at bounding box center [24, 35] width 22 height 22
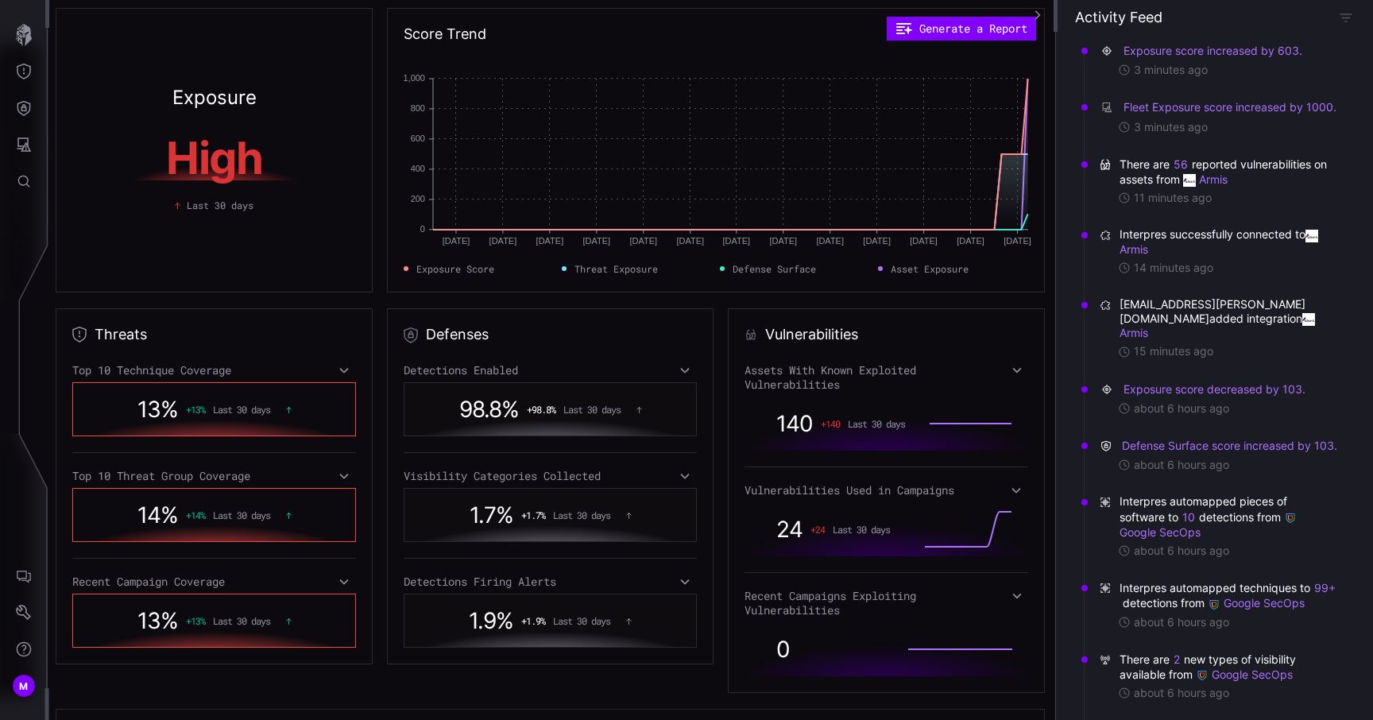
click at [913, 444] on div "140 + 140 Last 30 days" at bounding box center [887, 424] width 284 height 54
click at [883, 408] on div "140 + 140 Last 30 days" at bounding box center [833, 423] width 145 height 43
click at [970, 379] on div "Assets With Known Exploited Vulnerabilities" at bounding box center [887, 377] width 284 height 29
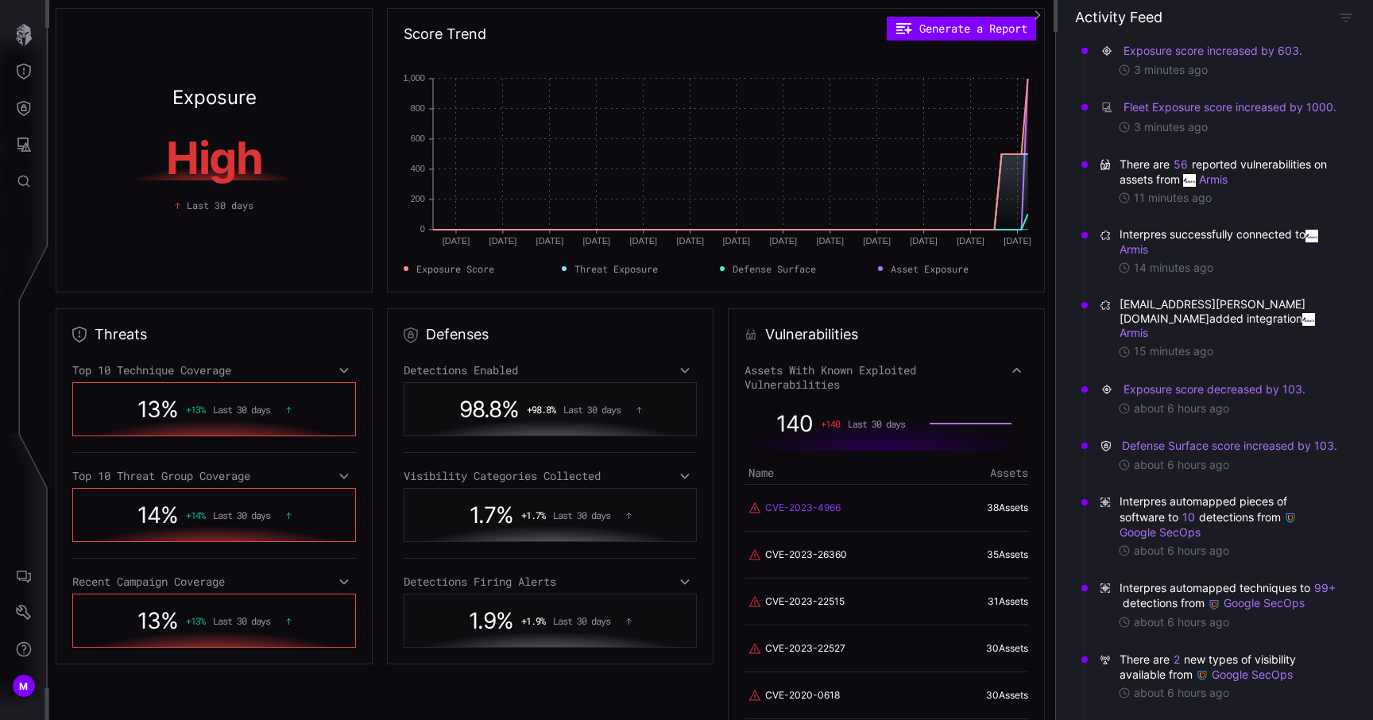
click at [795, 507] on link "CVE-2023-4966" at bounding box center [802, 508] width 75 height 14
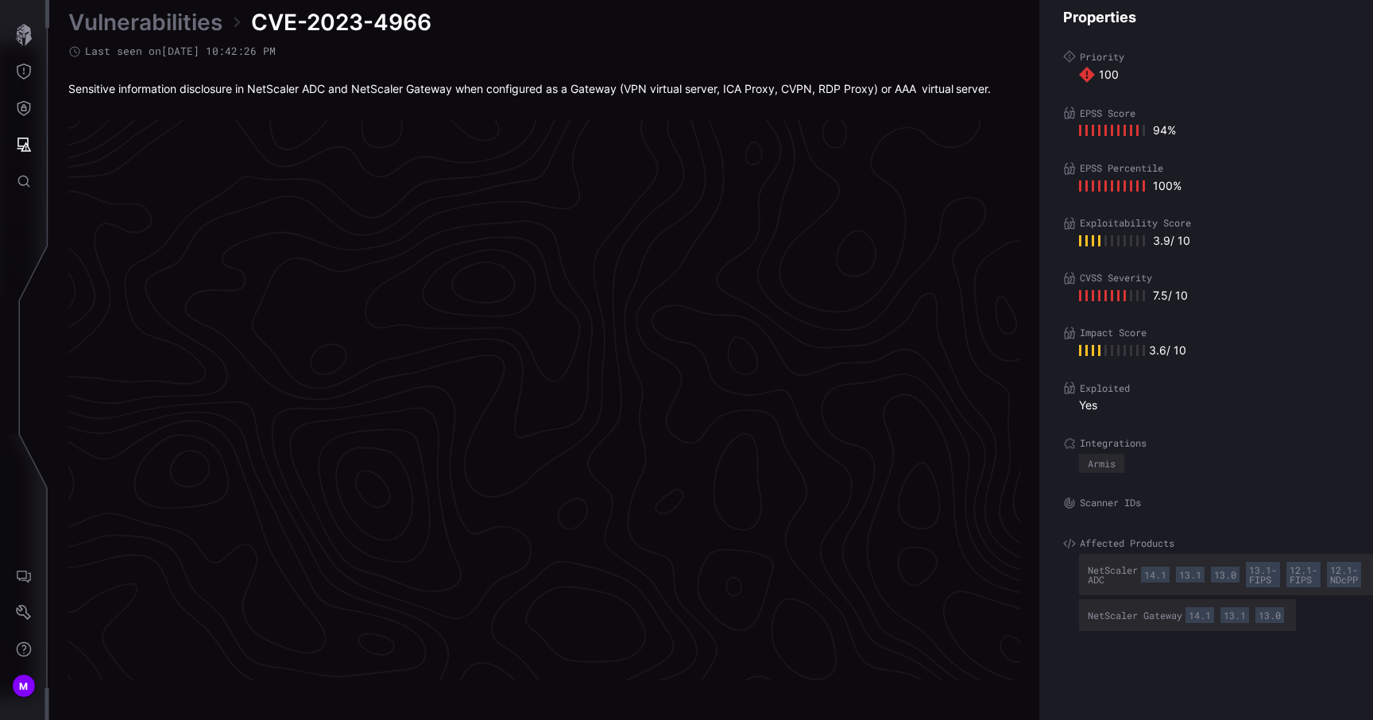
scroll to position [3296, 716]
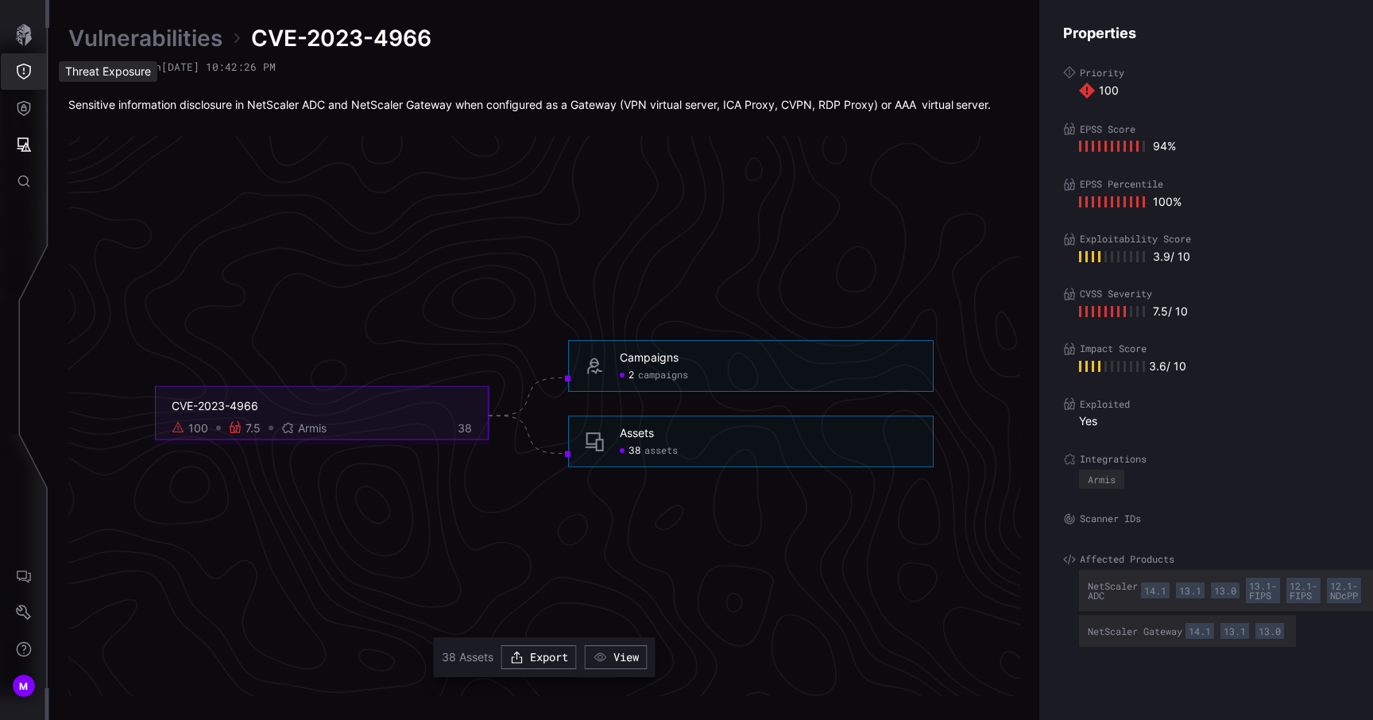
click at [25, 72] on icon "Threat Exposure" at bounding box center [24, 72] width 16 height 16
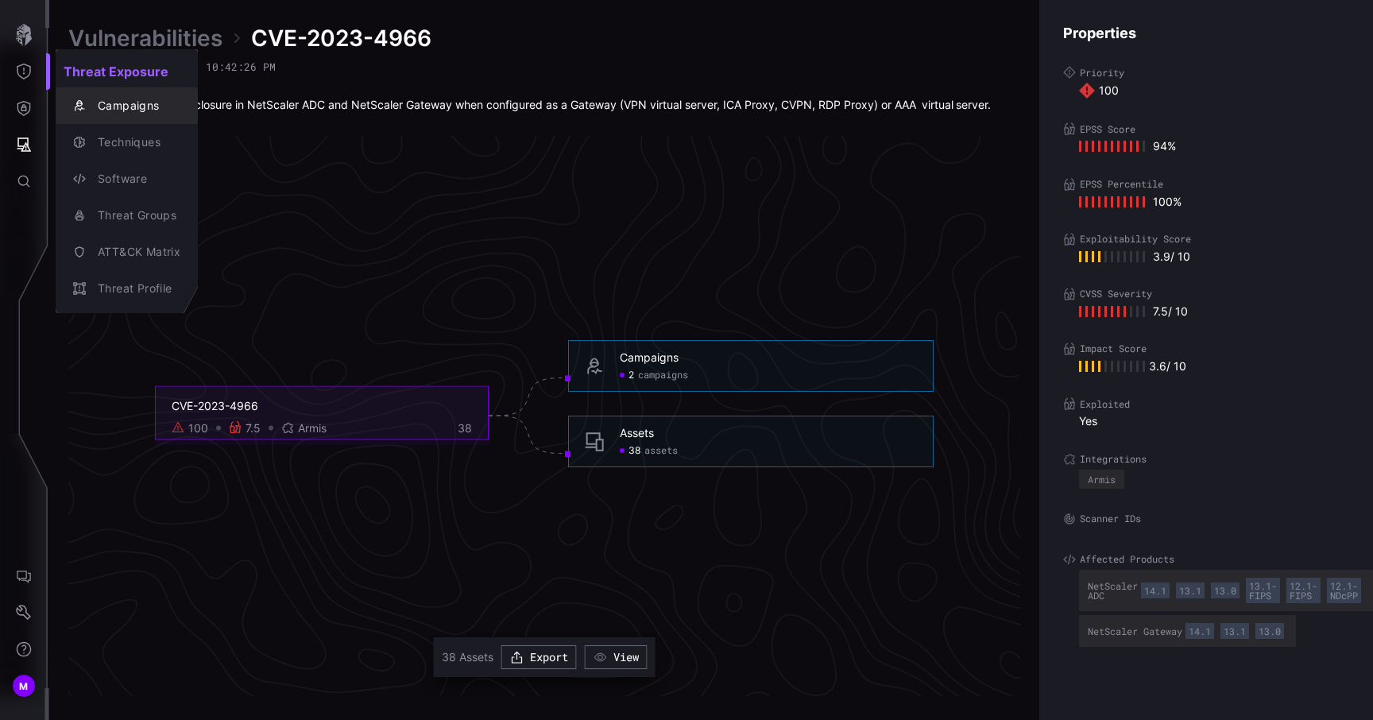
click at [134, 105] on div "Campaigns" at bounding box center [135, 106] width 91 height 20
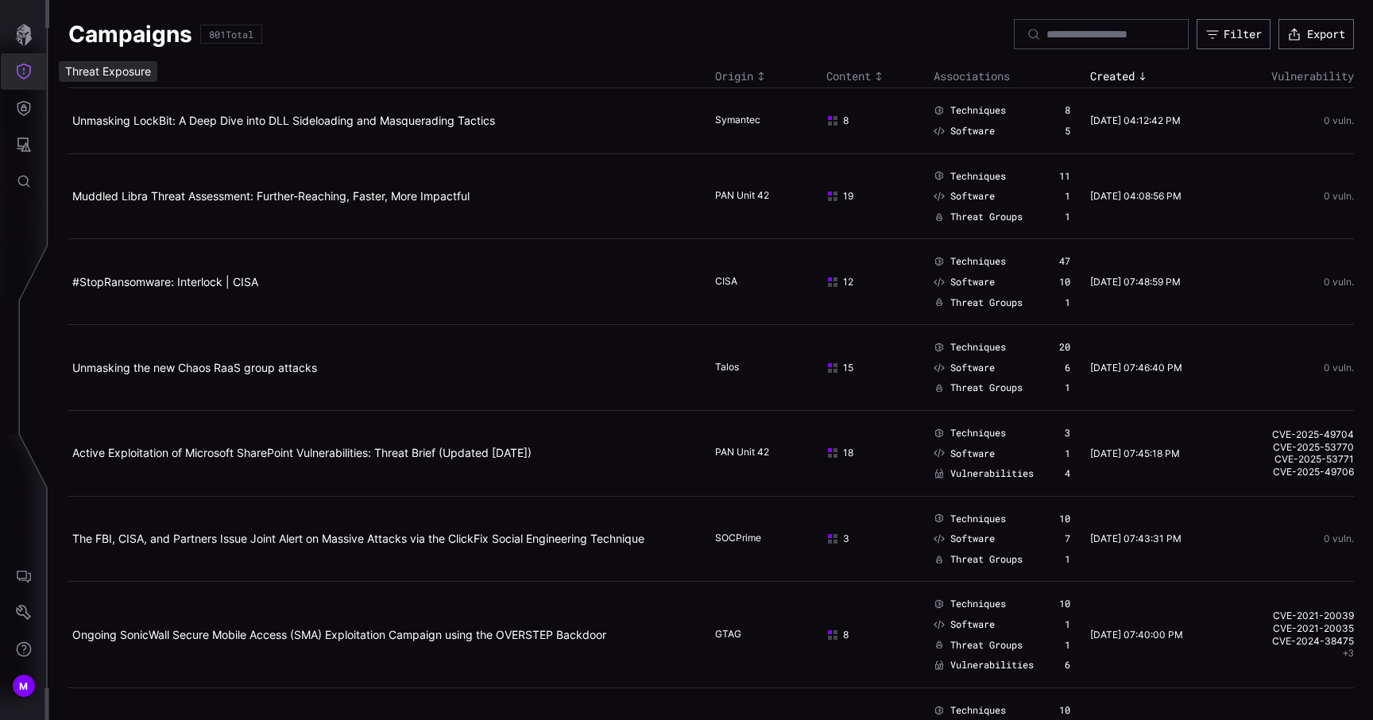
click at [6, 57] on button "Threat Exposure" at bounding box center [24, 71] width 46 height 37
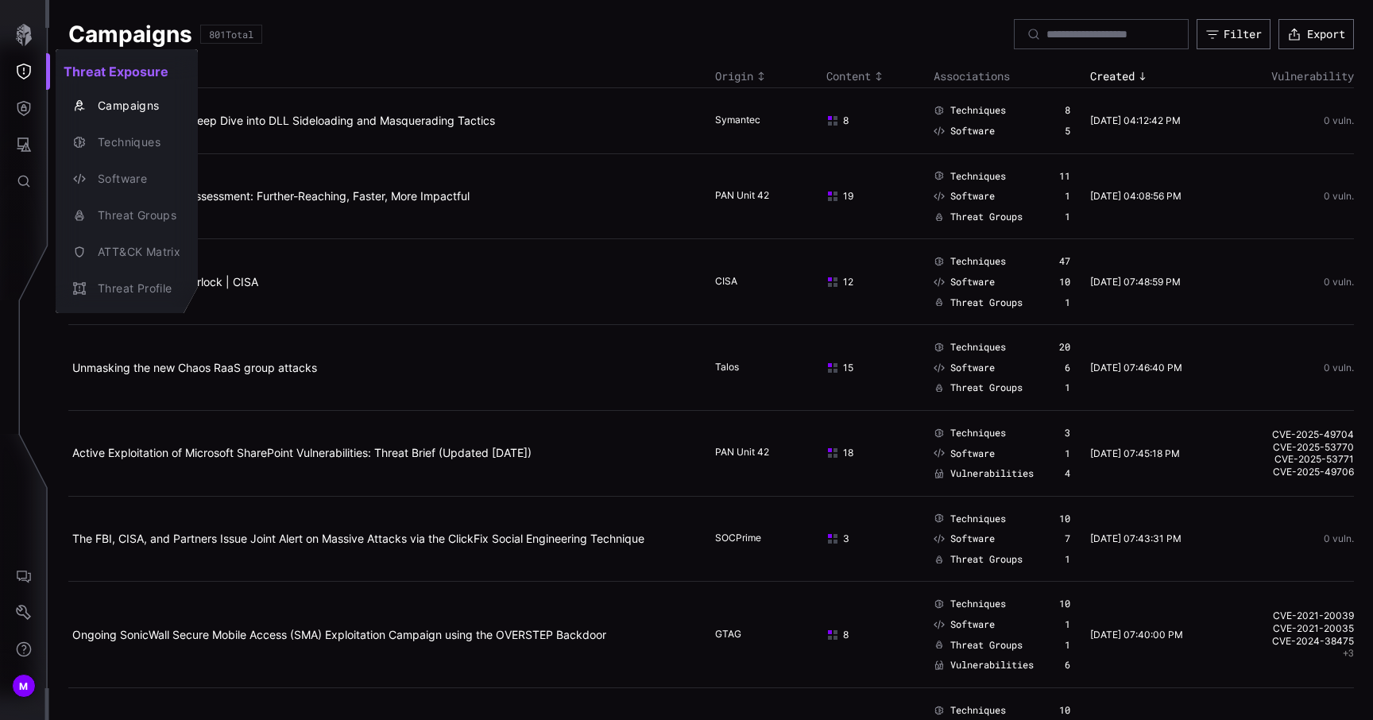
click at [23, 604] on div at bounding box center [686, 360] width 1373 height 720
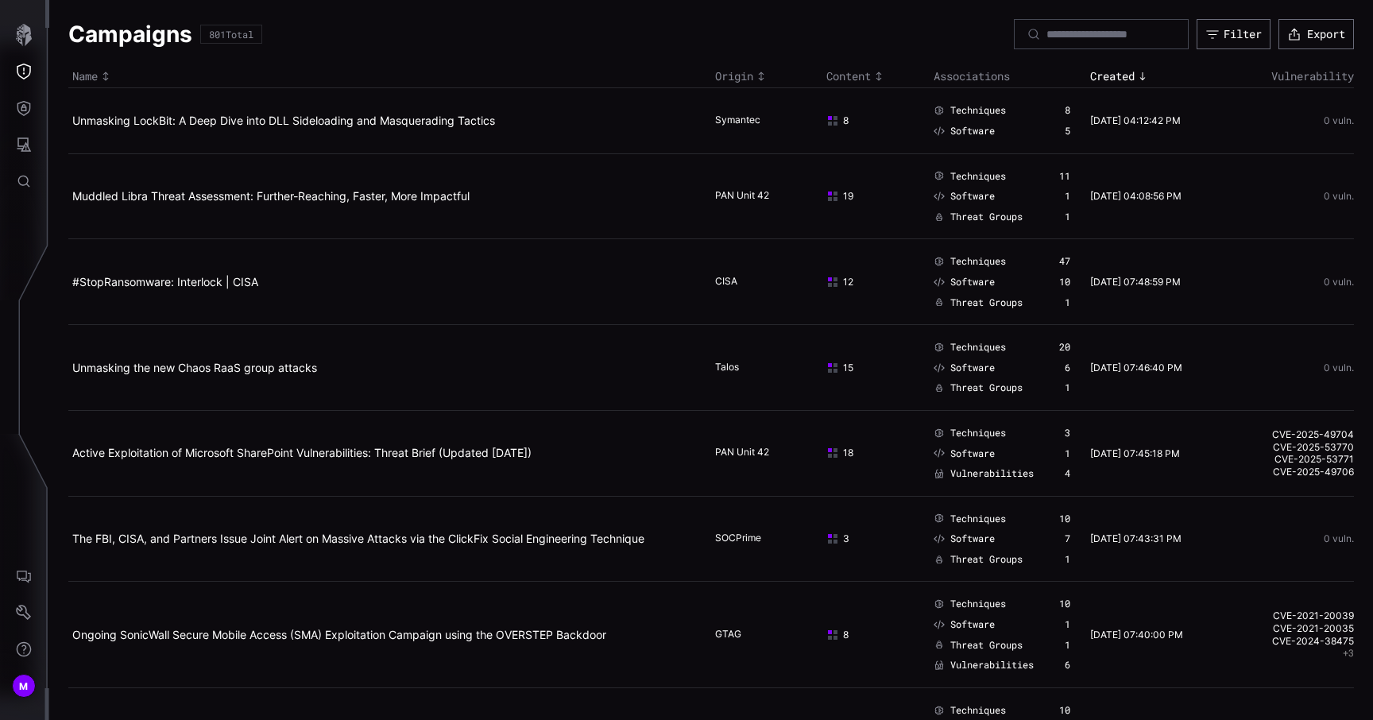
click at [23, 605] on icon "Settings" at bounding box center [24, 613] width 16 height 16
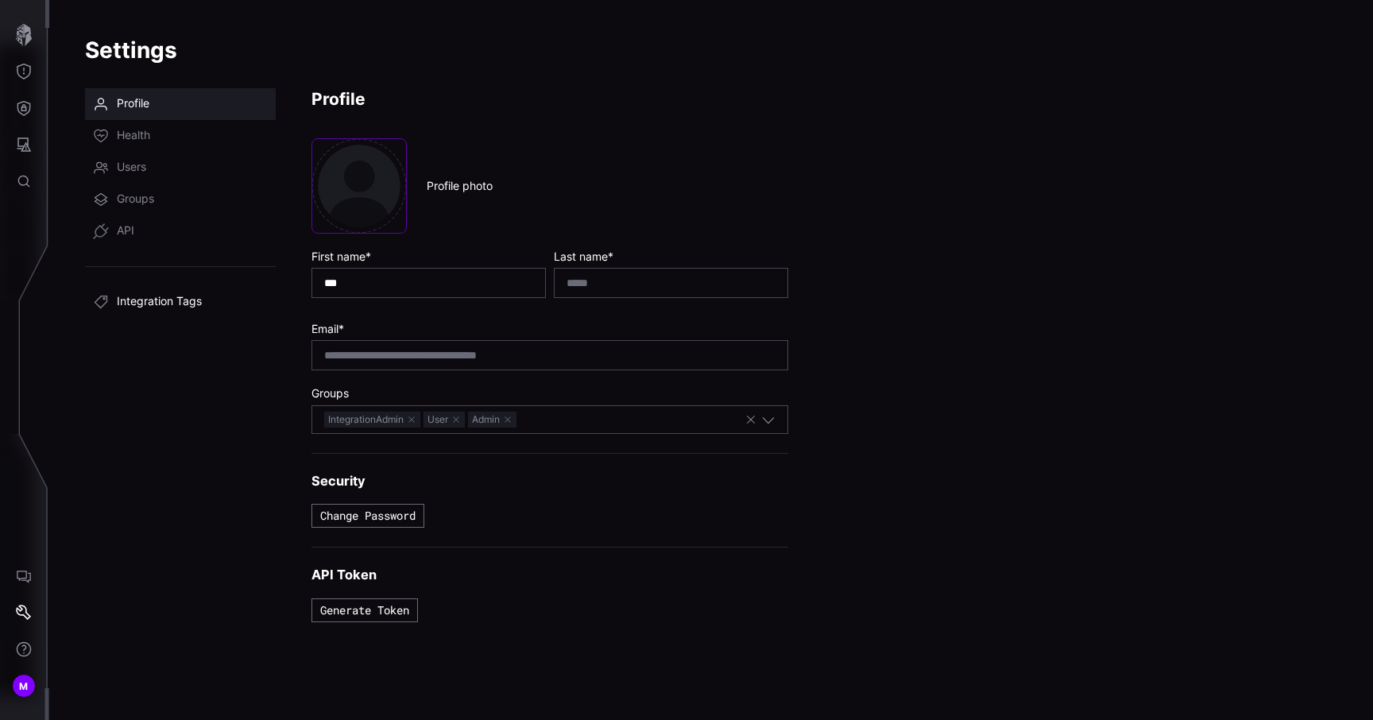
click at [139, 303] on span "Integration Tags" at bounding box center [159, 302] width 85 height 16
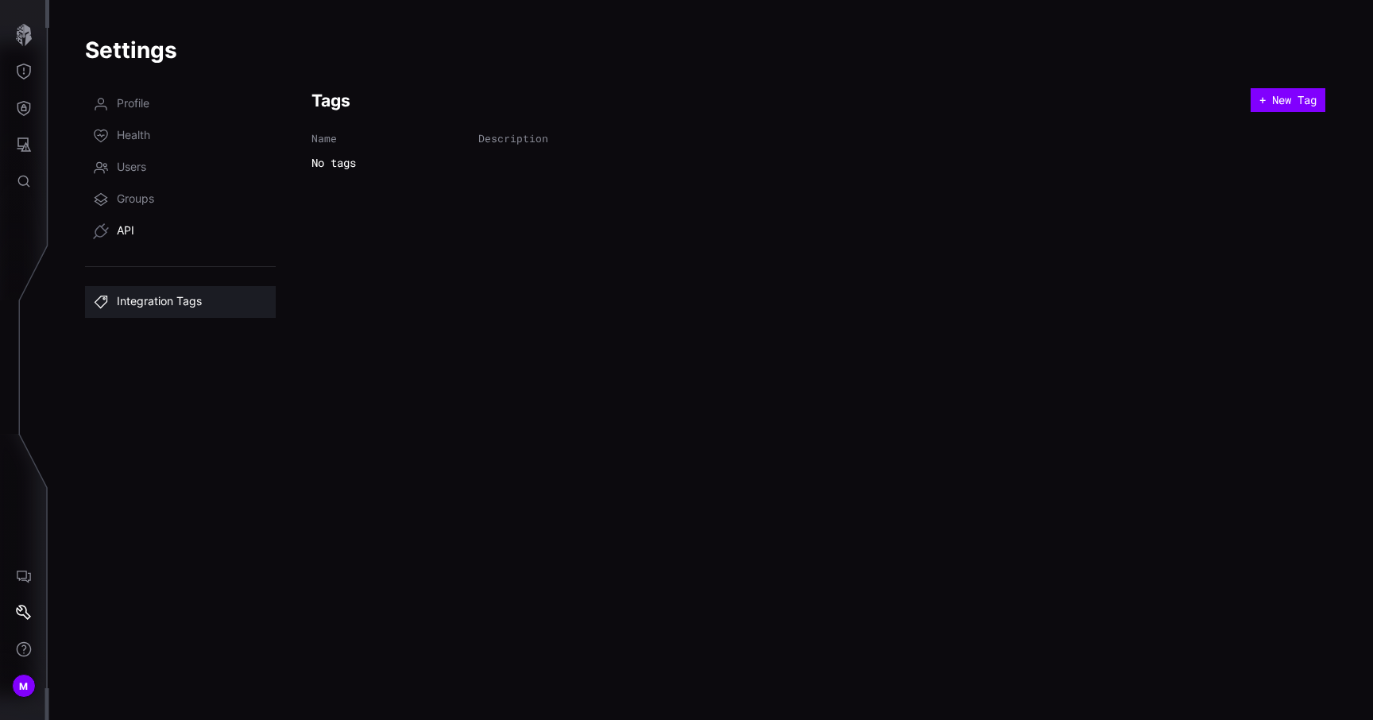
click at [150, 225] on link "API" at bounding box center [180, 231] width 191 height 32
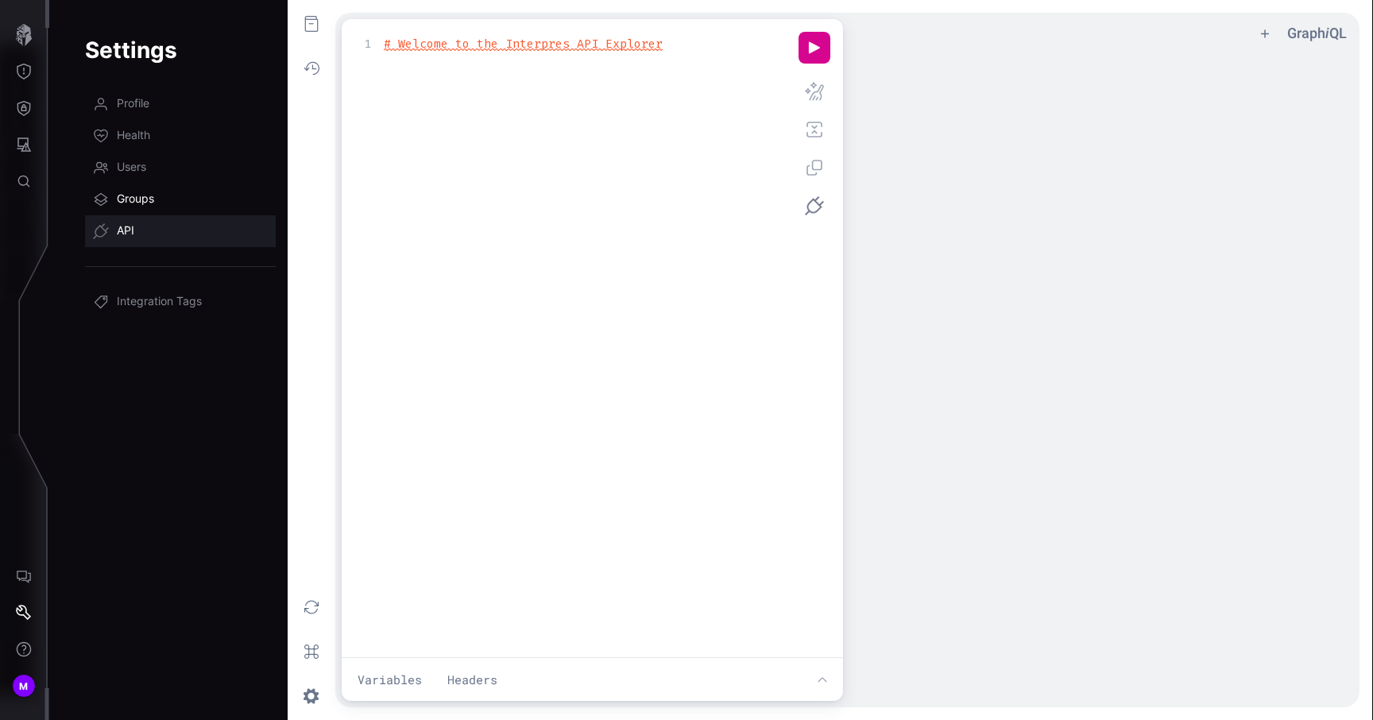
click at [156, 189] on link "Groups" at bounding box center [180, 200] width 191 height 32
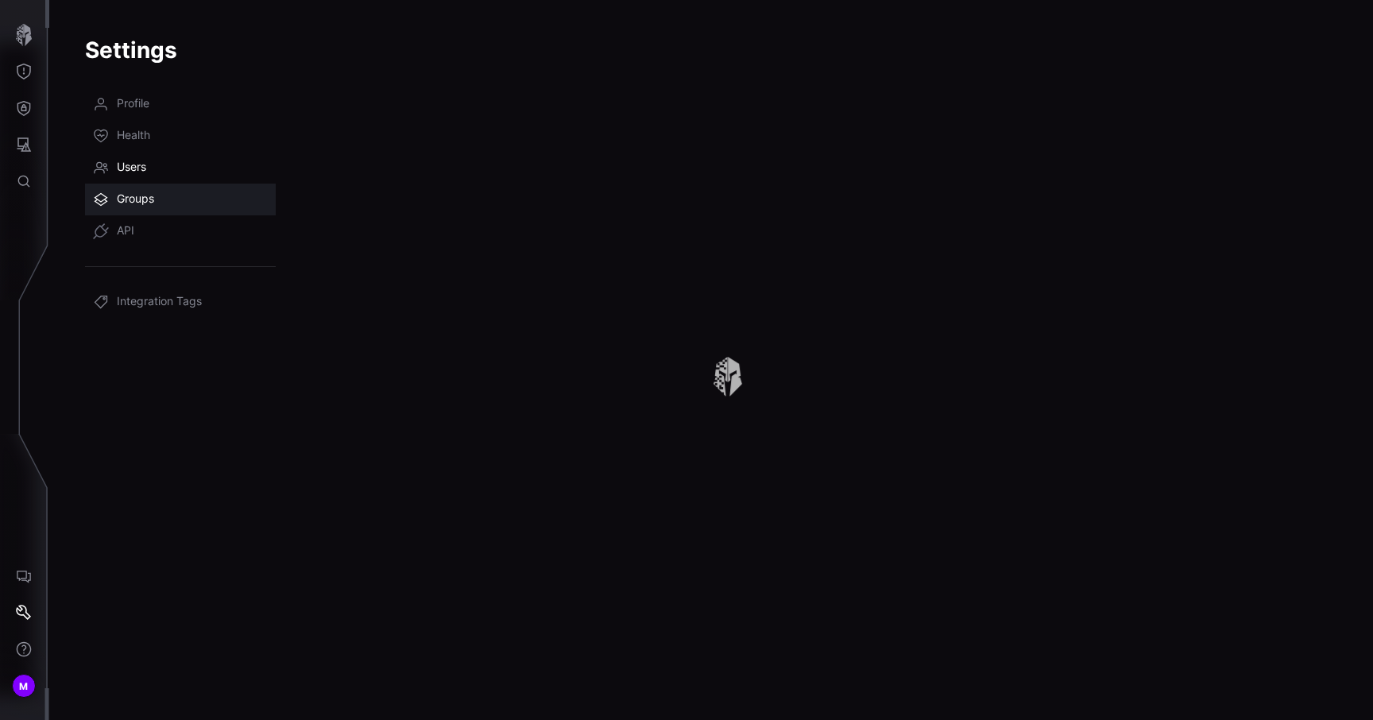
click at [161, 158] on link "Users" at bounding box center [180, 168] width 191 height 32
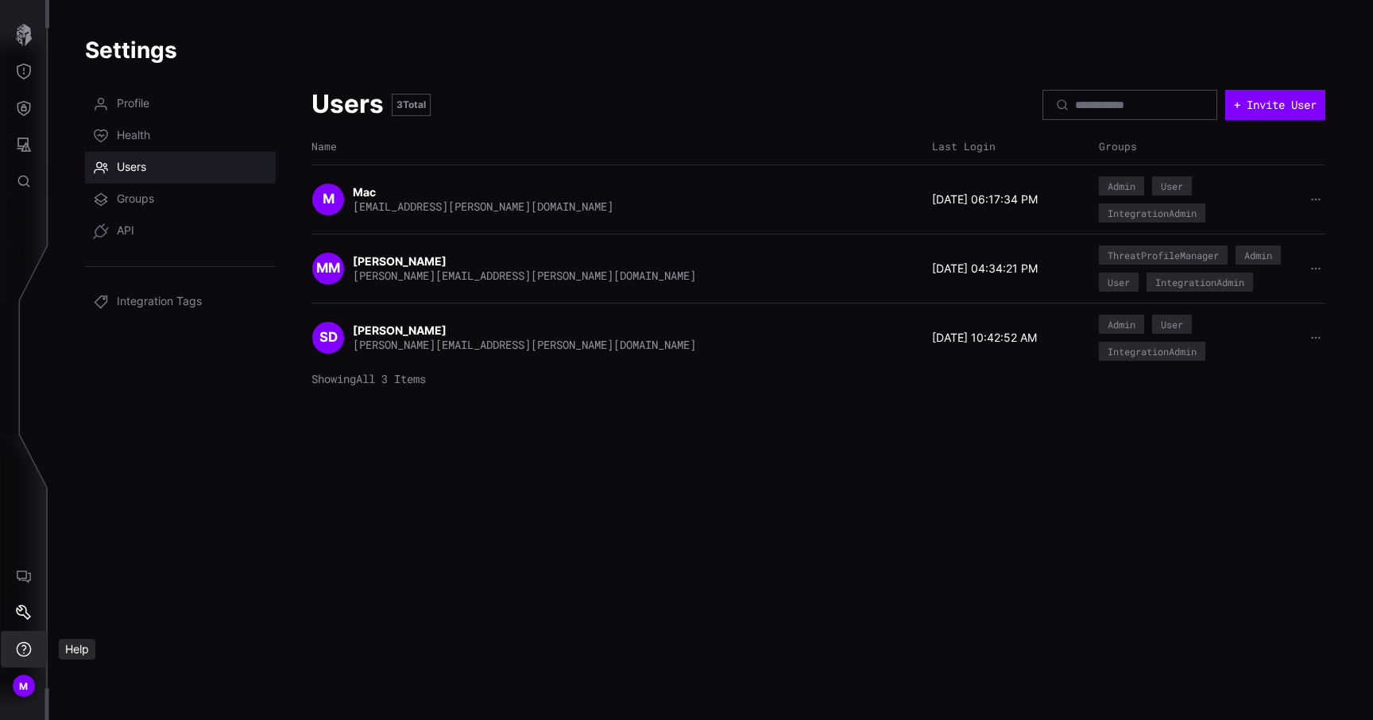
click at [33, 640] on button "Help" at bounding box center [24, 649] width 46 height 37
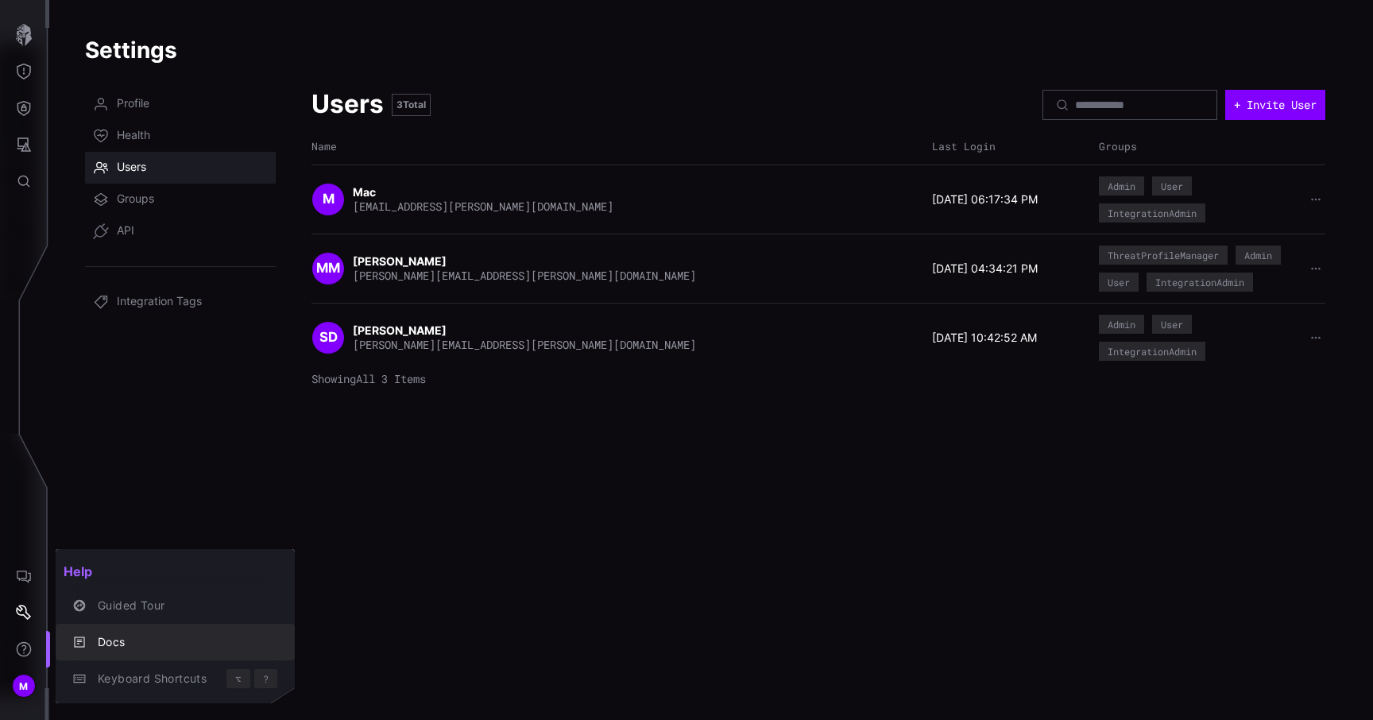
click at [128, 637] on div "Docs" at bounding box center [184, 643] width 188 height 20
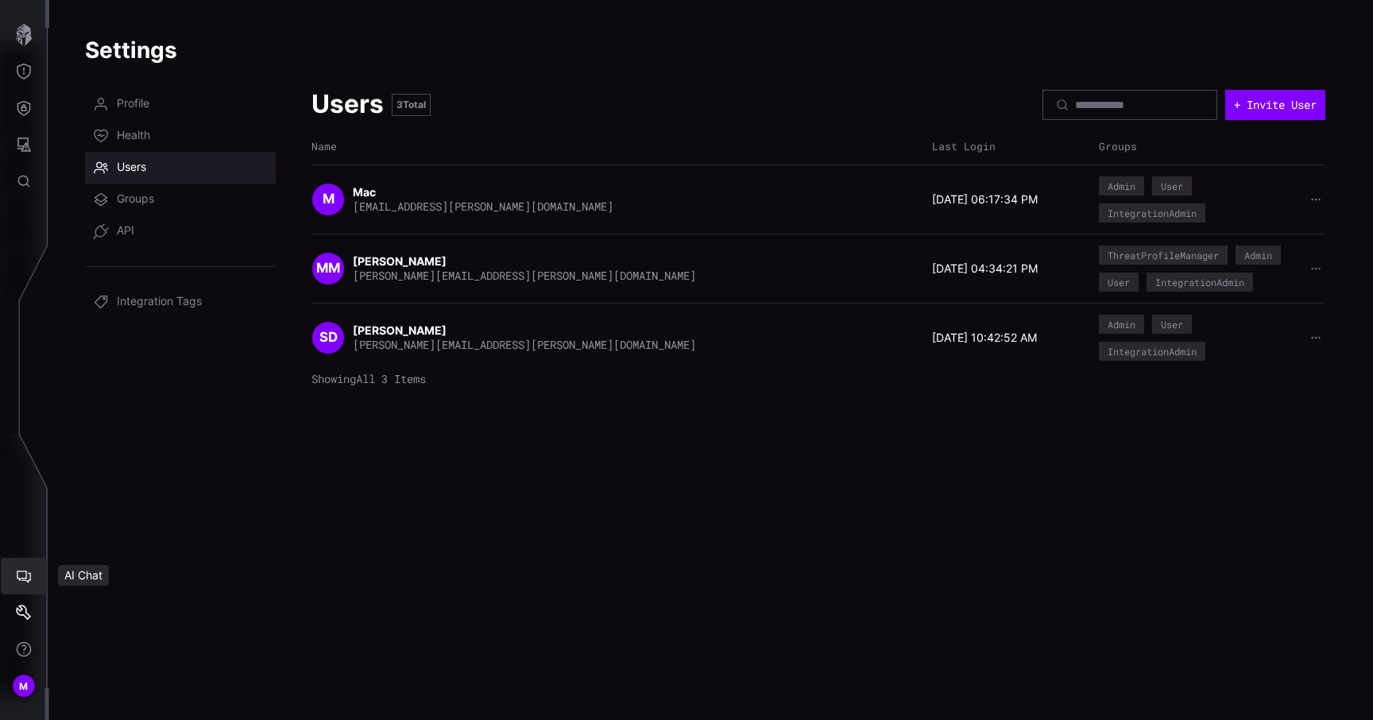
click at [30, 568] on icon "AI Chat" at bounding box center [24, 576] width 16 height 16
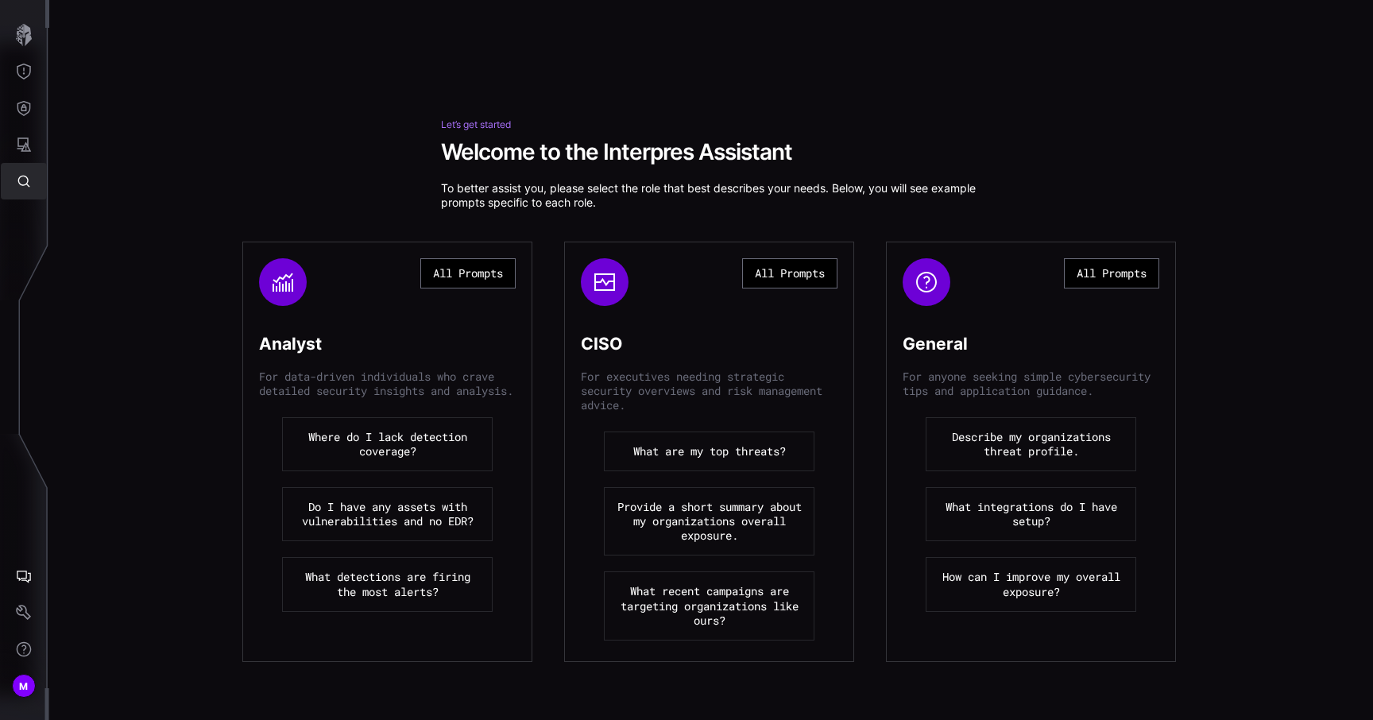
click at [24, 183] on icon "Global Search" at bounding box center [24, 181] width 16 height 16
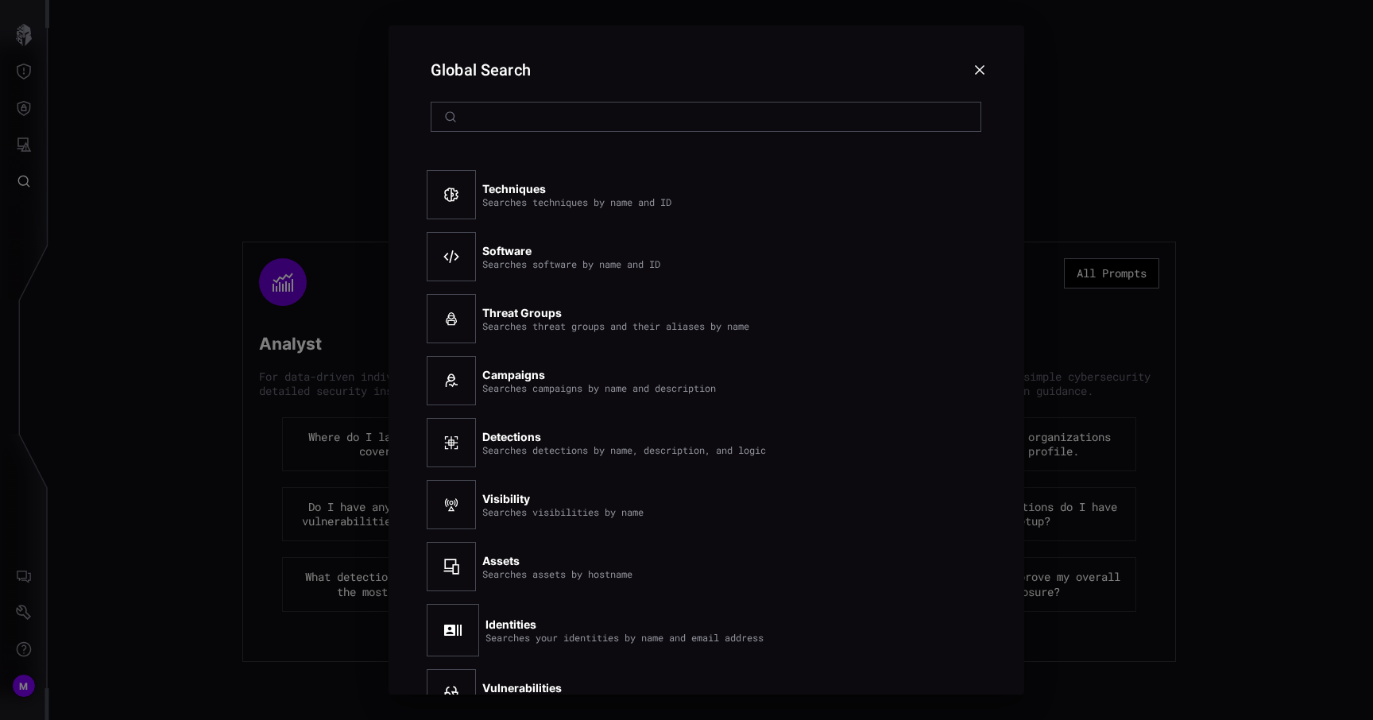
click at [24, 143] on div at bounding box center [686, 360] width 1373 height 720
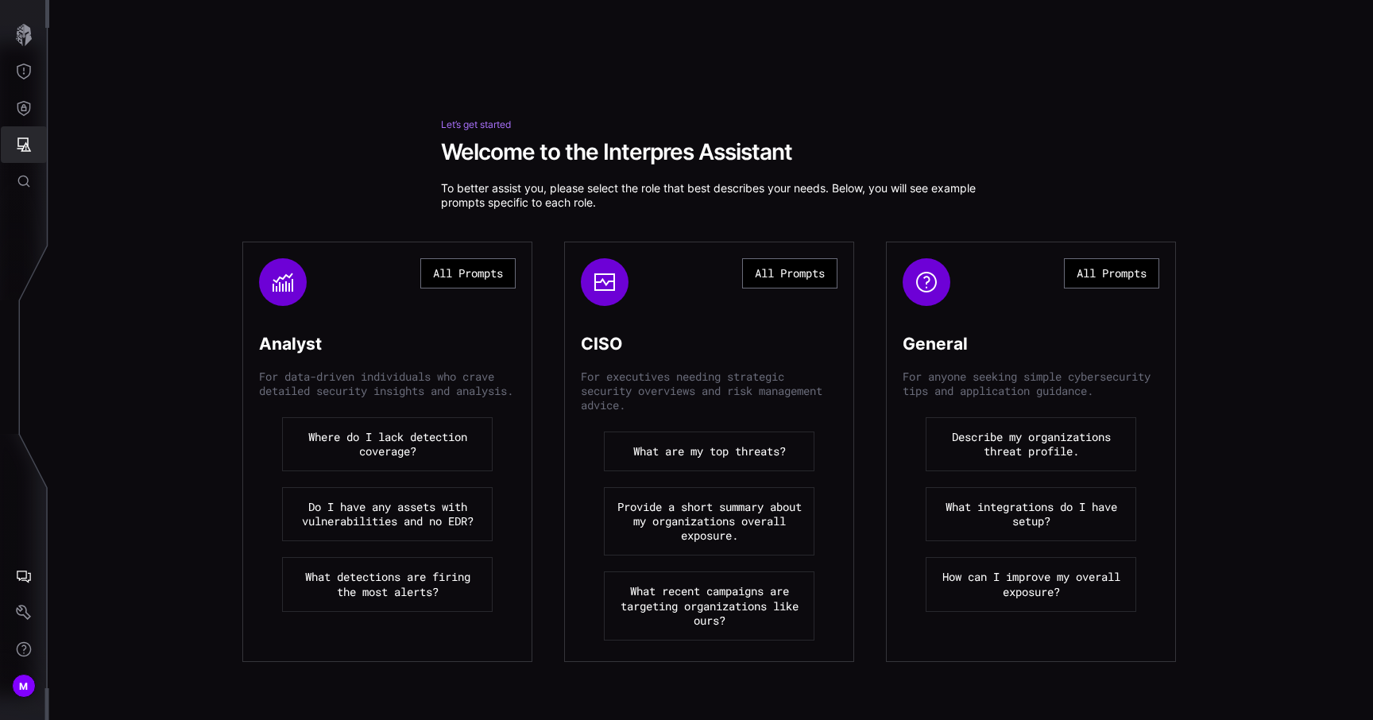
click at [24, 143] on icon "Attack Surface" at bounding box center [24, 145] width 16 height 16
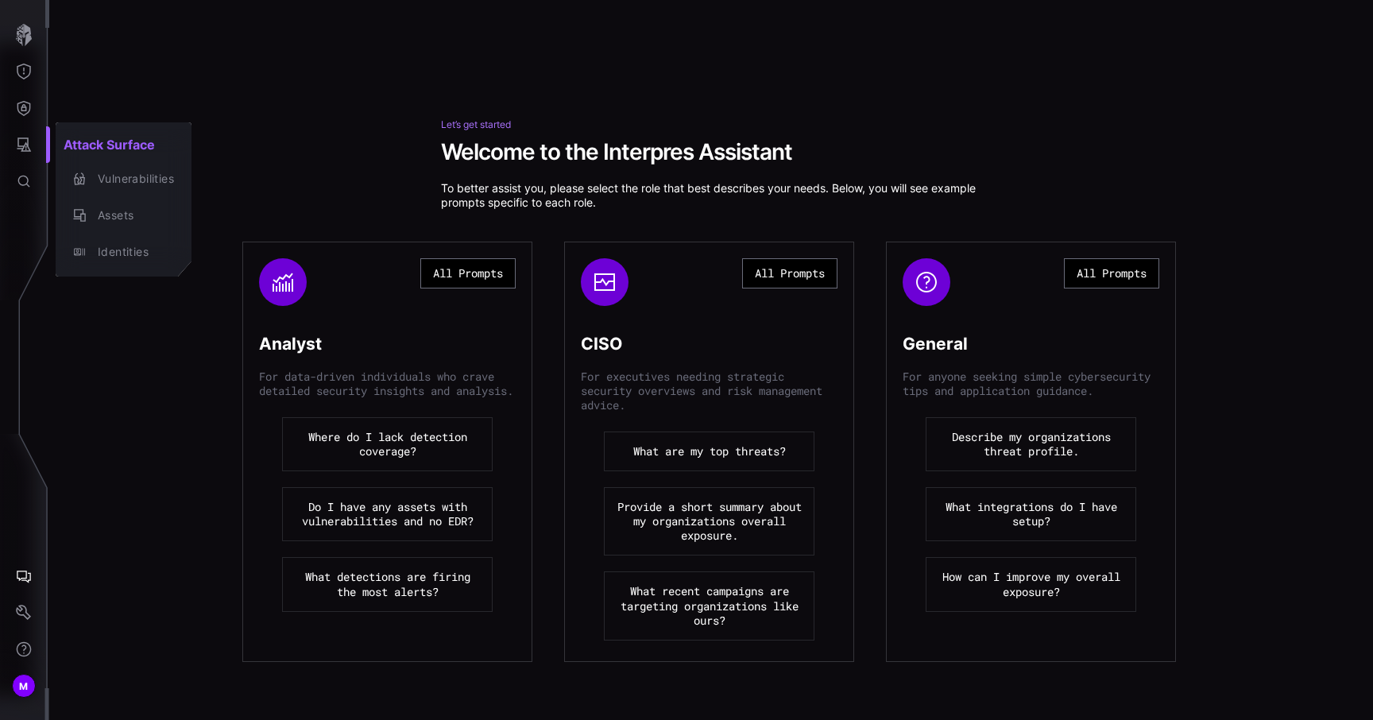
click at [27, 107] on div at bounding box center [686, 360] width 1373 height 720
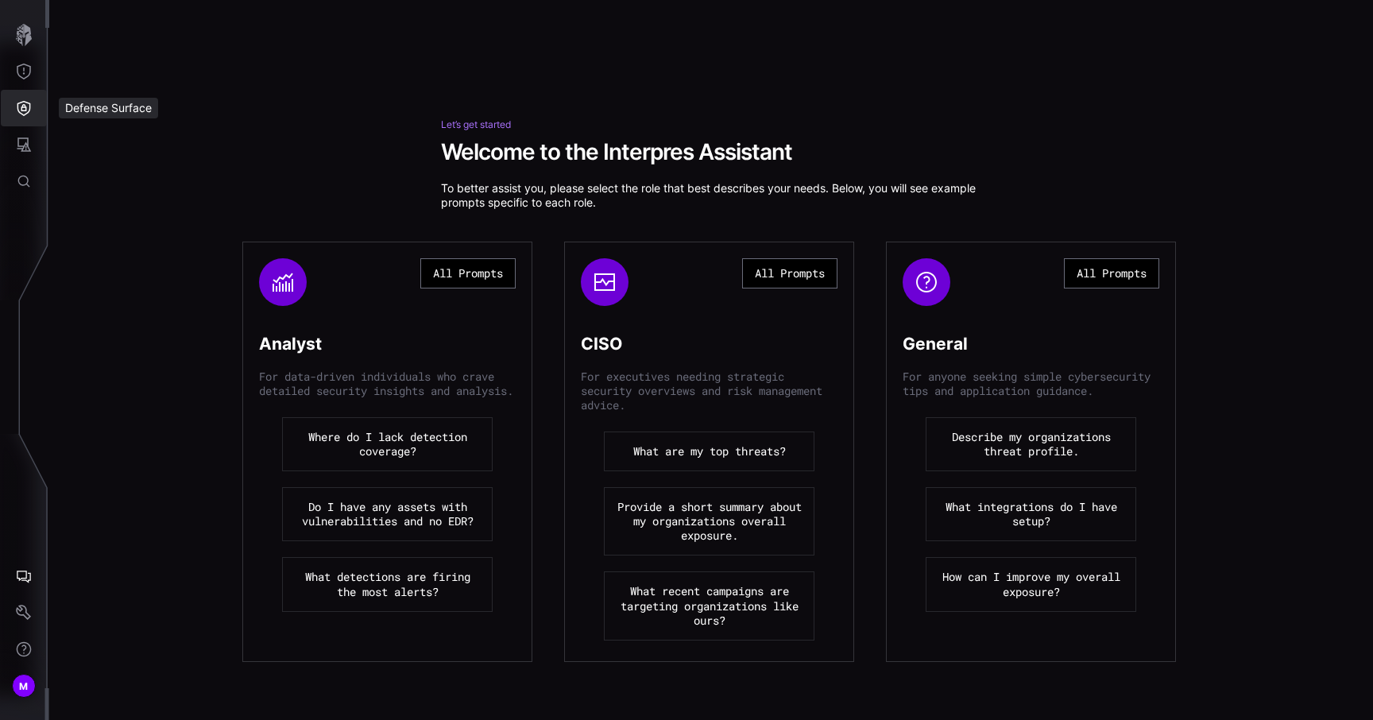
click at [27, 107] on icon "Defense Surface" at bounding box center [24, 108] width 16 height 16
